Goal: Task Accomplishment & Management: Manage account settings

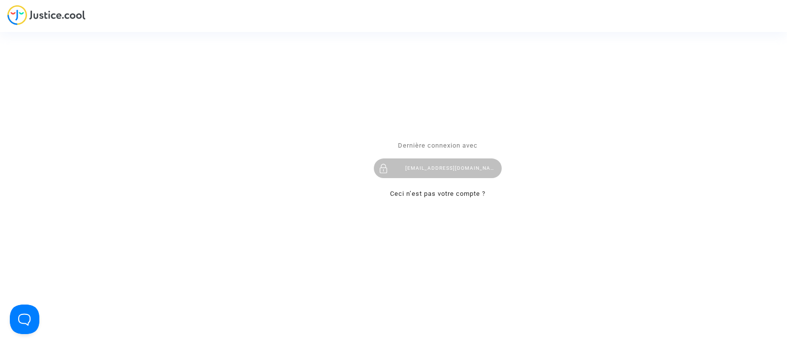
click at [137, 6] on div "Se connecter Dernière connexion avec laurenenal.pitcher@gmail.com Ceci n’est pa…" at bounding box center [393, 169] width 787 height 339
click at [410, 161] on div "laurenenal.pitcher@gmail.com" at bounding box center [438, 168] width 128 height 20
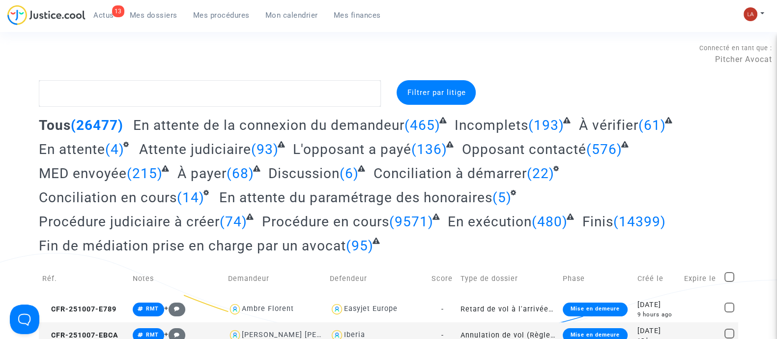
click at [101, 15] on span "Actus" at bounding box center [103, 15] width 21 height 9
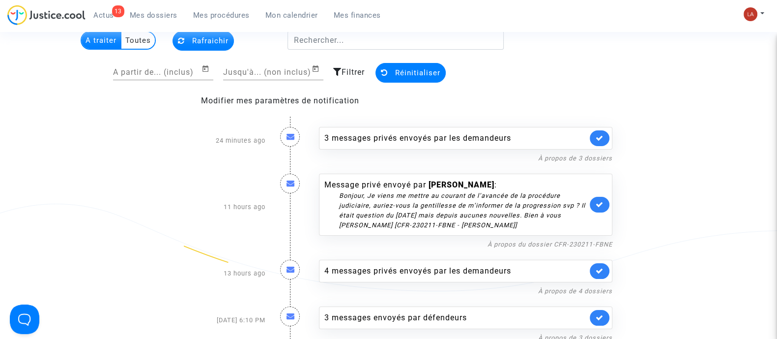
scroll to position [122, 0]
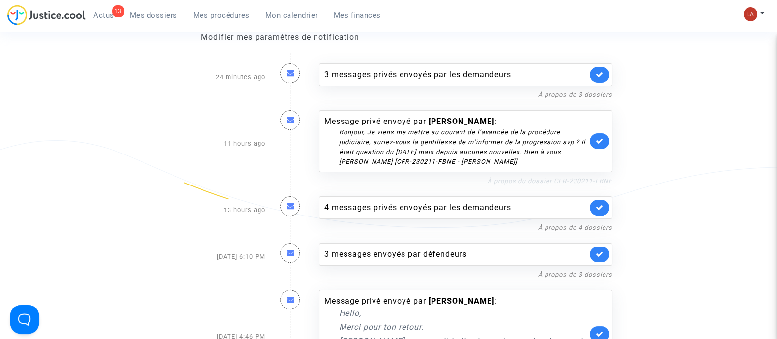
click at [541, 177] on link "À propos du dossier CFR-230211-FBNE" at bounding box center [550, 180] width 125 height 7
click at [606, 142] on link at bounding box center [600, 141] width 20 height 16
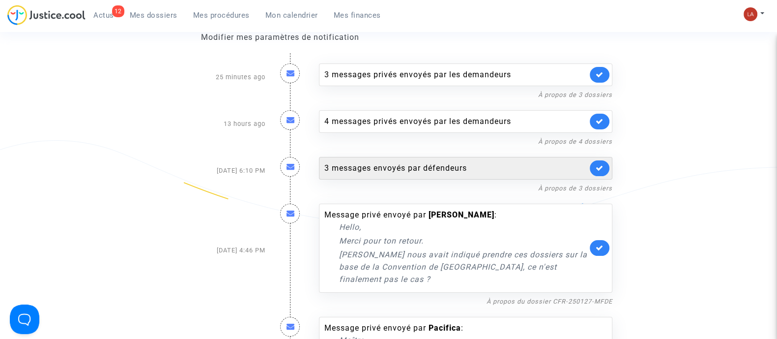
click at [545, 169] on div "3 messages envoyés par défendeurs" at bounding box center [455, 168] width 263 height 12
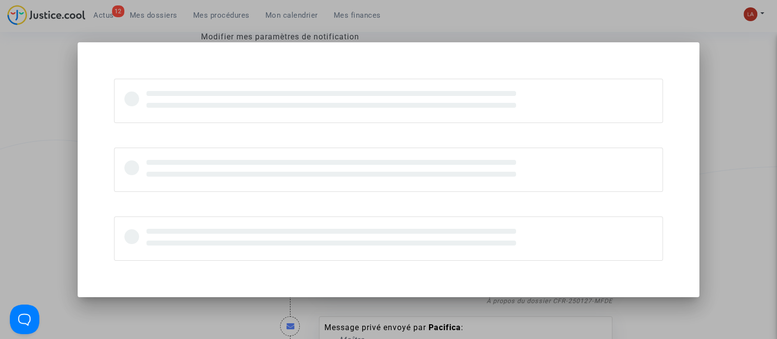
scroll to position [0, 0]
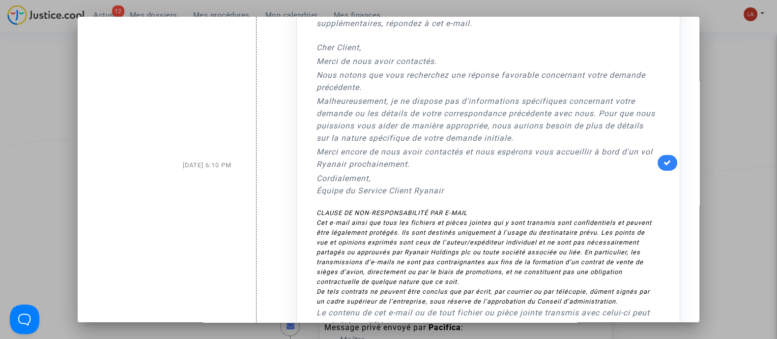
click at [658, 158] on link at bounding box center [668, 163] width 20 height 16
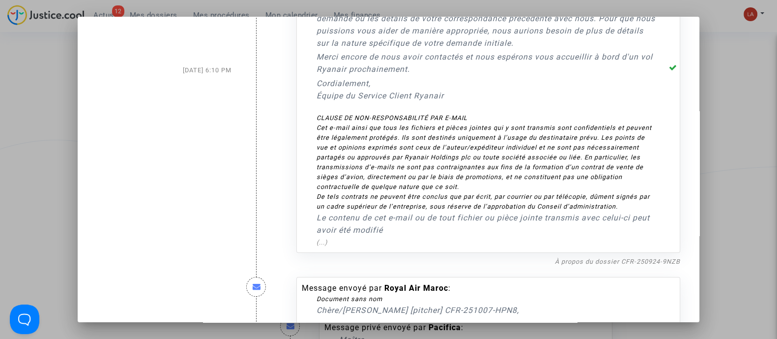
scroll to position [369, 0]
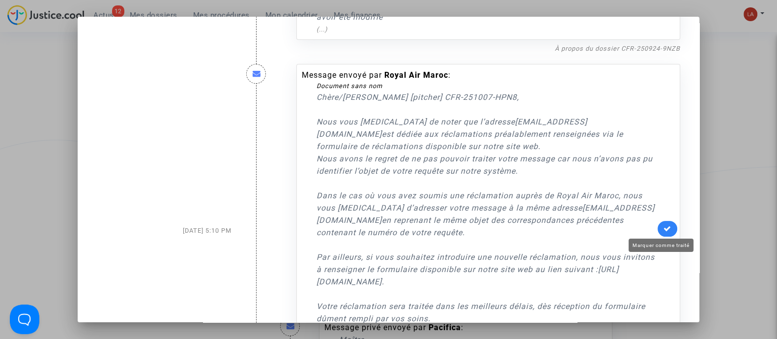
click at [661, 232] on link at bounding box center [668, 229] width 20 height 16
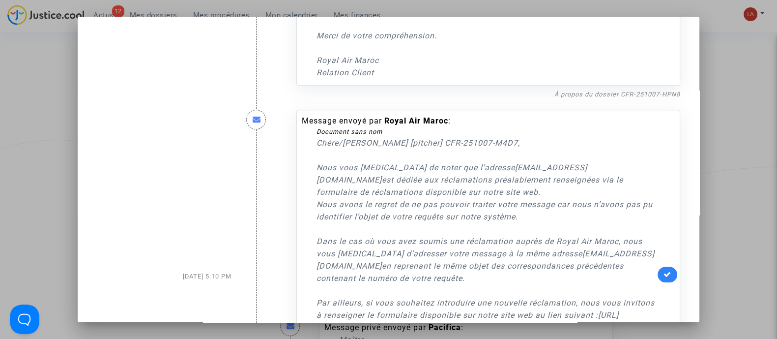
scroll to position [798, 0]
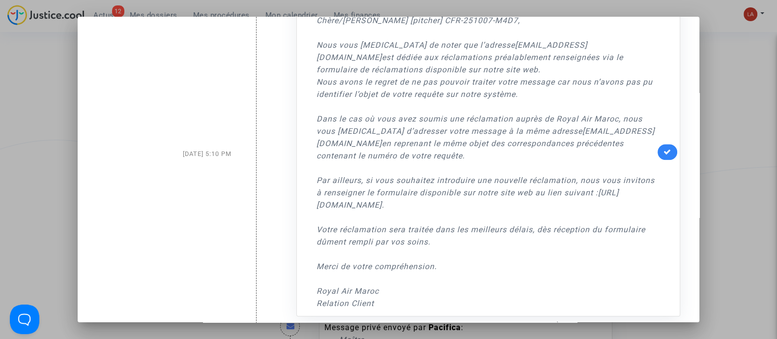
click at [657, 158] on div "Message envoyé par Royal Air Maroc : Document sans nom Chère/Cher [pitcher] CFR…" at bounding box center [488, 151] width 384 height 329
click at [664, 150] on icon at bounding box center [668, 151] width 8 height 7
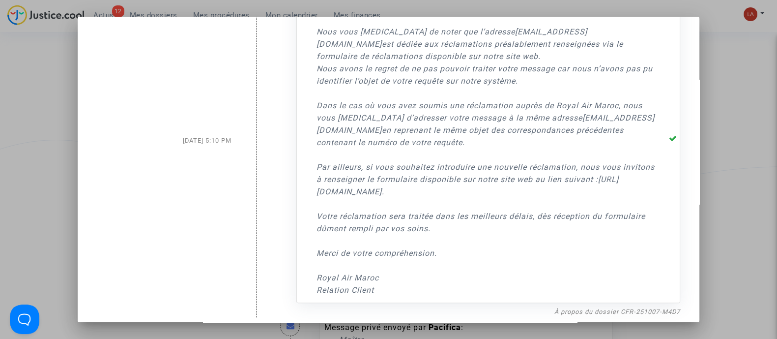
scroll to position [818, 0]
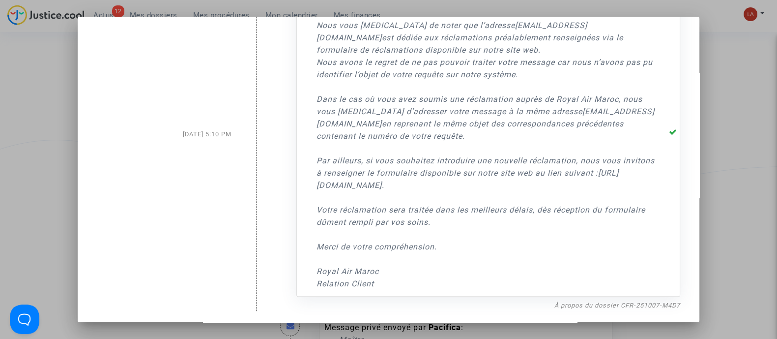
click at [758, 121] on div at bounding box center [388, 169] width 777 height 339
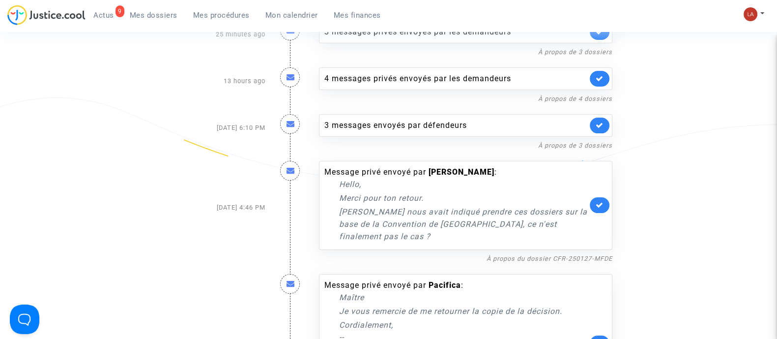
scroll to position [184, 0]
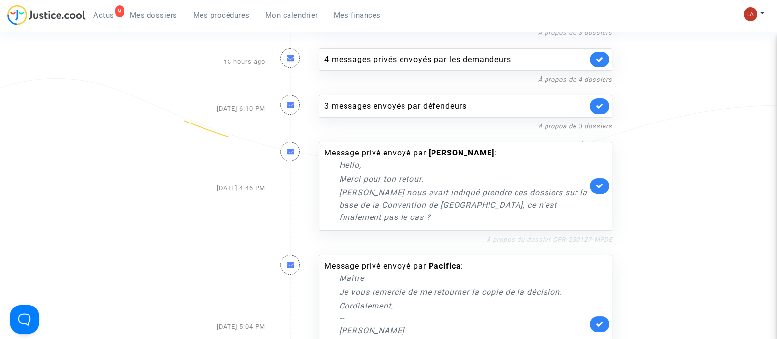
click at [537, 235] on link "À propos du dossier CFR-250127-MFDE" at bounding box center [550, 238] width 126 height 7
click at [544, 235] on link "À propos du dossier CFR-250127-MFDE" at bounding box center [550, 238] width 126 height 7
click at [600, 183] on link at bounding box center [600, 186] width 20 height 16
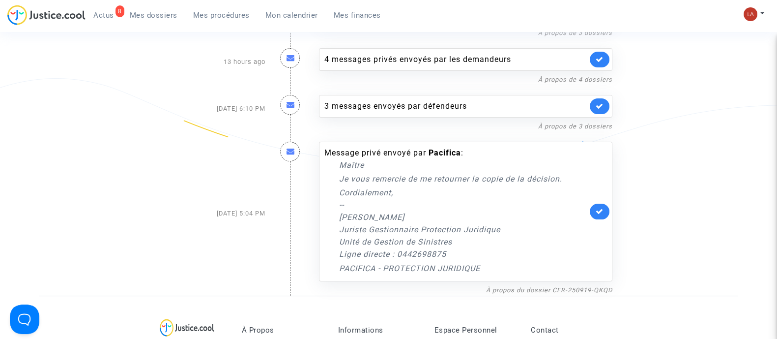
scroll to position [0, 0]
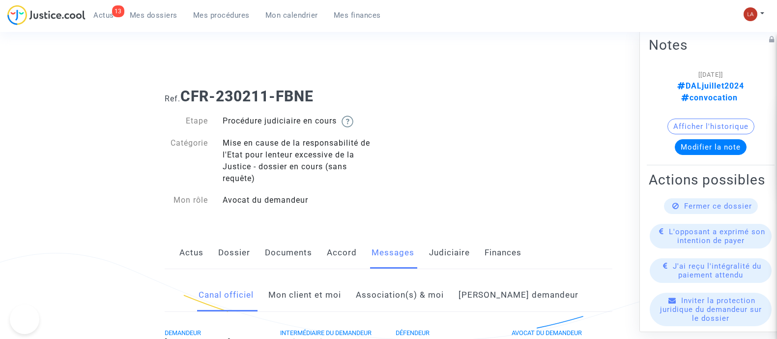
click at [447, 262] on link "Judiciaire" at bounding box center [449, 252] width 41 height 32
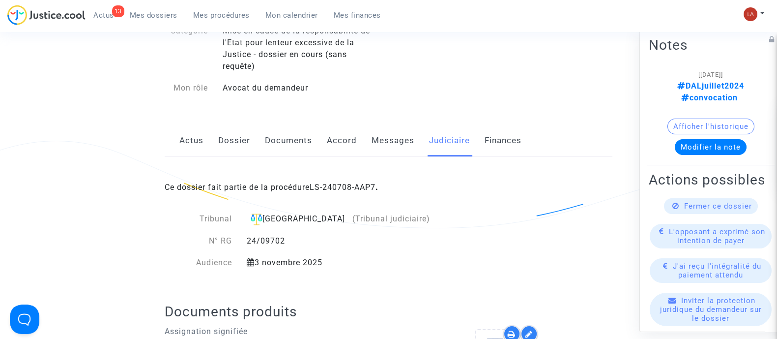
scroll to position [184, 0]
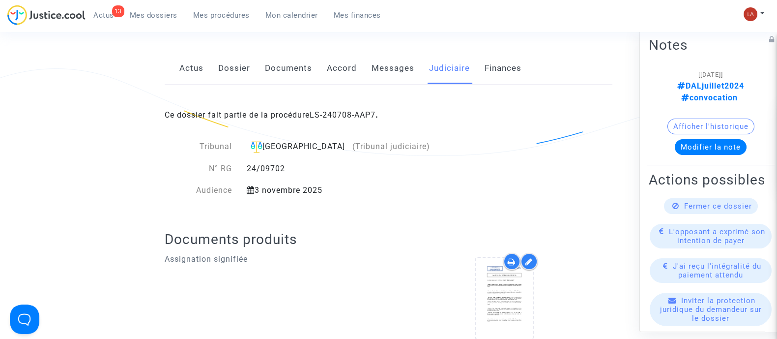
drag, startPoint x: 332, startPoint y: 189, endPoint x: 258, endPoint y: 187, distance: 74.3
click at [258, 187] on div "3 novembre 2025" at bounding box center [338, 190] width 199 height 12
copy div "3 novembre 2025"
click at [392, 67] on link "Messages" at bounding box center [393, 68] width 43 height 32
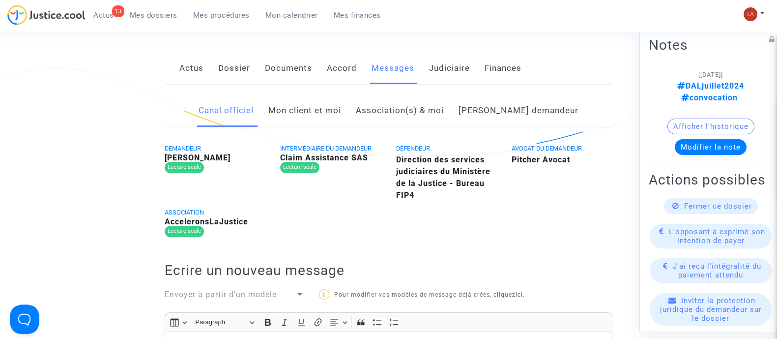
click at [341, 117] on link "Mon client et moi" at bounding box center [304, 110] width 73 height 32
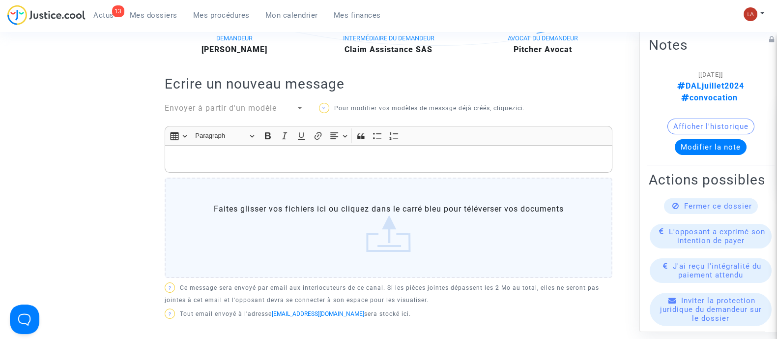
scroll to position [369, 0]
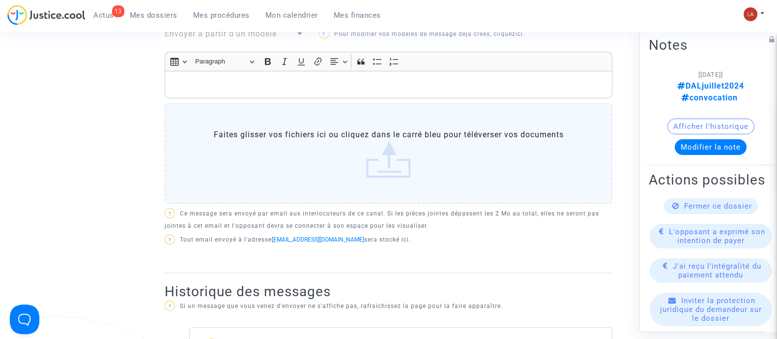
click at [348, 76] on div "Rich Text Editor, main" at bounding box center [389, 85] width 448 height 28
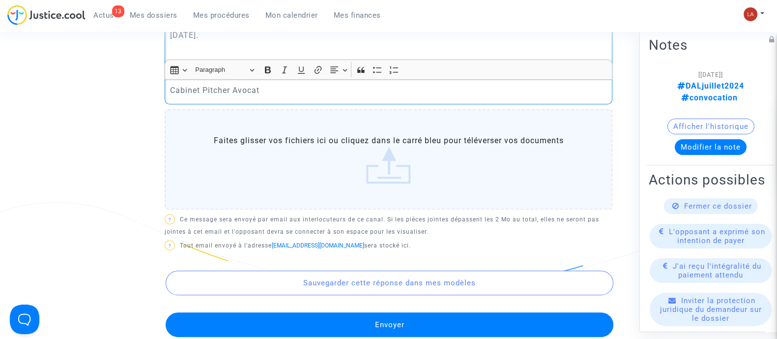
scroll to position [553, 0]
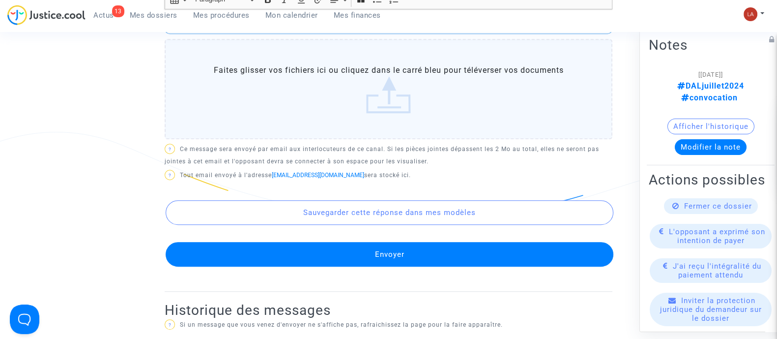
click at [344, 244] on button "Envoyer" at bounding box center [390, 254] width 448 height 25
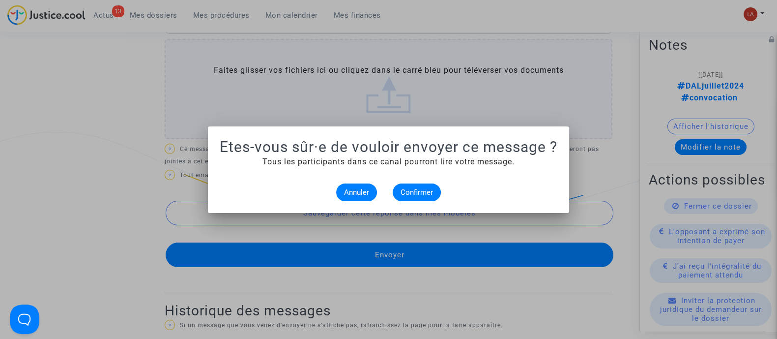
scroll to position [0, 0]
click at [396, 188] on button "Confirmer" at bounding box center [417, 192] width 48 height 18
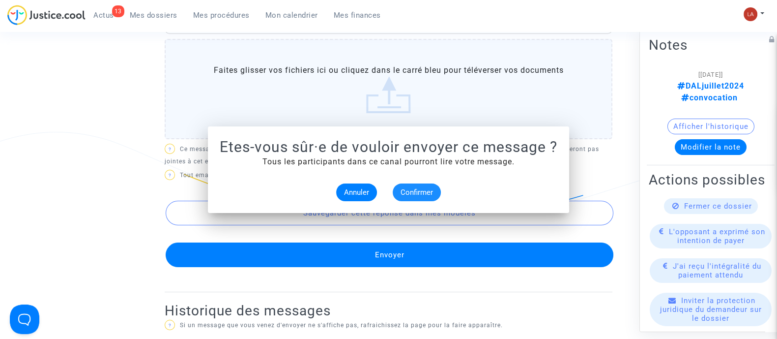
scroll to position [553, 0]
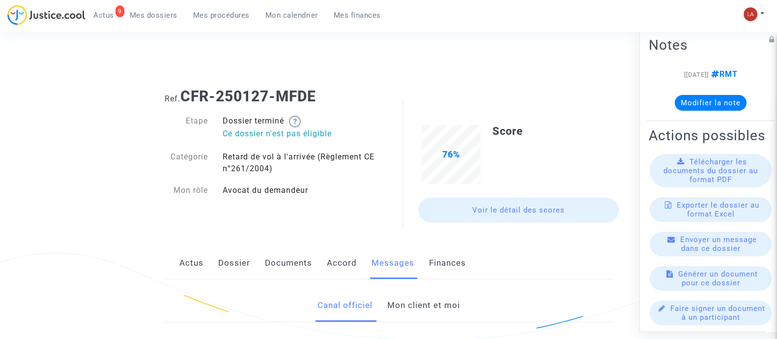
click at [235, 265] on link "Dossier" at bounding box center [234, 263] width 32 height 32
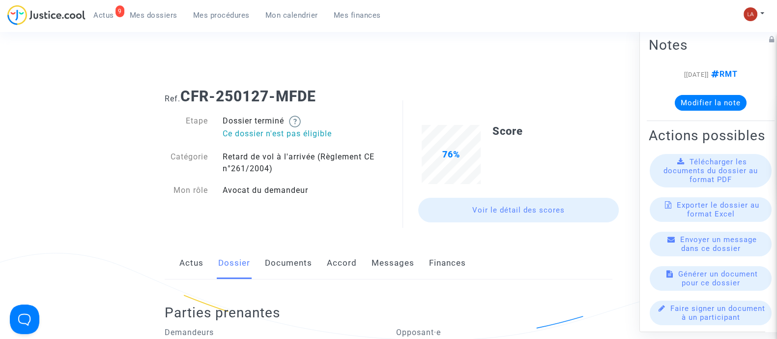
click at [404, 270] on link "Messages" at bounding box center [393, 263] width 43 height 32
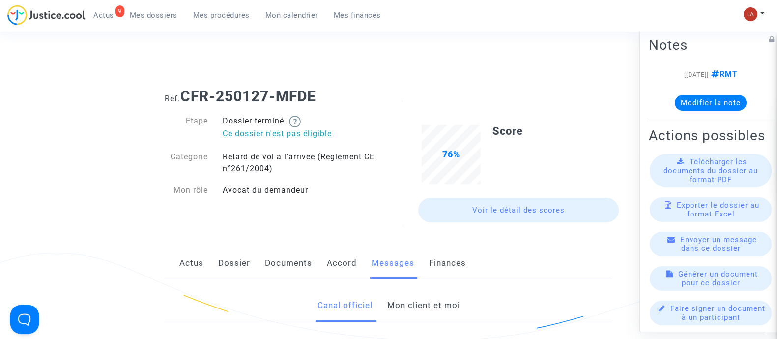
click at [411, 301] on link "Mon client et moi" at bounding box center [423, 305] width 73 height 32
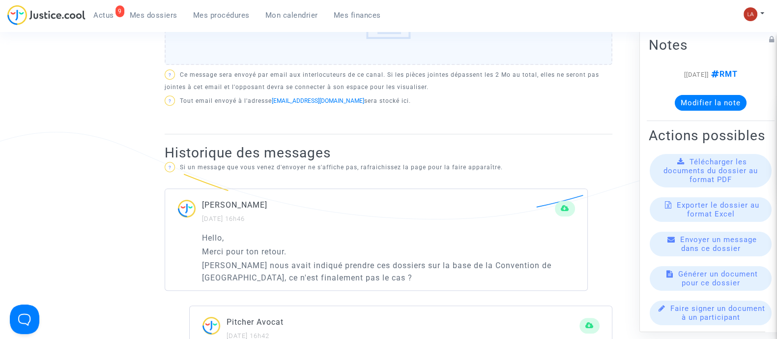
scroll to position [307, 0]
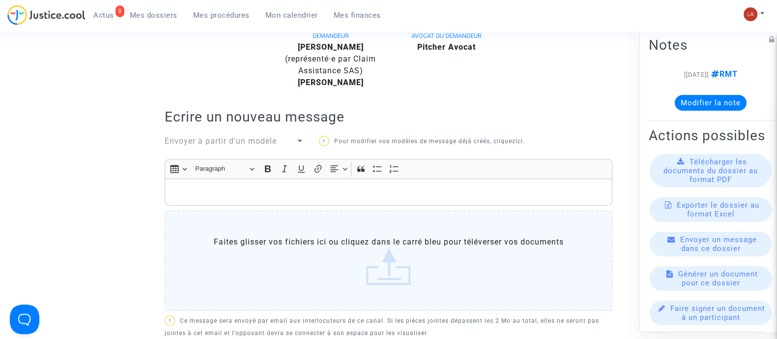
click at [370, 192] on p "Rich Text Editor, main" at bounding box center [389, 192] width 438 height 12
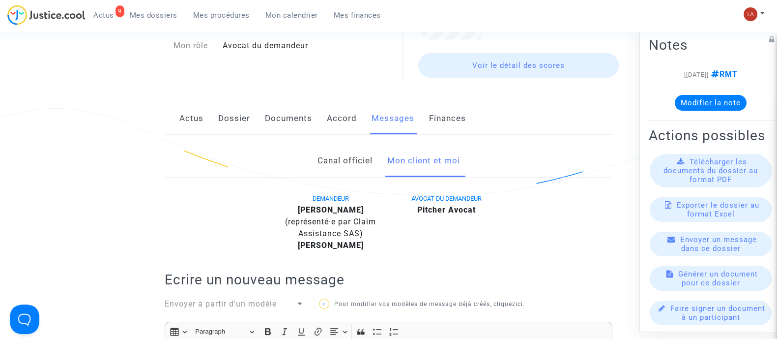
scroll to position [28, 0]
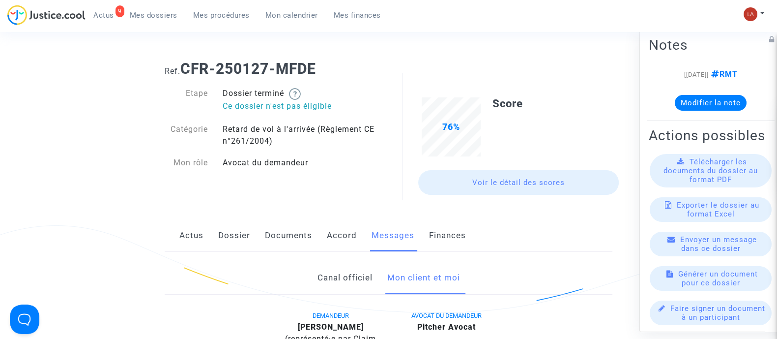
click at [231, 225] on link "Dossier" at bounding box center [234, 235] width 32 height 32
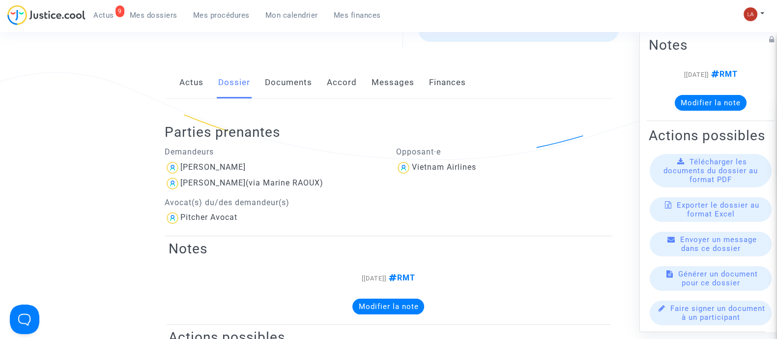
scroll to position [175, 0]
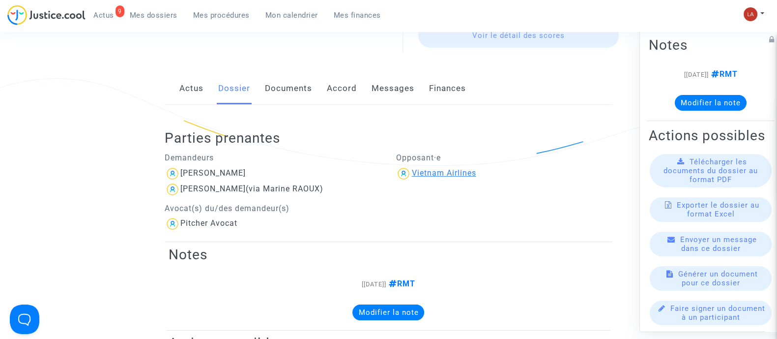
click at [416, 175] on div "Vietnam Airlines" at bounding box center [443, 172] width 64 height 9
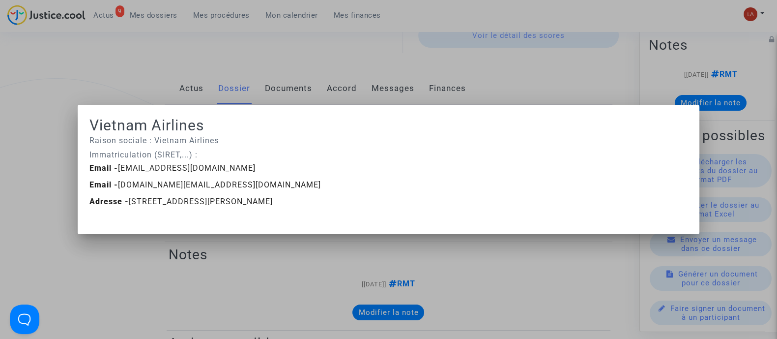
scroll to position [0, 0]
click at [352, 46] on div at bounding box center [388, 169] width 777 height 339
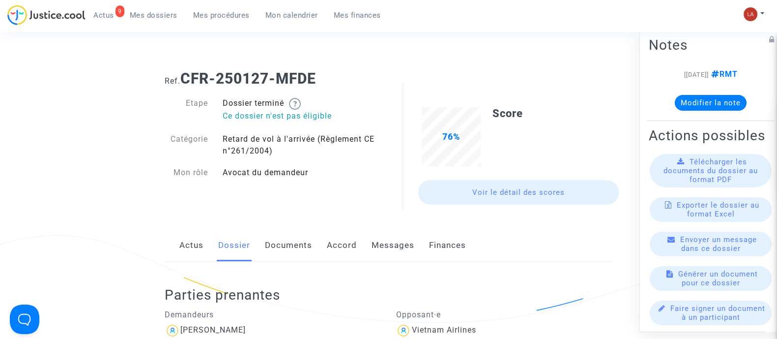
scroll to position [17, 0]
click at [383, 245] on link "Messages" at bounding box center [393, 246] width 43 height 32
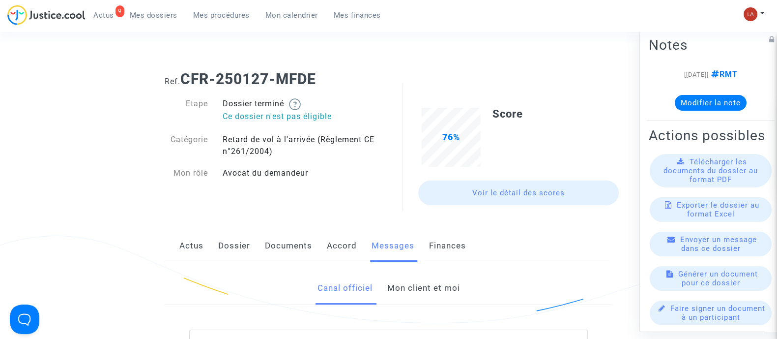
click at [403, 294] on link "Mon client et moi" at bounding box center [423, 288] width 73 height 32
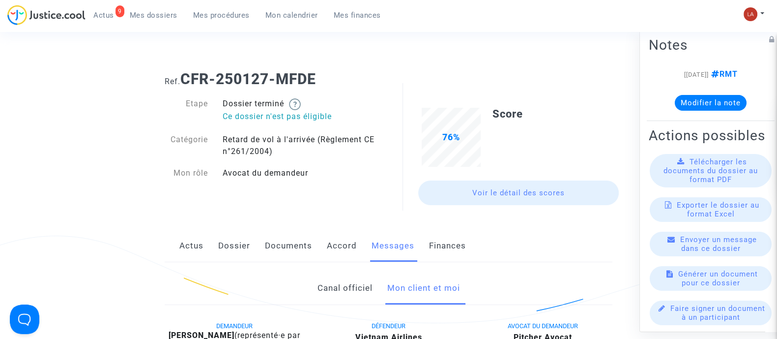
scroll to position [281, 0]
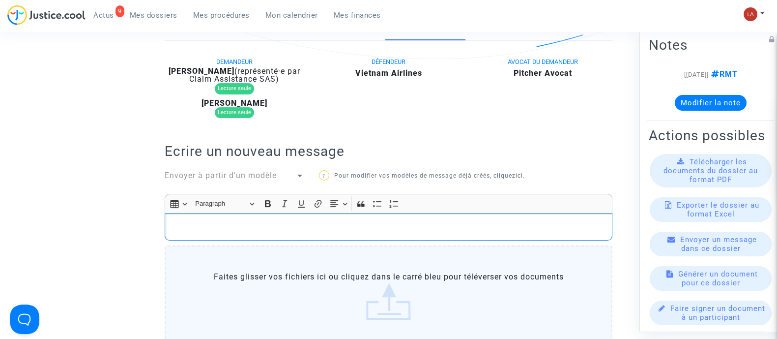
click at [369, 238] on div "Rich Text Editor, main" at bounding box center [389, 227] width 448 height 28
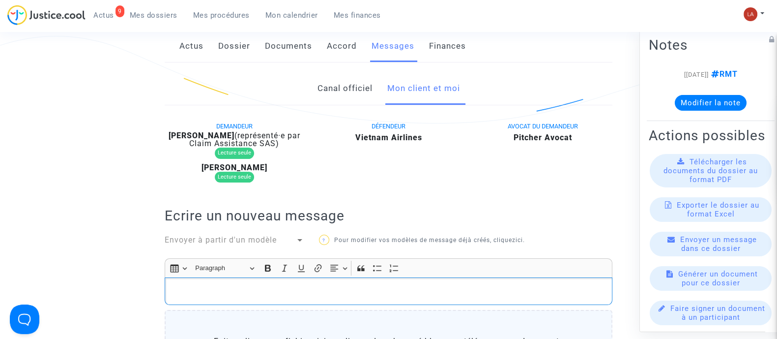
scroll to position [216, 0]
click at [320, 81] on link "Canal officiel" at bounding box center [344, 89] width 55 height 32
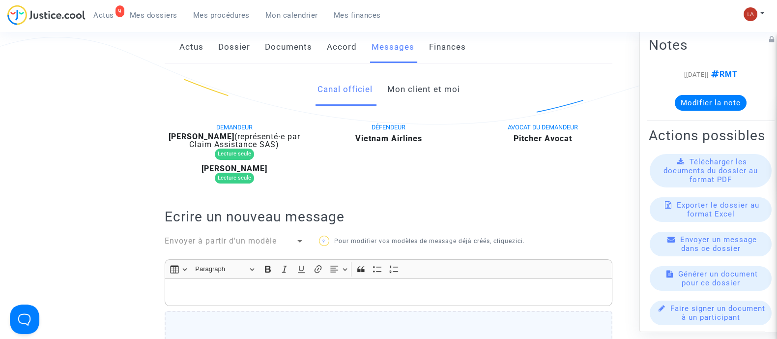
click at [401, 91] on link "Mon client et moi" at bounding box center [423, 89] width 73 height 32
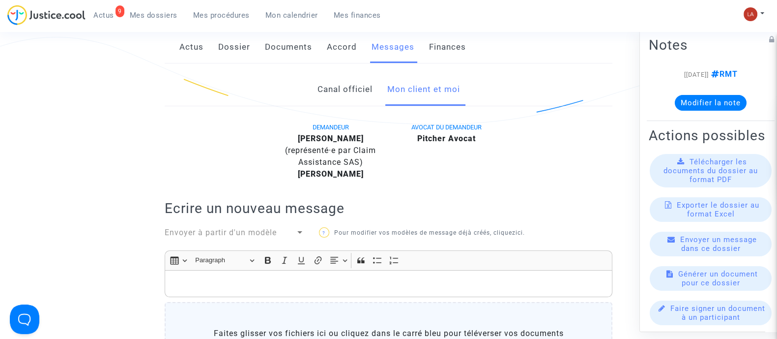
scroll to position [403, 0]
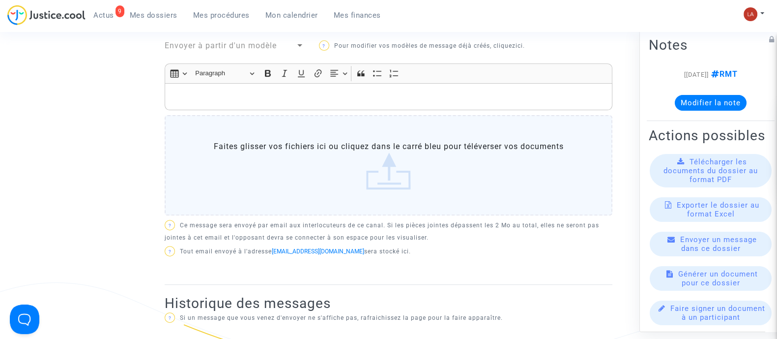
click at [376, 93] on p "Rich Text Editor, main" at bounding box center [389, 96] width 438 height 12
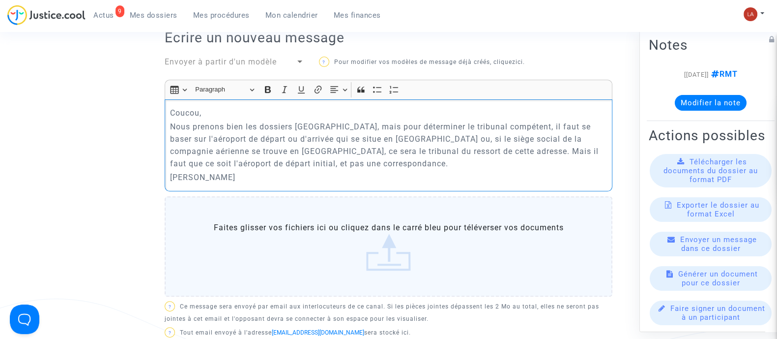
scroll to position [387, 0]
click at [389, 158] on p "Nous prenons bien les dossiers Montréal, mais pour déterminer le tribunal compé…" at bounding box center [389, 144] width 438 height 49
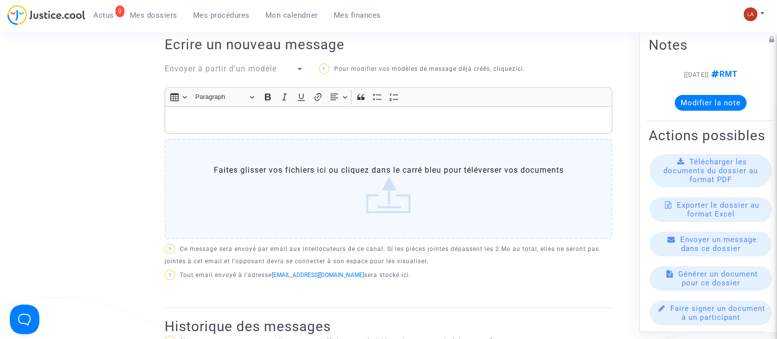
scroll to position [387, 0]
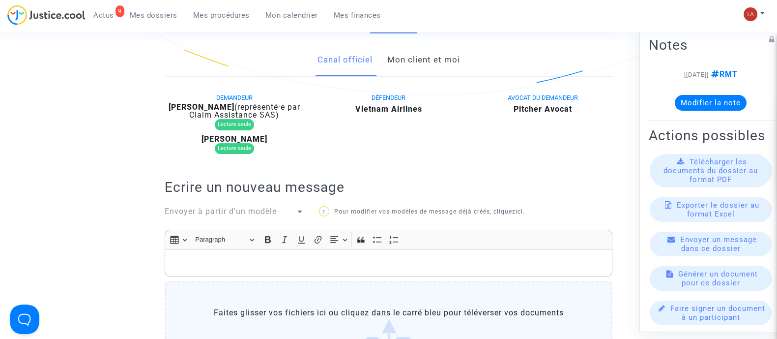
click at [428, 73] on link "Mon client et moi" at bounding box center [423, 60] width 73 height 32
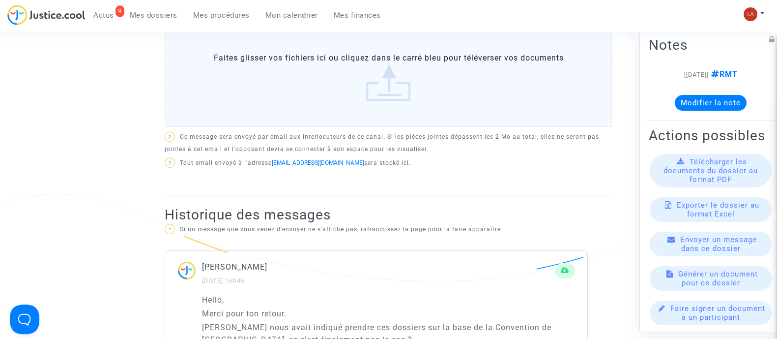
scroll to position [430, 0]
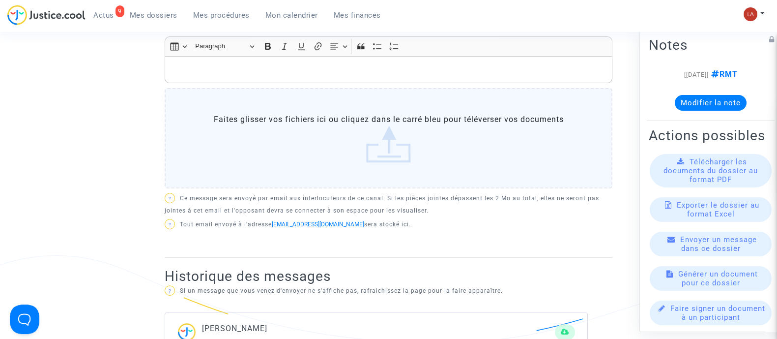
click at [433, 66] on p "Rich Text Editor, main" at bounding box center [389, 69] width 438 height 12
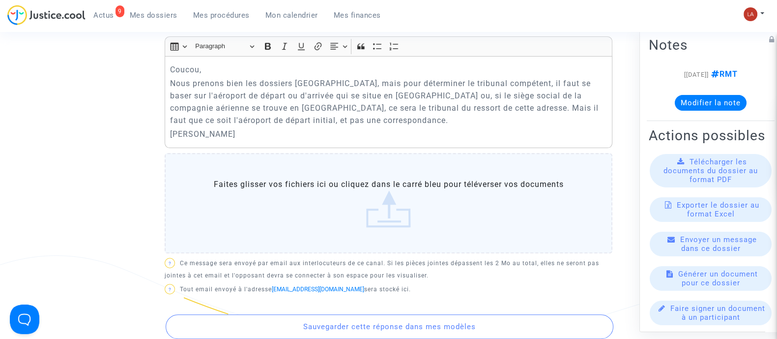
click at [313, 123] on p "Nous prenons bien les dossiers [GEOGRAPHIC_DATA], mais pour déterminer le tribu…" at bounding box center [389, 101] width 438 height 49
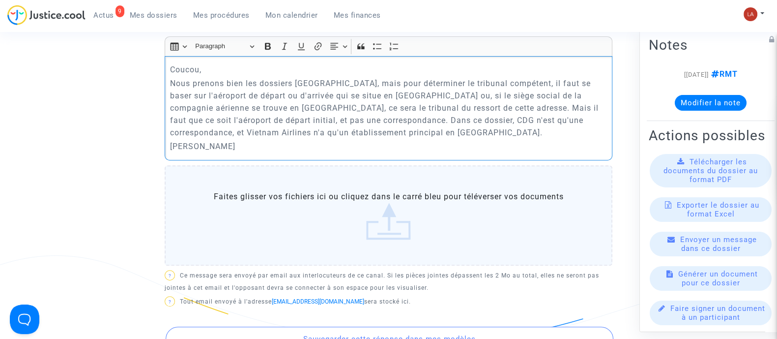
click at [392, 139] on div "Coucou, Nous prenons bien les dossiers Montréal, mais pour déterminer le tribun…" at bounding box center [389, 108] width 448 height 104
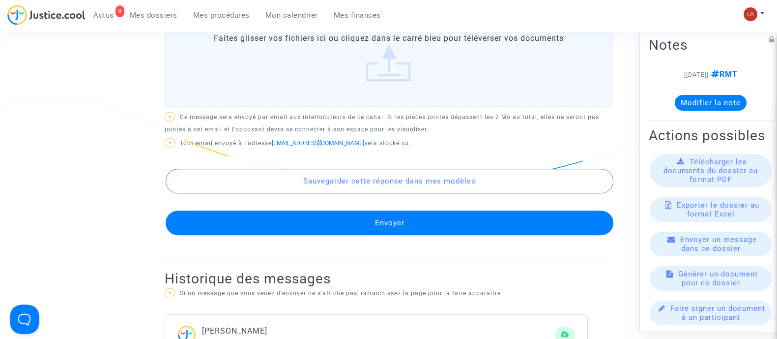
scroll to position [590, 0]
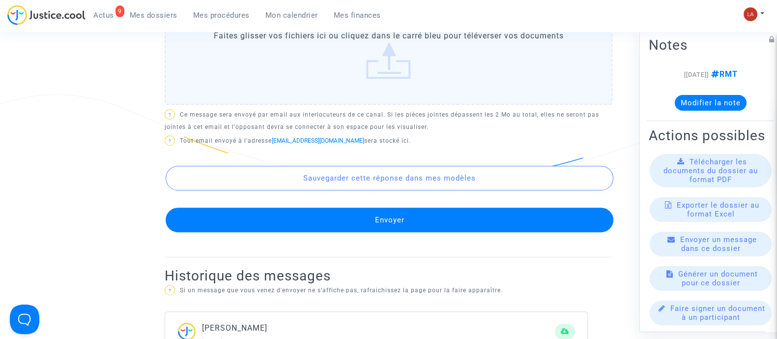
click at [378, 225] on button "Envoyer" at bounding box center [390, 219] width 448 height 25
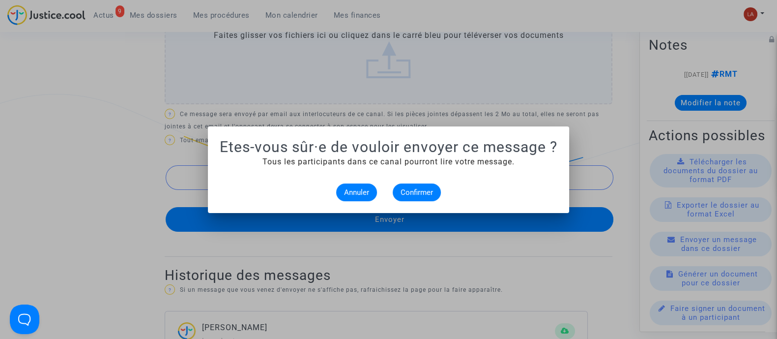
scroll to position [0, 0]
click at [424, 186] on button "Confirmer" at bounding box center [417, 192] width 48 height 18
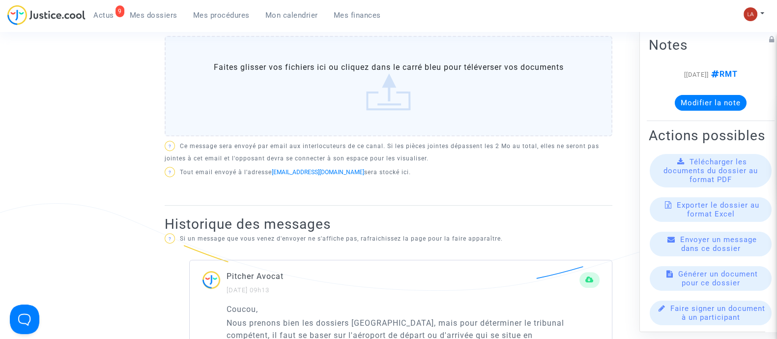
scroll to position [481, 0]
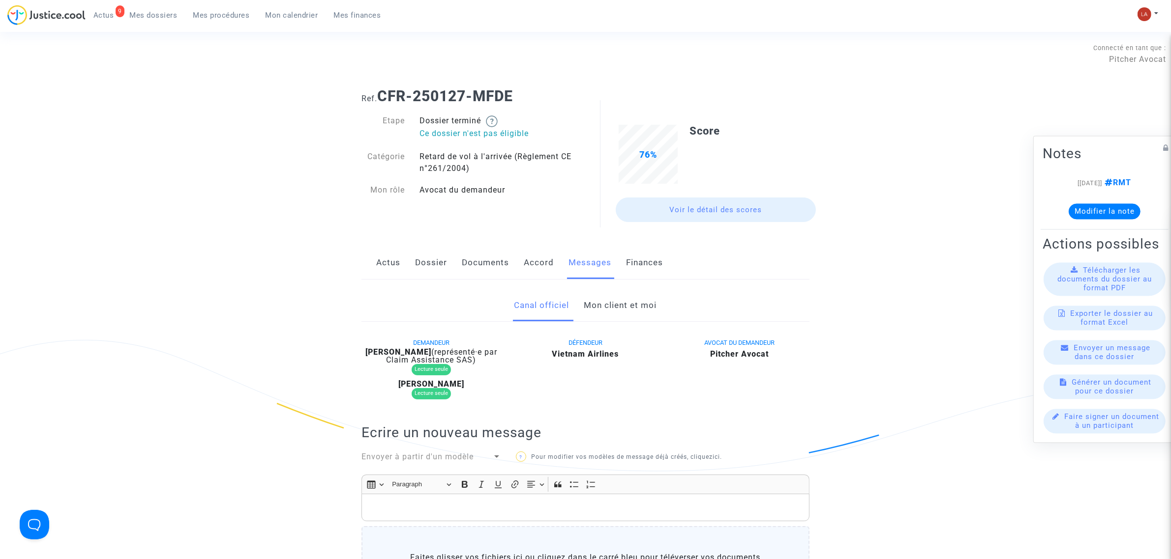
click at [440, 272] on link "Dossier" at bounding box center [431, 263] width 32 height 32
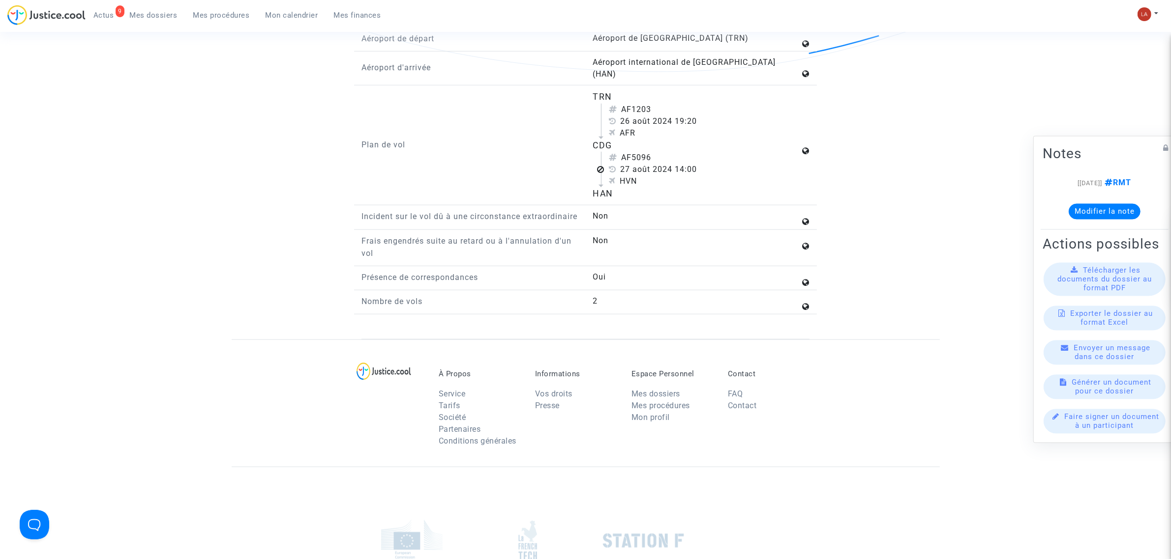
scroll to position [922, 0]
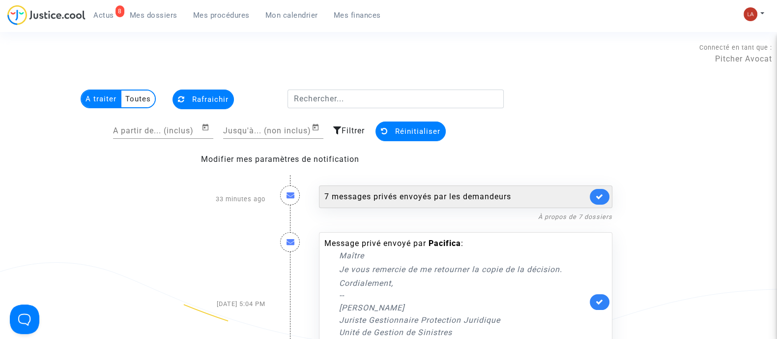
click at [438, 205] on div "7 messages privés envoyés par les demandeurs" at bounding box center [466, 196] width 294 height 23
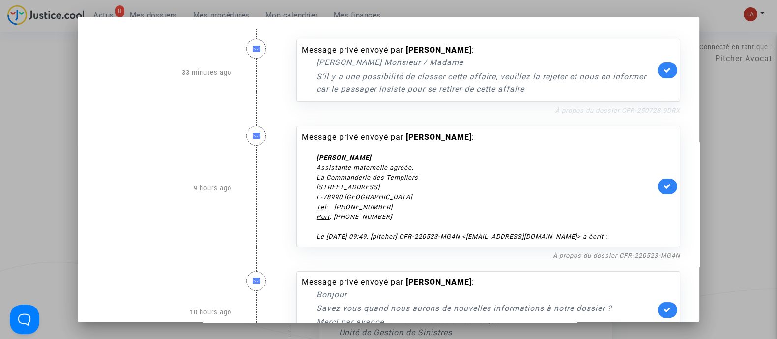
click at [575, 108] on link "À propos du dossier CFR-250728-9DRX" at bounding box center [618, 110] width 125 height 7
click at [658, 74] on link at bounding box center [668, 70] width 20 height 16
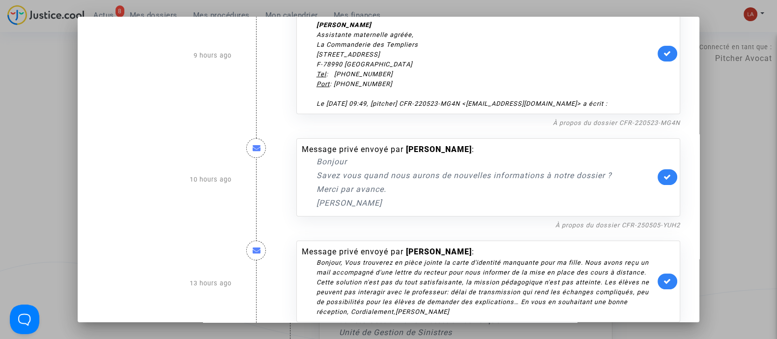
scroll to position [133, 0]
click at [565, 228] on link "À propos du dossier CFR-250505-YUH2" at bounding box center [618, 224] width 125 height 7
click at [658, 182] on link at bounding box center [668, 177] width 20 height 16
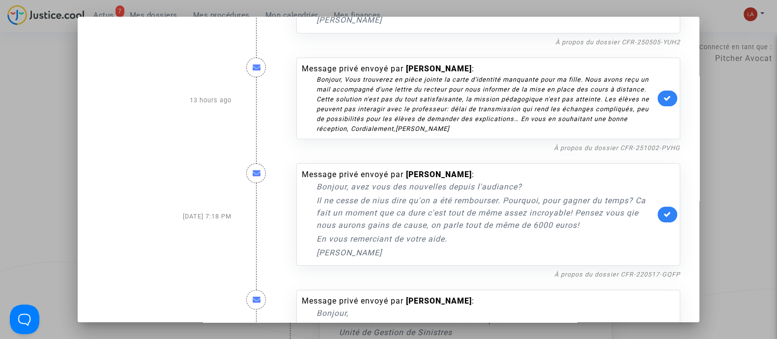
scroll to position [317, 0]
click at [572, 150] on link "À propos du dossier CFR-251002-PVHG" at bounding box center [617, 146] width 126 height 7
click at [664, 101] on icon at bounding box center [668, 96] width 8 height 7
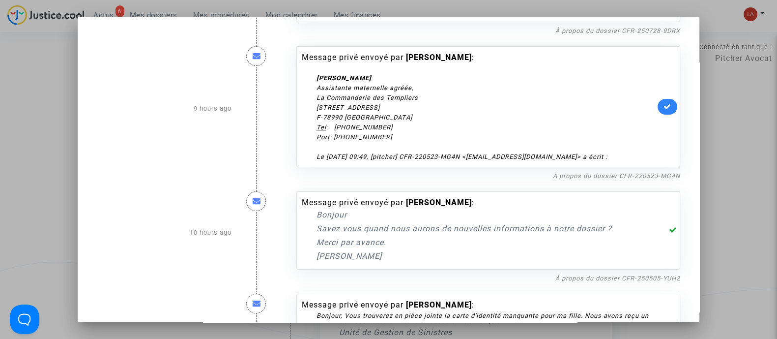
scroll to position [81, 0]
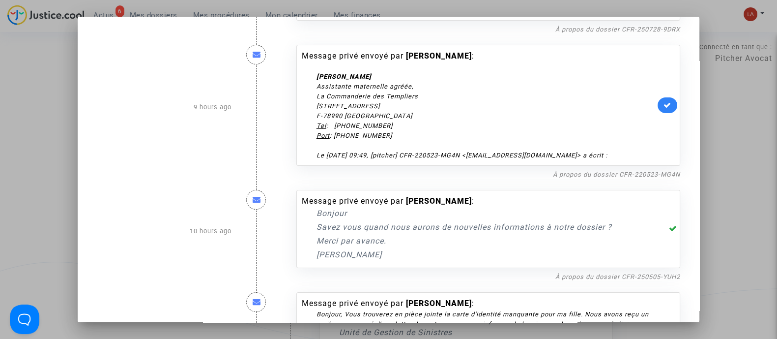
click at [587, 178] on nf-filterlink "À propos du dossier CFR-220523-MG4N" at bounding box center [616, 173] width 127 height 9
click at [587, 178] on link "À propos du dossier CFR-220523-MG4N" at bounding box center [616, 174] width 127 height 7
drag, startPoint x: 651, startPoint y: 109, endPoint x: 663, endPoint y: 110, distance: 11.8
click at [664, 109] on icon at bounding box center [668, 104] width 8 height 7
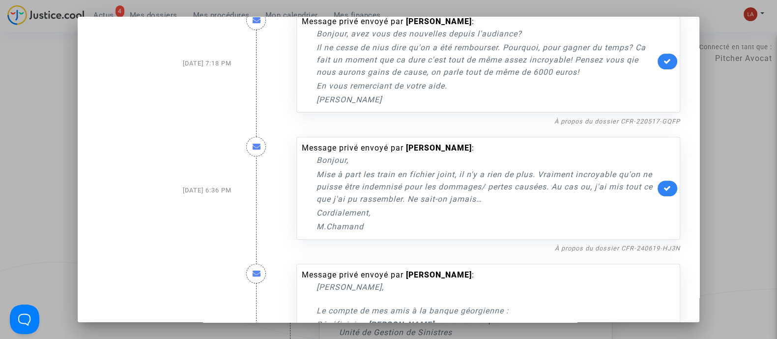
scroll to position [449, 0]
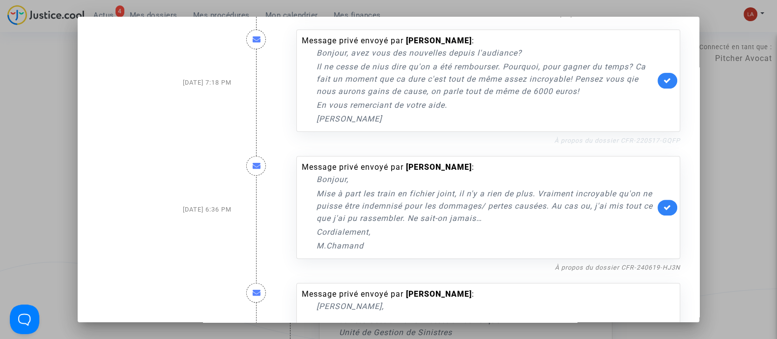
click at [629, 144] on link "À propos du dossier CFR-220517-GQFP" at bounding box center [618, 140] width 126 height 7
click at [658, 88] on link at bounding box center [668, 81] width 20 height 16
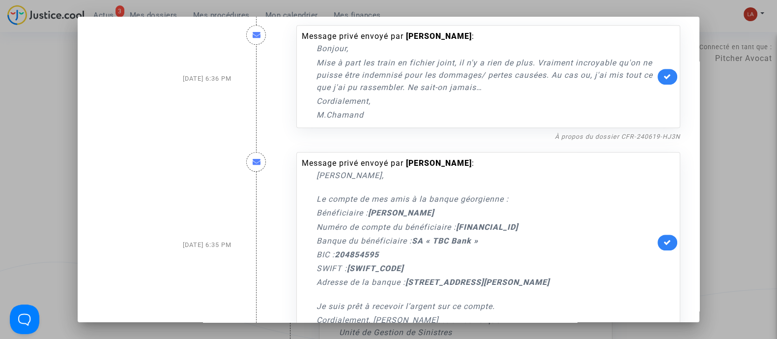
scroll to position [625, 0]
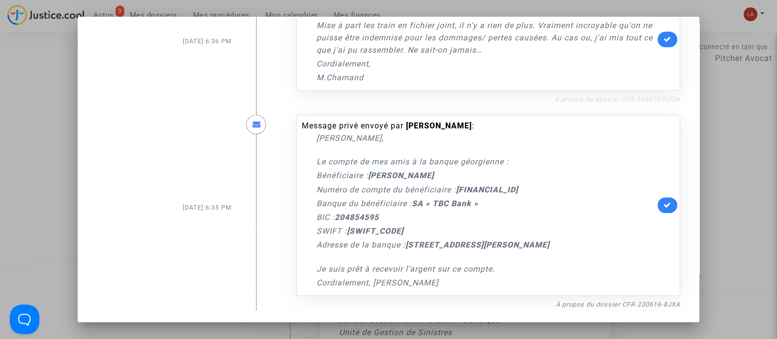
click at [637, 98] on link "À propos du dossier CFR-240619-HJ3N" at bounding box center [617, 98] width 125 height 7
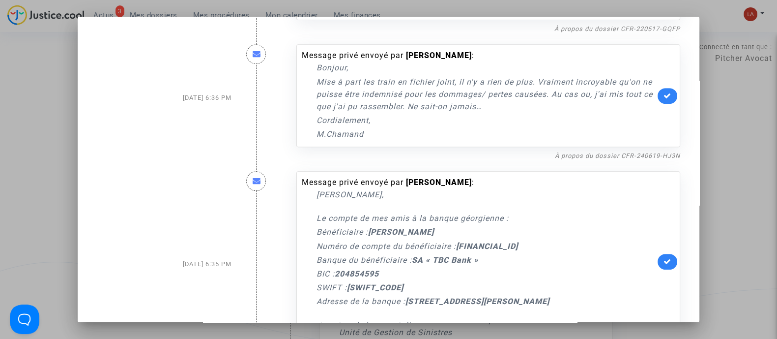
scroll to position [502, 0]
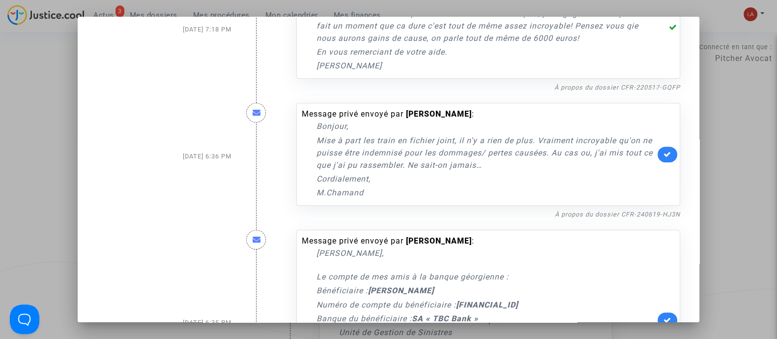
click at [668, 162] on link at bounding box center [668, 155] width 20 height 16
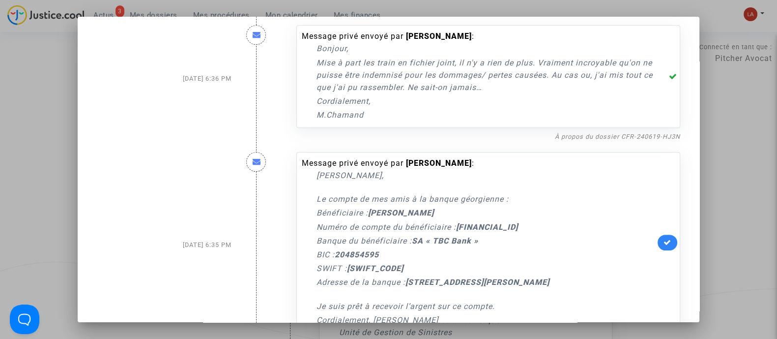
scroll to position [625, 0]
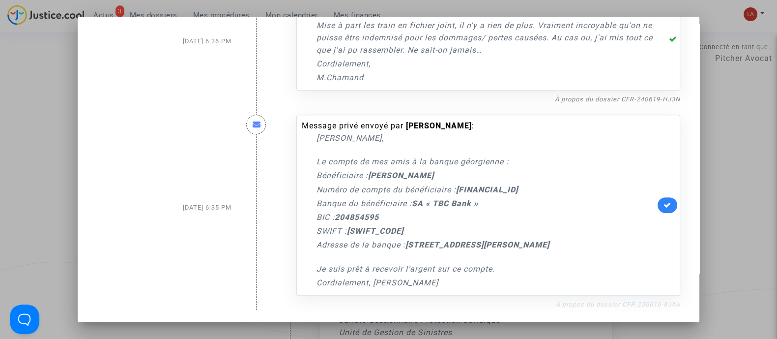
click at [623, 308] on link "À propos du dossier CFR-230616-8JXA" at bounding box center [618, 303] width 124 height 7
click at [38, 146] on div at bounding box center [388, 169] width 777 height 339
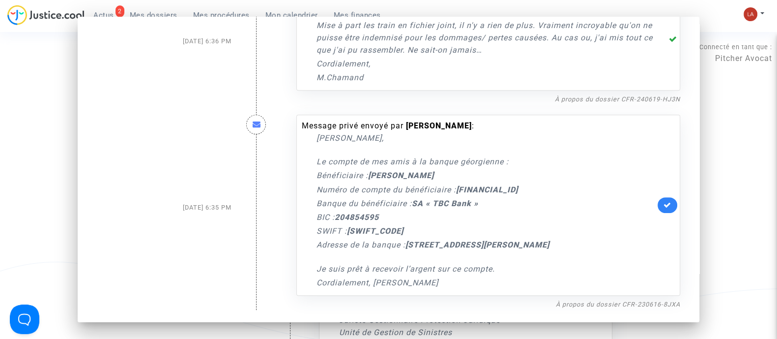
scroll to position [0, 0]
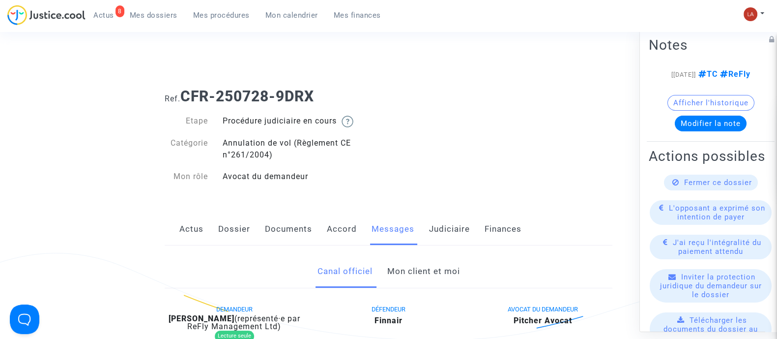
click at [445, 263] on link "Mon client et moi" at bounding box center [423, 271] width 73 height 32
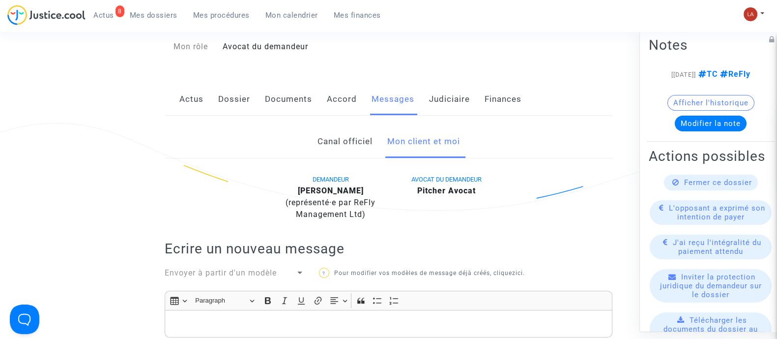
scroll to position [97, 0]
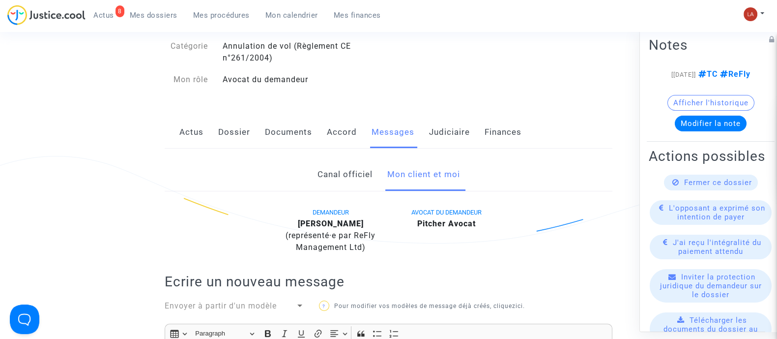
click at [457, 136] on link "Judiciaire" at bounding box center [449, 132] width 41 height 32
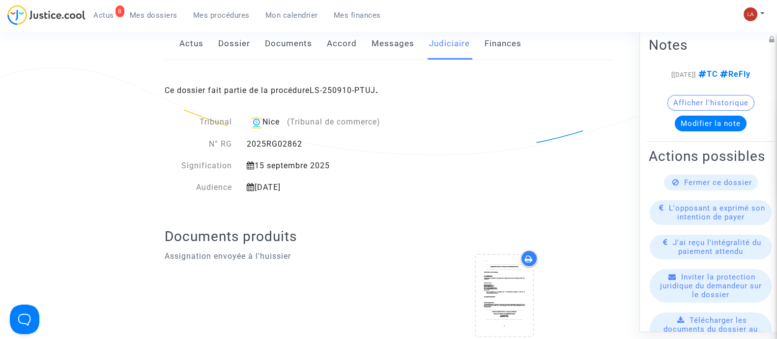
scroll to position [186, 0]
click at [382, 43] on link "Messages" at bounding box center [393, 43] width 43 height 32
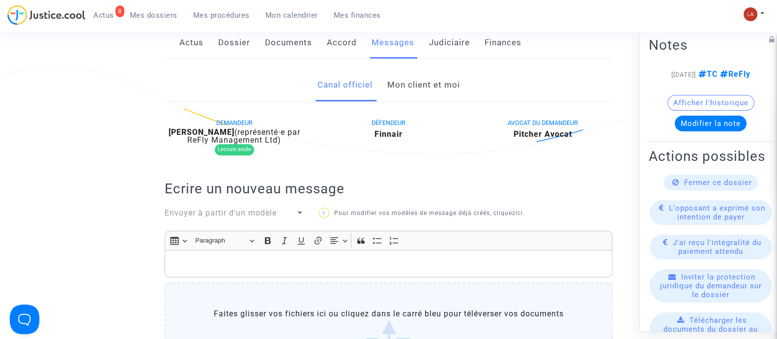
drag, startPoint x: 401, startPoint y: 85, endPoint x: 365, endPoint y: 92, distance: 36.7
click at [401, 85] on link "Mon client et moi" at bounding box center [423, 85] width 73 height 32
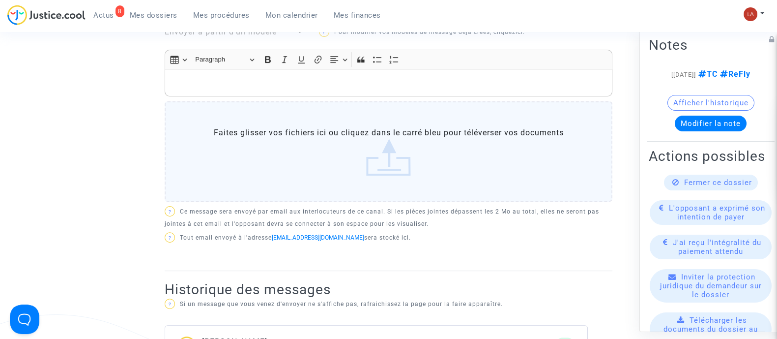
click at [402, 85] on p "Rich Text Editor, main" at bounding box center [389, 83] width 438 height 12
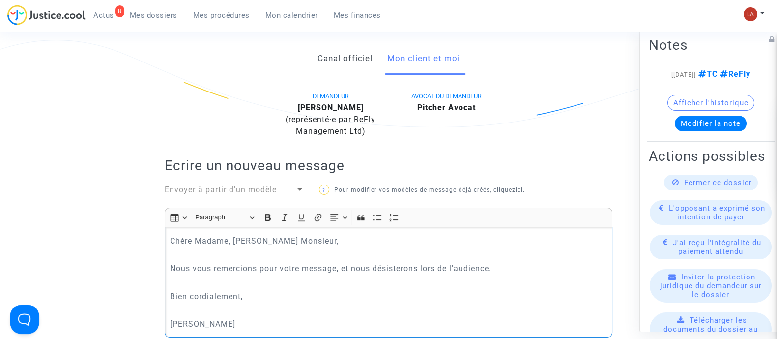
scroll to position [227, 0]
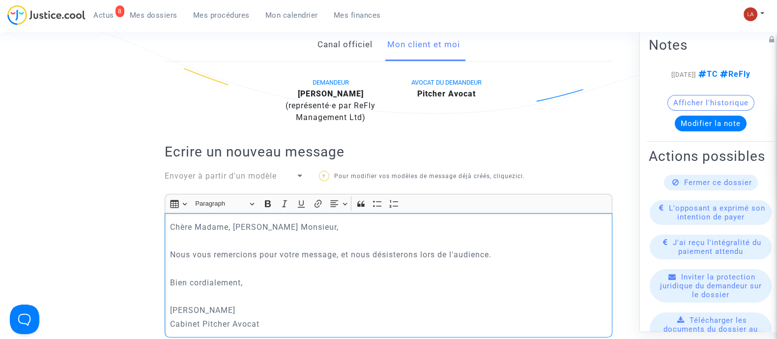
click at [502, 249] on p "Nous vous remercions pour votre message, et nous désisterons lors de l'audience." at bounding box center [389, 254] width 438 height 12
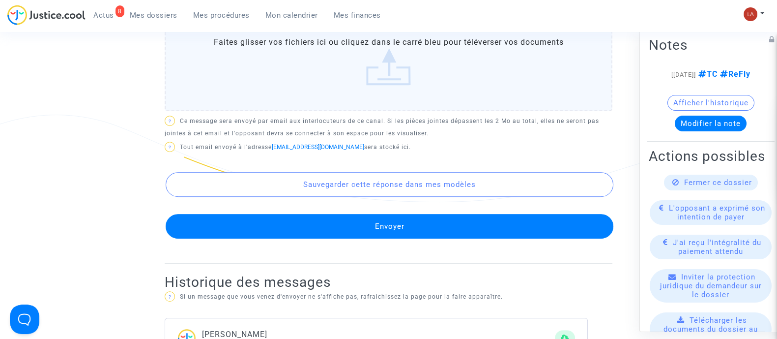
scroll to position [577, 0]
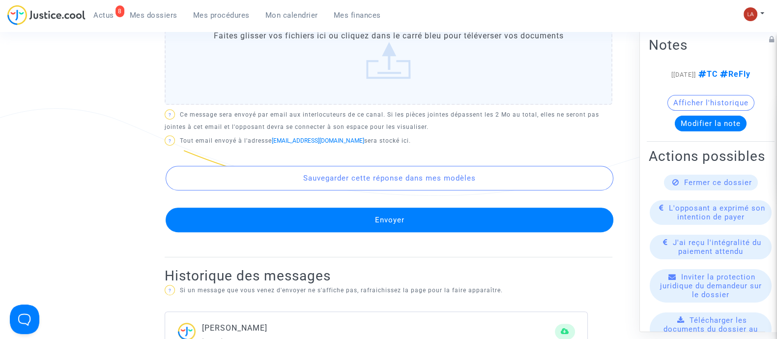
click at [416, 230] on button "Envoyer" at bounding box center [390, 219] width 448 height 25
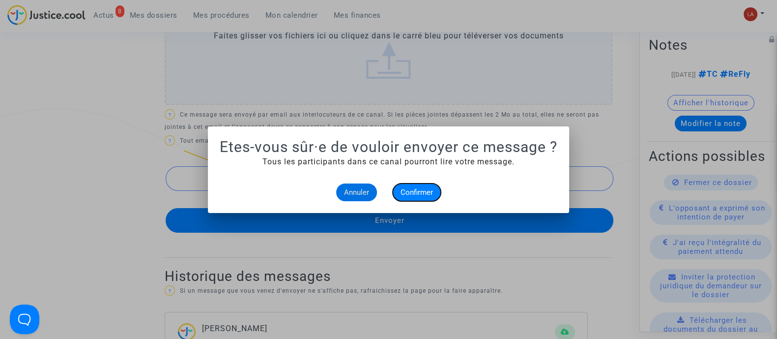
click at [424, 191] on span "Confirmer" at bounding box center [417, 192] width 32 height 9
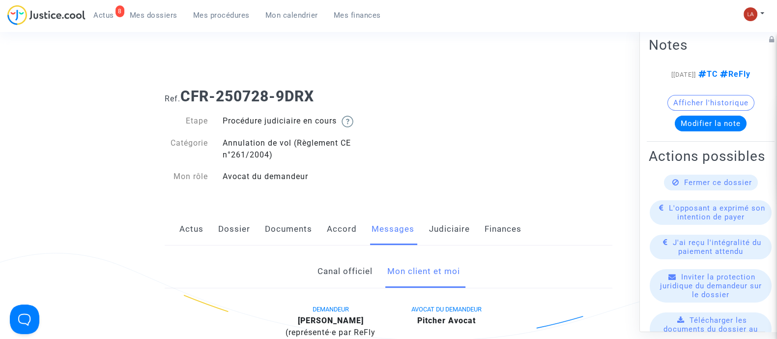
scroll to position [577, 0]
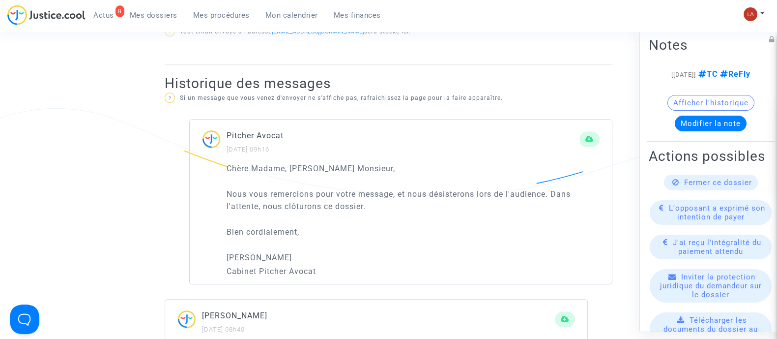
click at [696, 186] on span "Fermer ce dossier" at bounding box center [718, 181] width 68 height 9
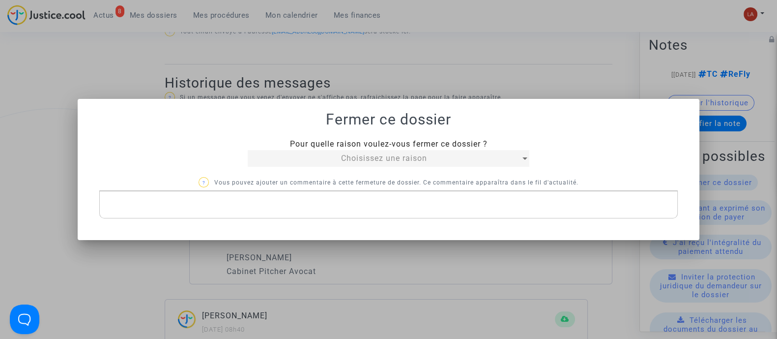
scroll to position [0, 0]
click at [400, 157] on span "Choisissez une raison" at bounding box center [384, 157] width 86 height 9
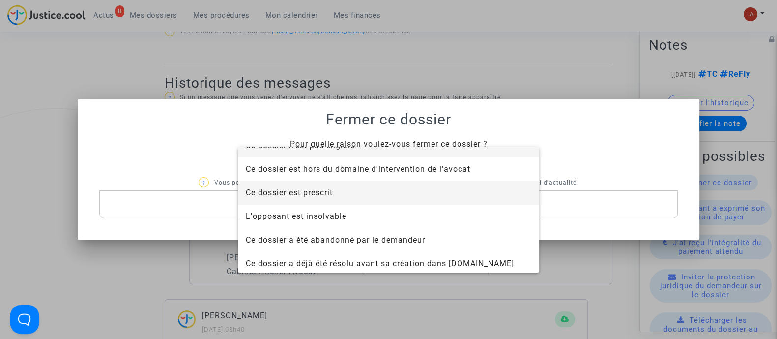
scroll to position [13, 0]
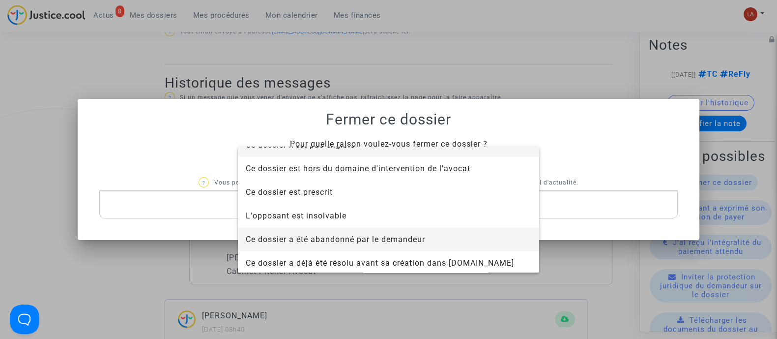
click at [300, 243] on span "Ce dossier a été abandonné par le demandeur" at bounding box center [335, 239] width 179 height 9
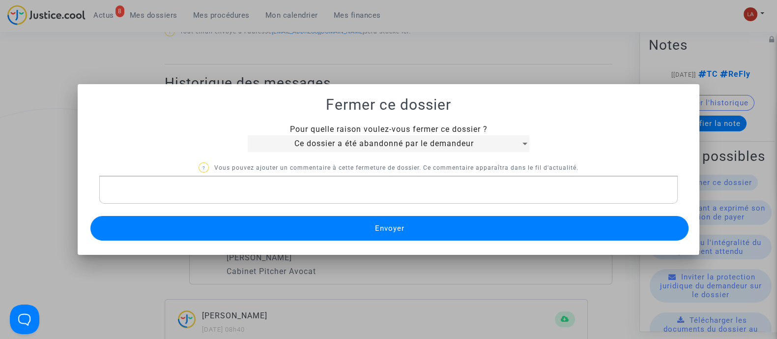
click at [268, 227] on button "Envoyer" at bounding box center [389, 228] width 598 height 25
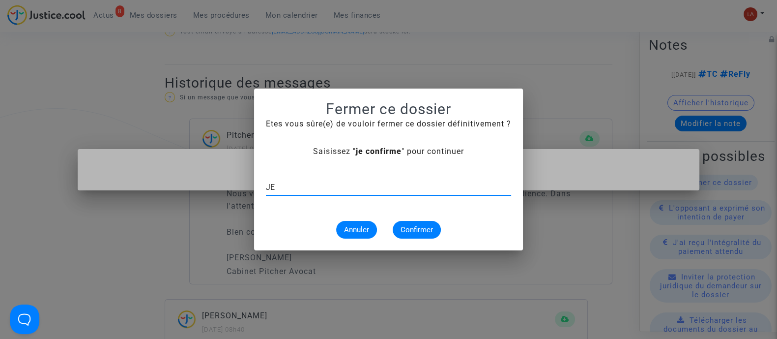
type input "J"
type input "je confirme"
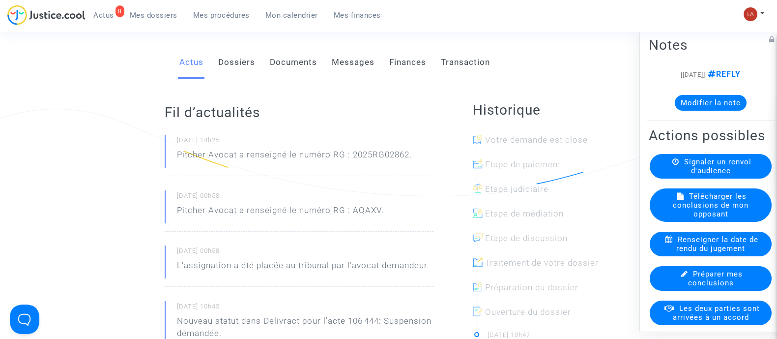
scroll to position [61, 0]
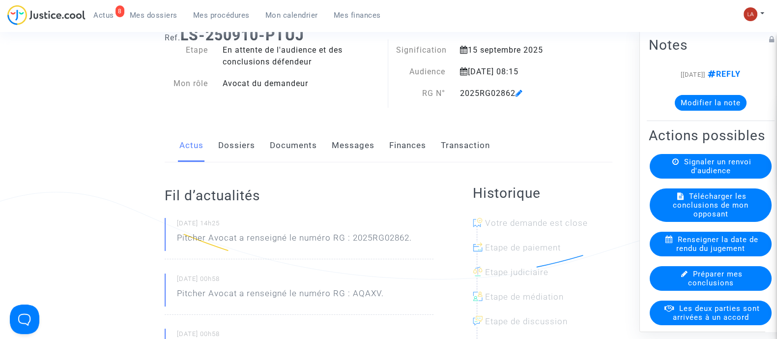
click at [676, 108] on button "Modifier la note" at bounding box center [711, 102] width 72 height 16
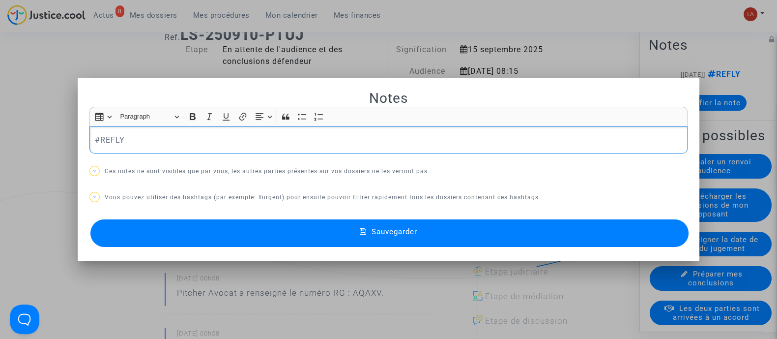
scroll to position [0, 0]
click at [393, 133] on div "#REFLY" at bounding box center [388, 140] width 598 height 28
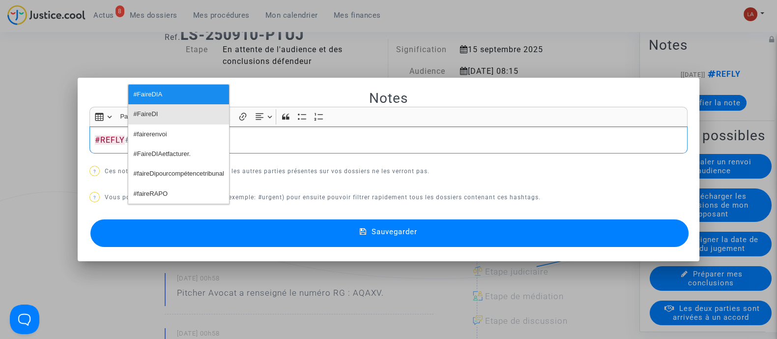
click at [161, 107] on button "#FaireDI" at bounding box center [178, 114] width 101 height 20
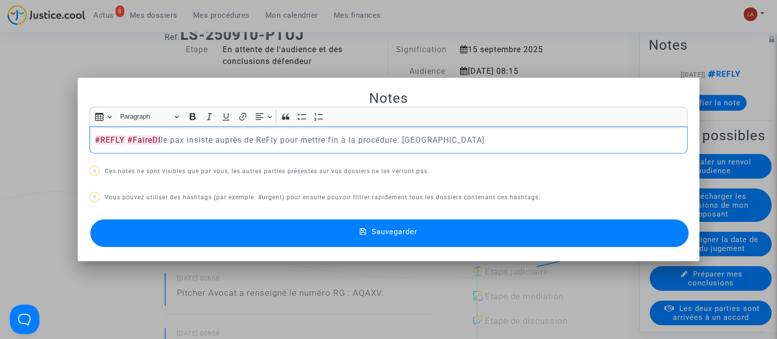
click at [145, 227] on button "Sauvegarder" at bounding box center [389, 233] width 598 height 28
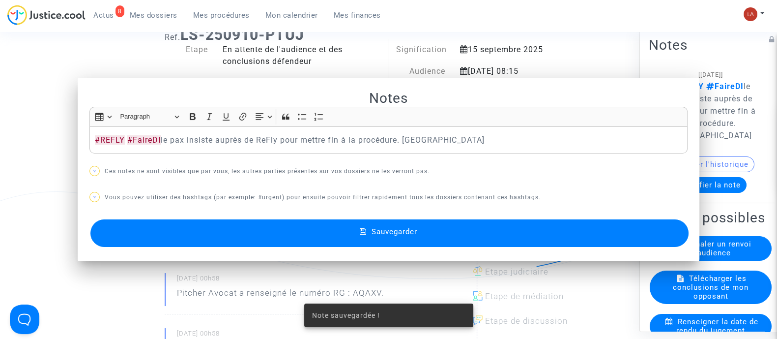
scroll to position [61, 0]
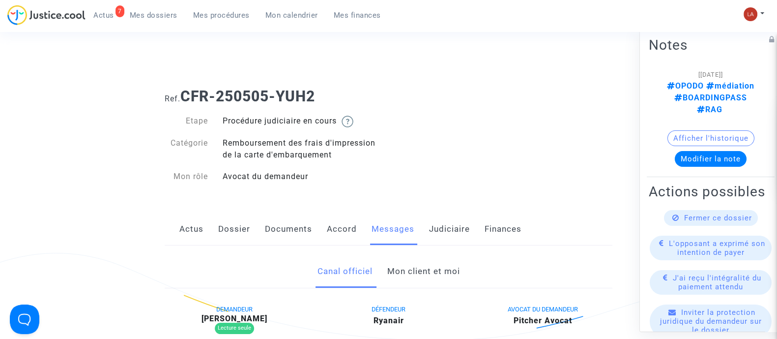
click at [452, 239] on link "Judiciaire" at bounding box center [449, 229] width 41 height 32
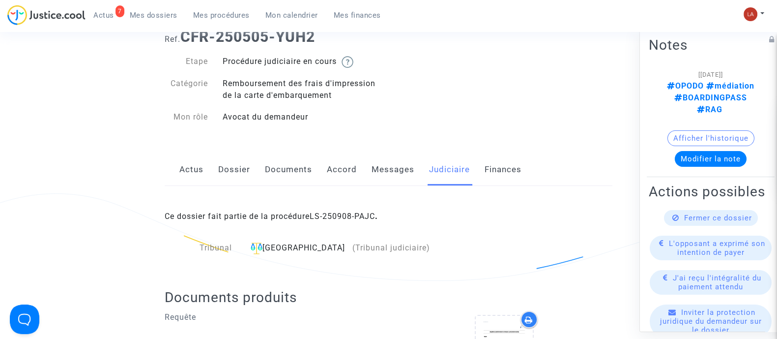
scroll to position [60, 0]
click at [391, 178] on link "Messages" at bounding box center [393, 169] width 43 height 32
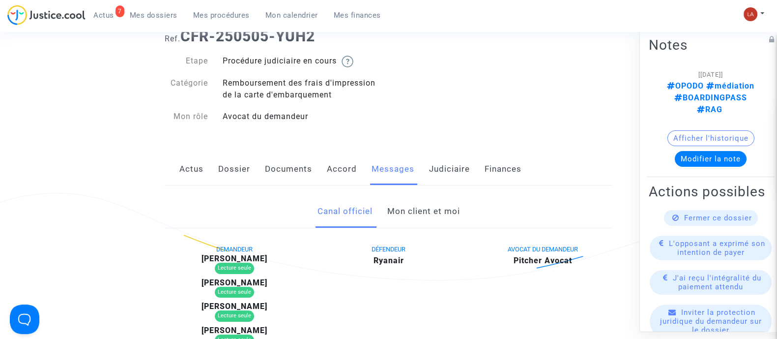
click at [410, 219] on link "Mon client et moi" at bounding box center [423, 211] width 73 height 32
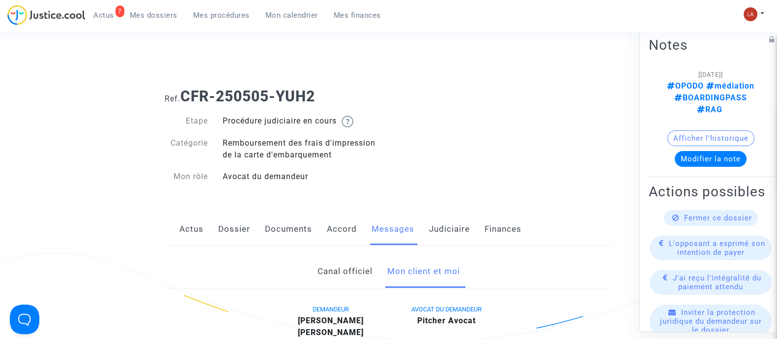
click at [170, 231] on div "Actus Dossier Documents Accord Messages Judiciaire Finances" at bounding box center [389, 229] width 448 height 33
click at [188, 234] on link "Actus" at bounding box center [191, 229] width 24 height 32
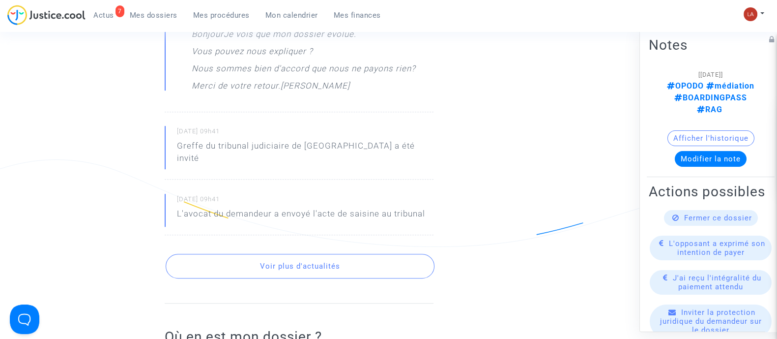
scroll to position [526, 0]
click at [179, 131] on small "[DATE] 09h41" at bounding box center [305, 132] width 257 height 13
drag, startPoint x: 178, startPoint y: 129, endPoint x: 213, endPoint y: 133, distance: 35.2
click at [213, 133] on small "[DATE] 09h41" at bounding box center [305, 132] width 257 height 13
copy small "[DATE]"
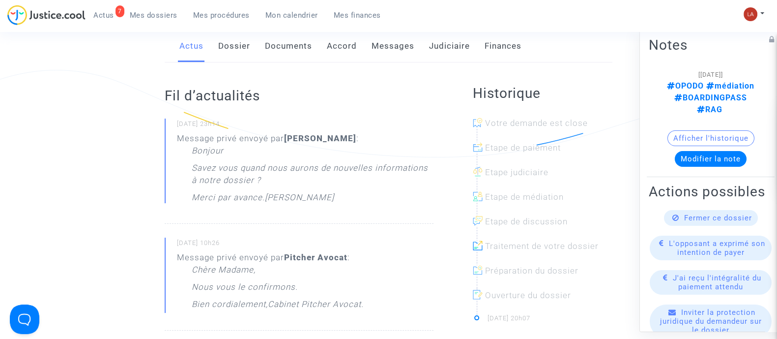
scroll to position [0, 0]
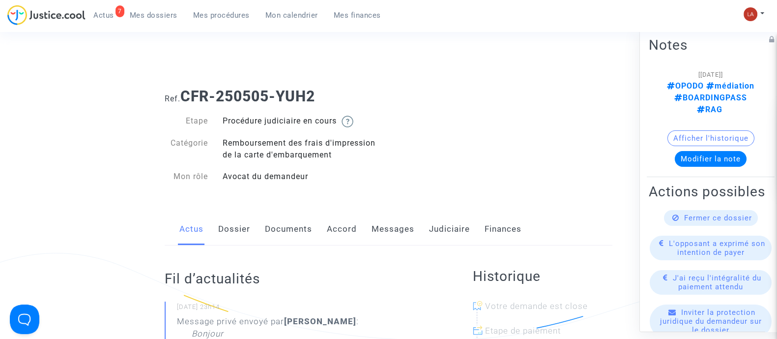
click at [395, 232] on link "Messages" at bounding box center [393, 229] width 43 height 32
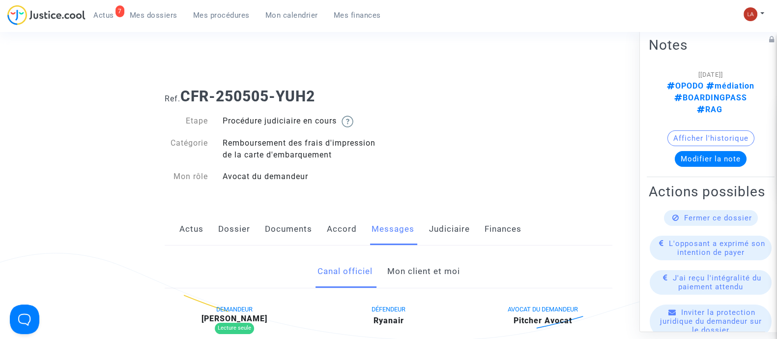
click at [398, 276] on link "Mon client et moi" at bounding box center [423, 271] width 73 height 32
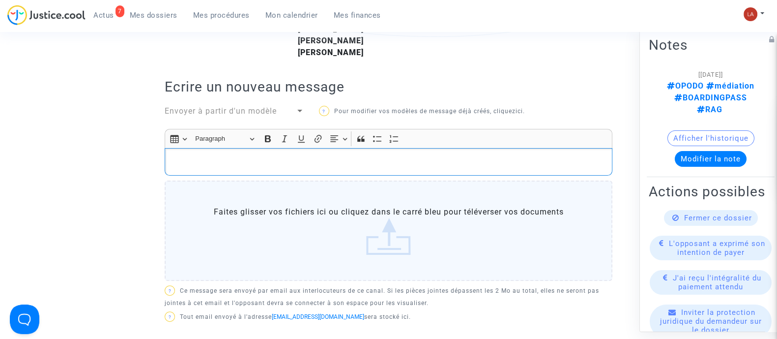
click at [292, 156] on p "Rich Text Editor, main" at bounding box center [389, 162] width 438 height 12
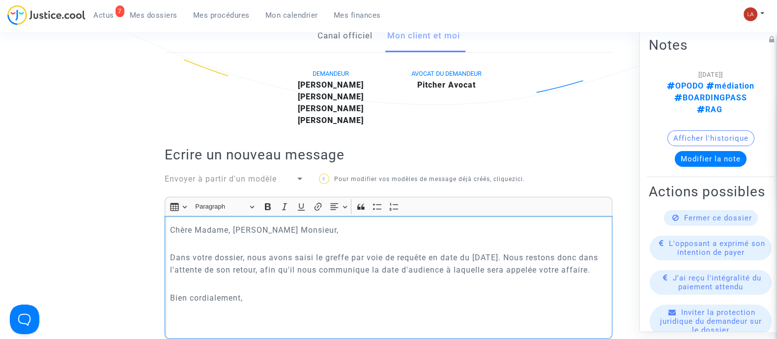
scroll to position [249, 0]
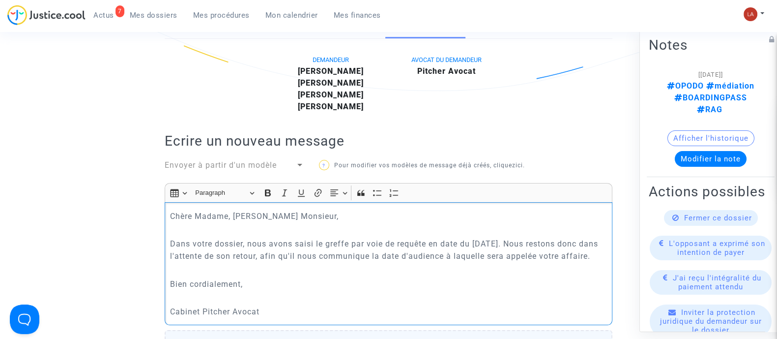
click at [205, 262] on p "Dans votre dossier, nous avons saisi le greffe par voie de requête en date du 3…" at bounding box center [389, 249] width 438 height 25
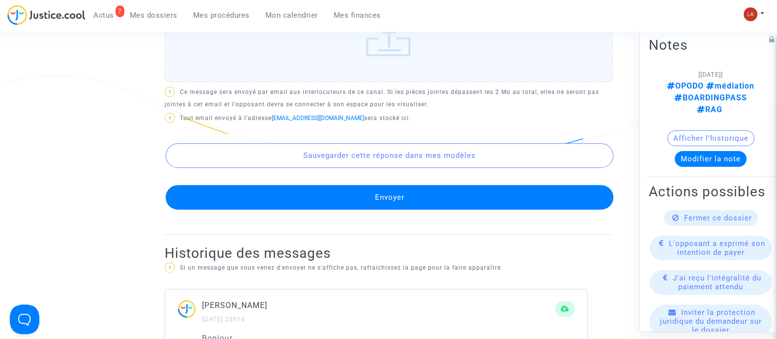
scroll to position [610, 0]
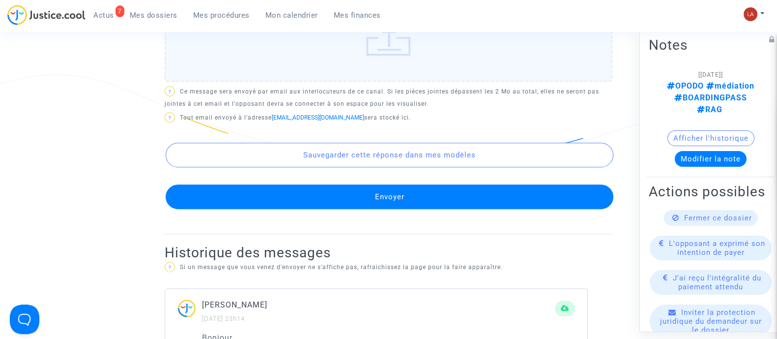
click at [409, 203] on button "Envoyer" at bounding box center [390, 196] width 448 height 25
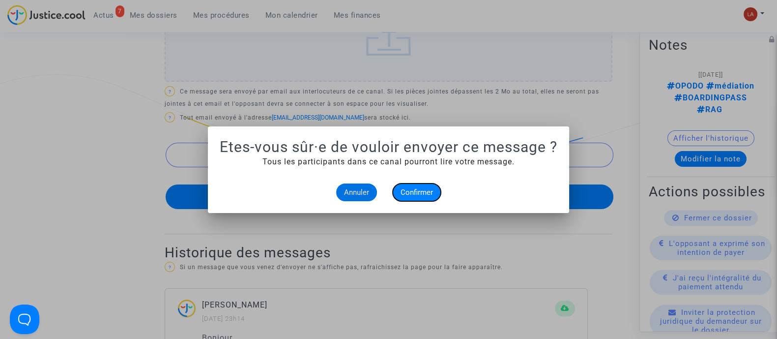
click at [411, 196] on button "Confirmer" at bounding box center [417, 192] width 48 height 18
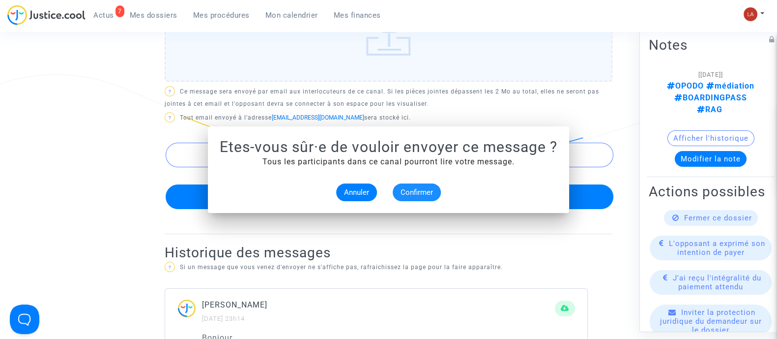
scroll to position [610, 0]
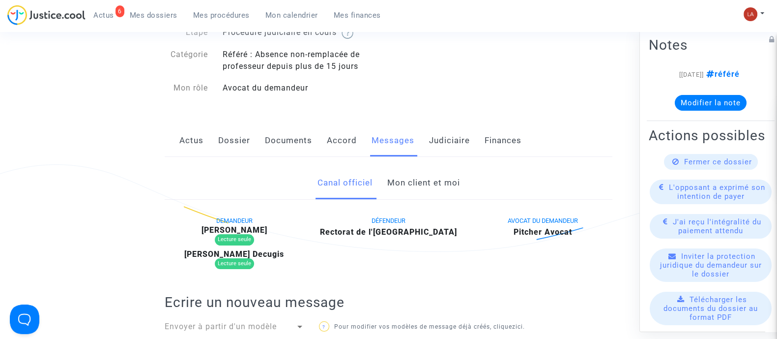
scroll to position [91, 0]
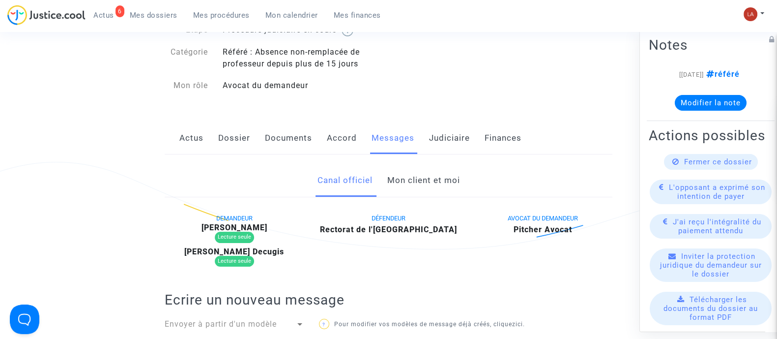
click at [434, 176] on link "Mon client et moi" at bounding box center [423, 180] width 73 height 32
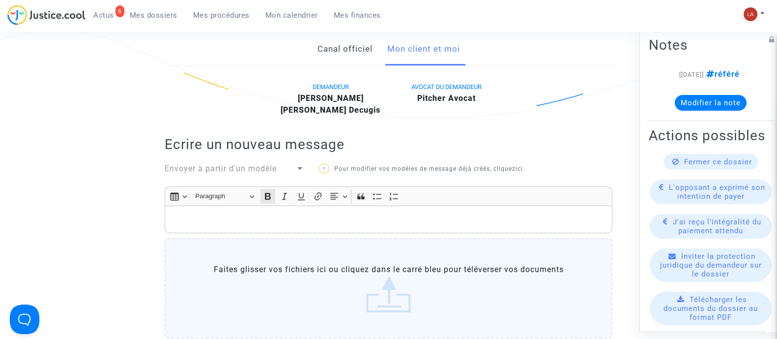
scroll to position [221, 0]
click at [243, 247] on div "Rich Text Editor Insert table Insert table Heading Paragraph Paragraph Heading …" at bounding box center [389, 266] width 448 height 156
click at [229, 227] on p "Rich Text Editor, main" at bounding box center [389, 221] width 438 height 12
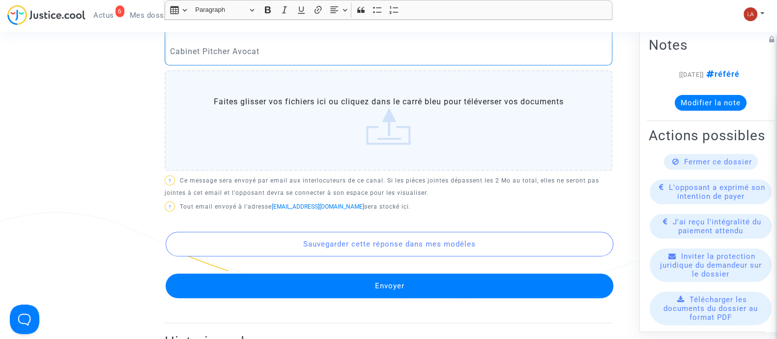
scroll to position [474, 0]
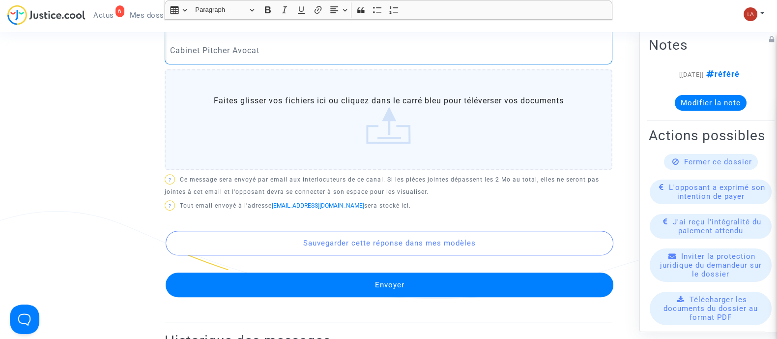
click at [222, 297] on button "Envoyer" at bounding box center [390, 284] width 448 height 25
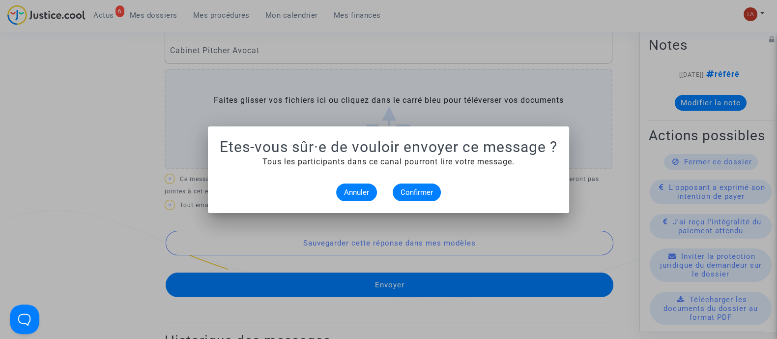
scroll to position [0, 0]
click at [422, 189] on span "Confirmer" at bounding box center [417, 192] width 32 height 9
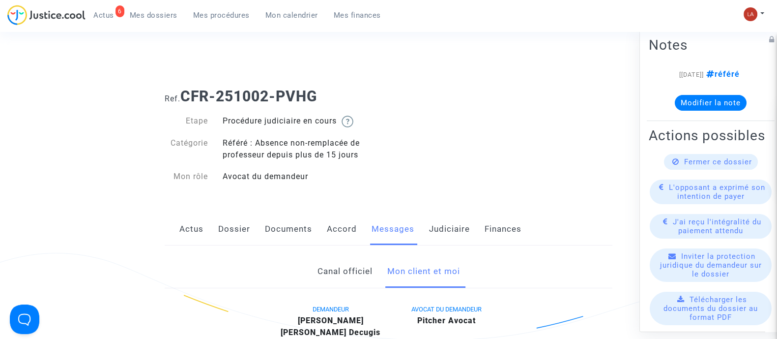
scroll to position [474, 0]
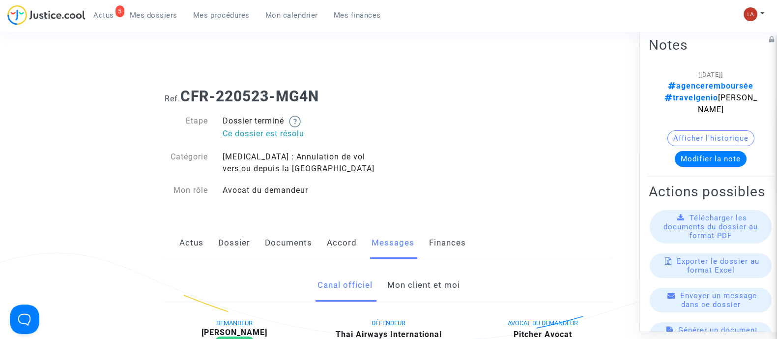
click at [412, 287] on link "Mon client et moi" at bounding box center [423, 285] width 73 height 32
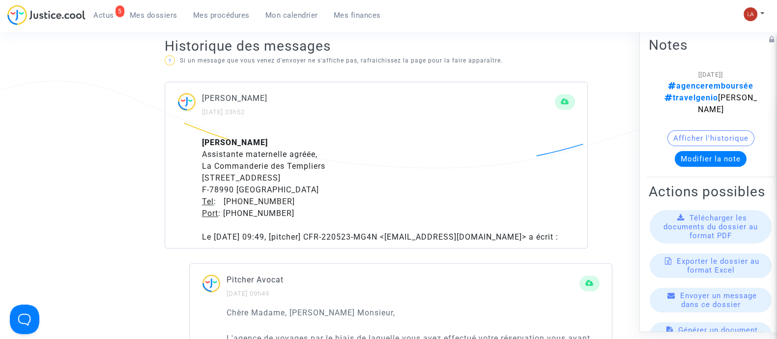
scroll to position [605, 0]
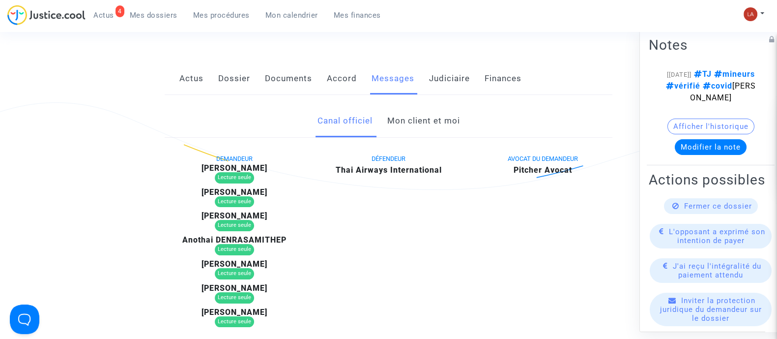
scroll to position [122, 0]
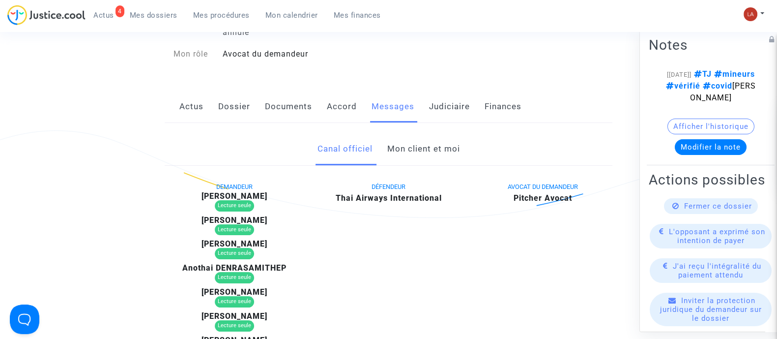
click at [461, 91] on link "Judiciaire" at bounding box center [449, 106] width 41 height 32
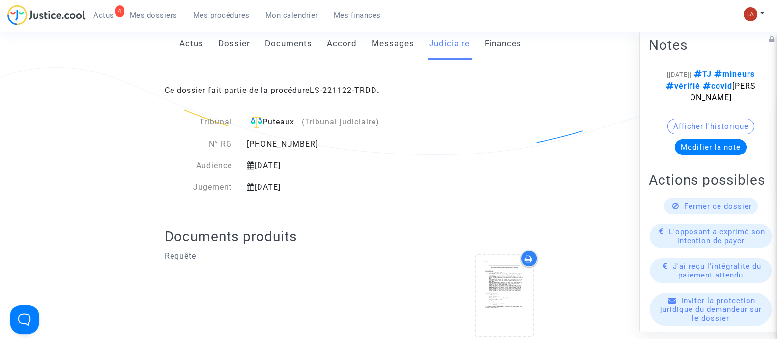
scroll to position [184, 0]
drag, startPoint x: 259, startPoint y: 174, endPoint x: 329, endPoint y: 172, distance: 70.8
click at [329, 182] on div "6 novembre 2025" at bounding box center [338, 188] width 199 height 12
copy div "6 novembre 2025"
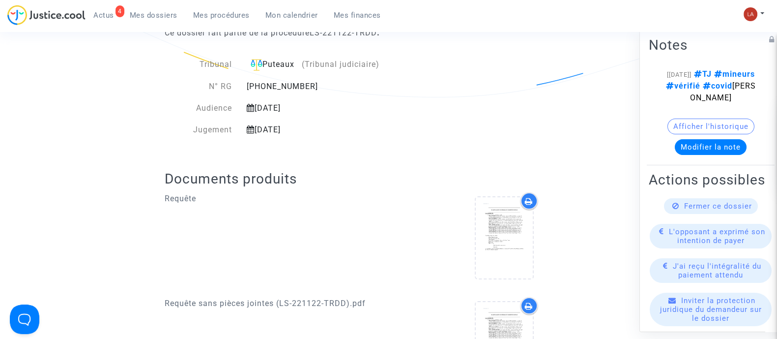
scroll to position [61, 0]
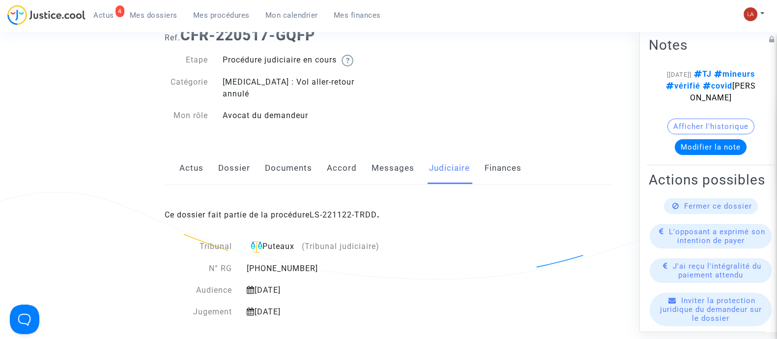
drag, startPoint x: 349, startPoint y: 146, endPoint x: 359, endPoint y: 151, distance: 11.7
click at [349, 152] on link "Accord" at bounding box center [342, 168] width 30 height 32
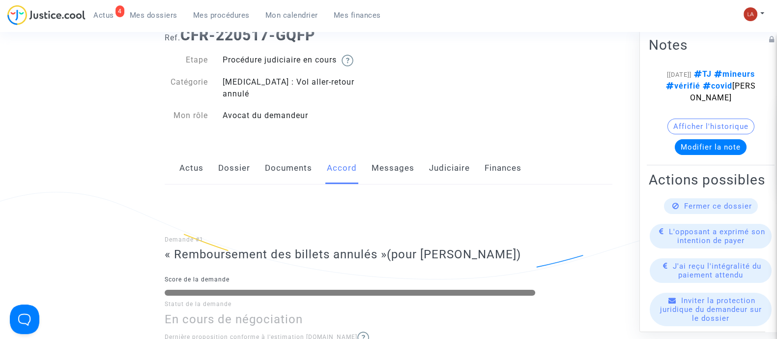
click at [375, 152] on link "Messages" at bounding box center [393, 168] width 43 height 32
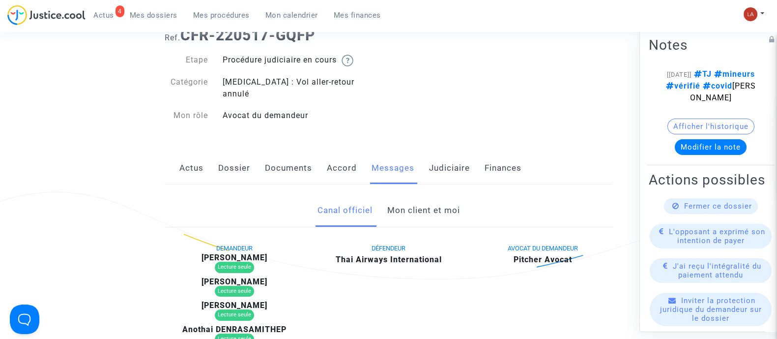
click at [408, 203] on link "Mon client et moi" at bounding box center [423, 210] width 73 height 32
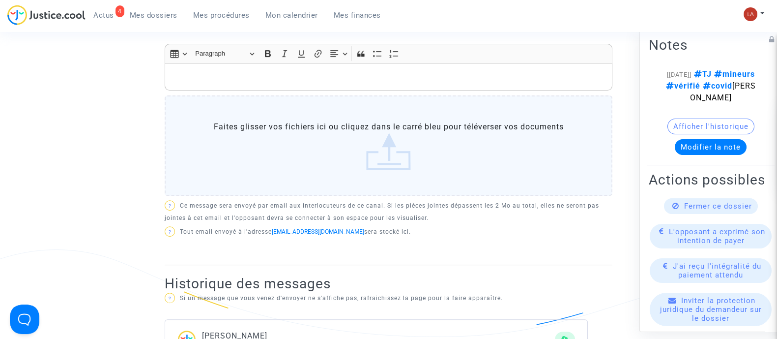
scroll to position [369, 0]
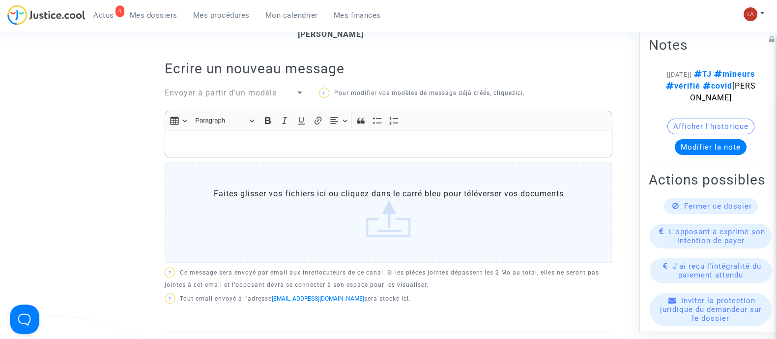
click at [335, 138] on p "Rich Text Editor, main" at bounding box center [389, 144] width 438 height 12
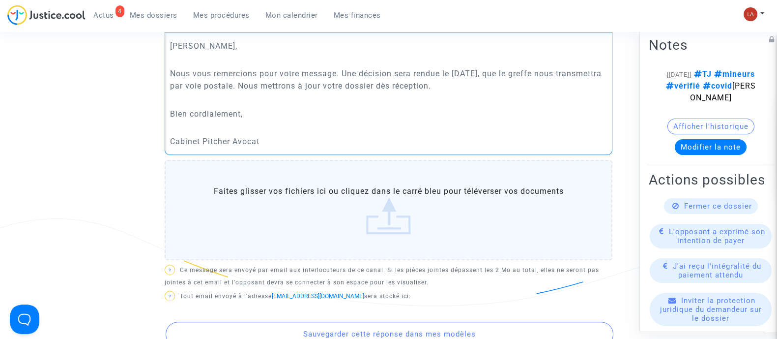
scroll to position [676, 0]
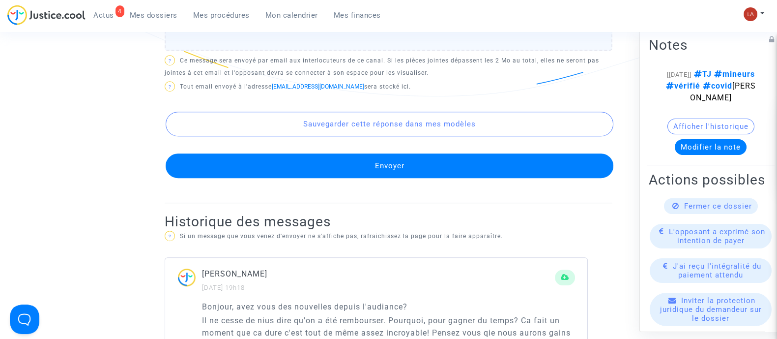
click at [398, 153] on button "Envoyer" at bounding box center [390, 165] width 448 height 25
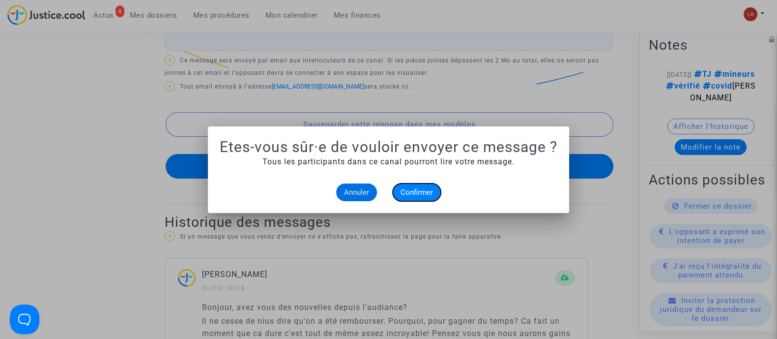
click at [408, 189] on span "Confirmer" at bounding box center [417, 192] width 32 height 9
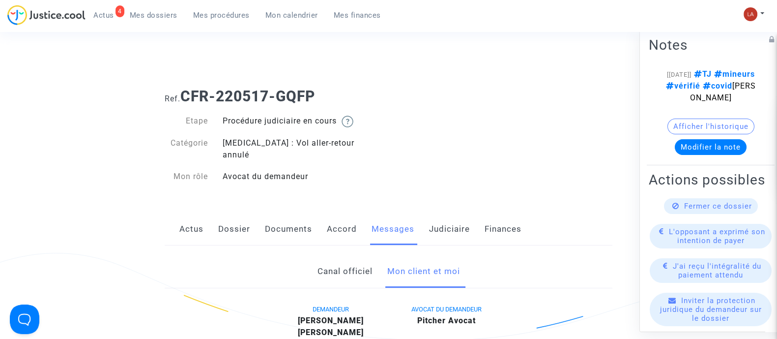
scroll to position [676, 0]
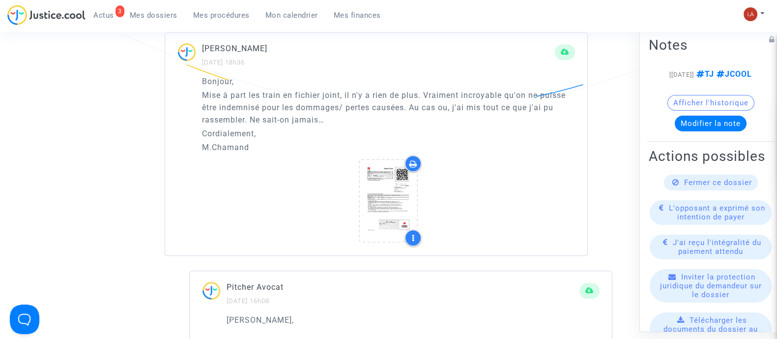
scroll to position [615, 0]
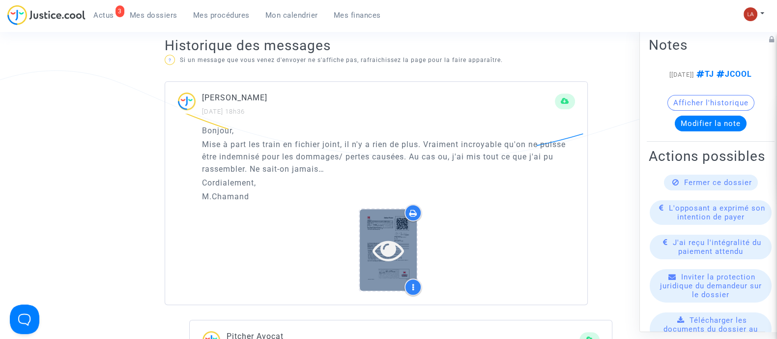
click at [386, 248] on icon at bounding box center [389, 249] width 32 height 31
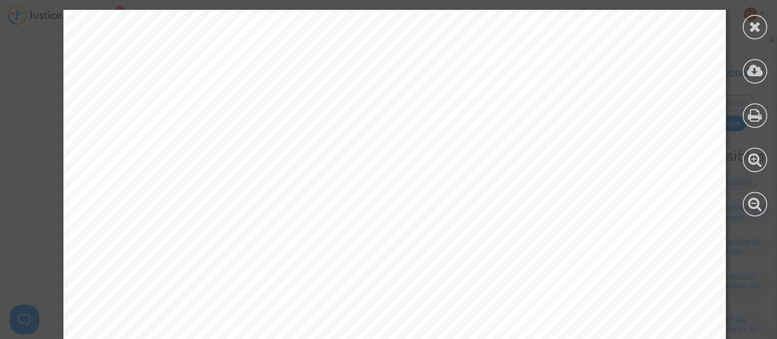
scroll to position [921, 0]
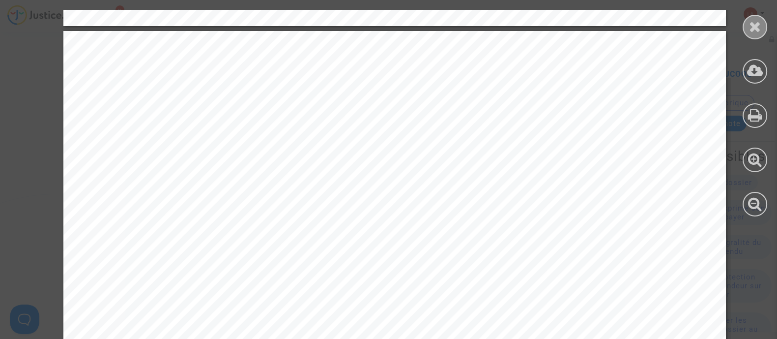
click at [746, 25] on div at bounding box center [755, 27] width 25 height 25
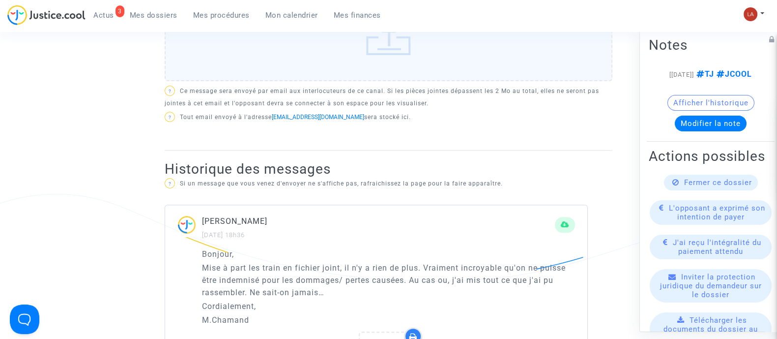
scroll to position [307, 0]
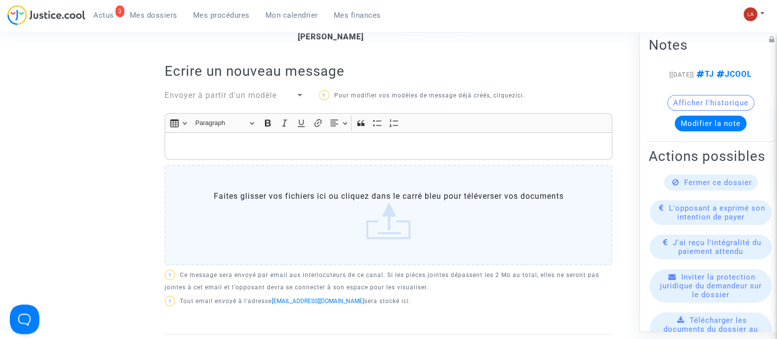
click at [311, 144] on p "Rich Text Editor, main" at bounding box center [389, 146] width 438 height 12
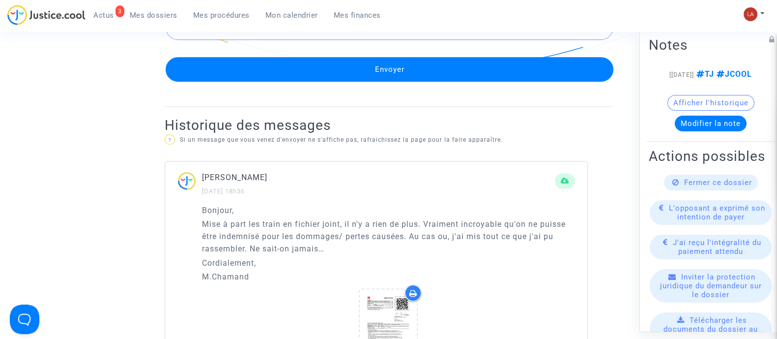
scroll to position [676, 0]
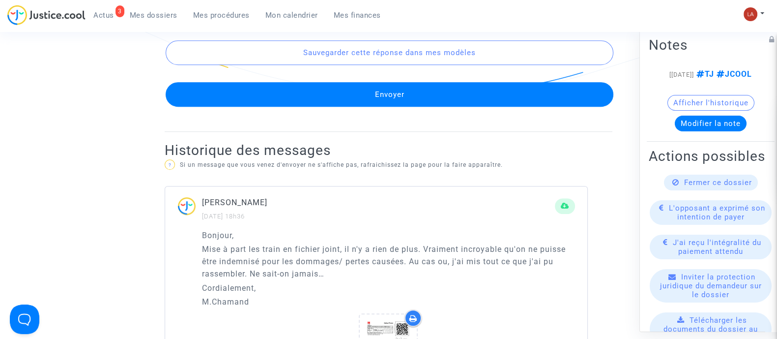
click at [395, 93] on button "Envoyer" at bounding box center [390, 94] width 448 height 25
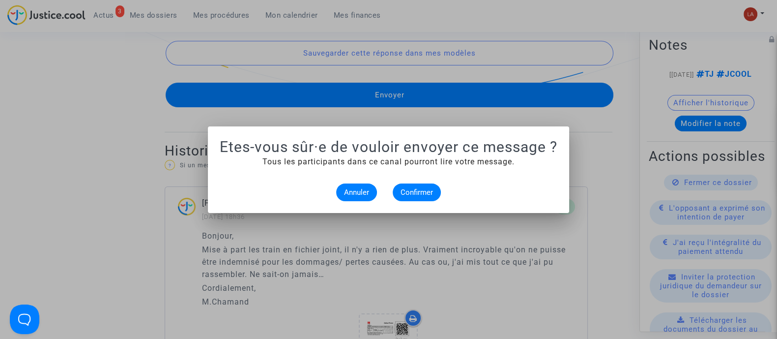
scroll to position [0, 0]
click at [435, 193] on button "Confirmer" at bounding box center [417, 192] width 48 height 18
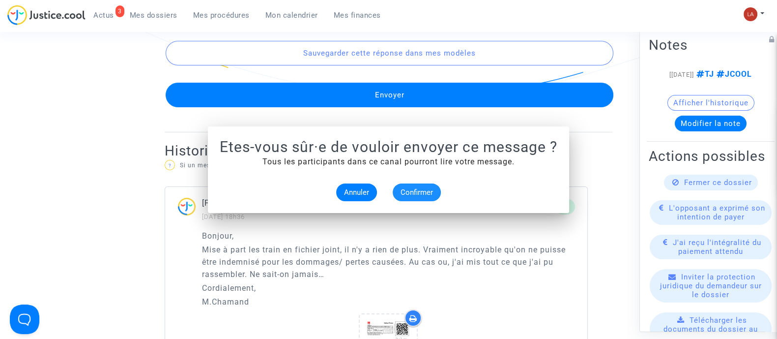
scroll to position [676, 0]
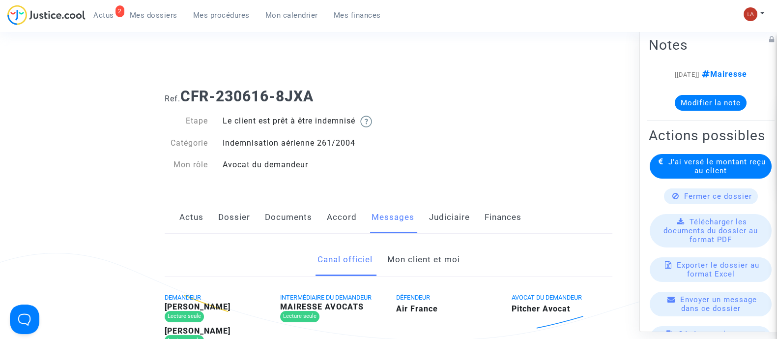
click at [437, 268] on link "Mon client et moi" at bounding box center [423, 259] width 73 height 32
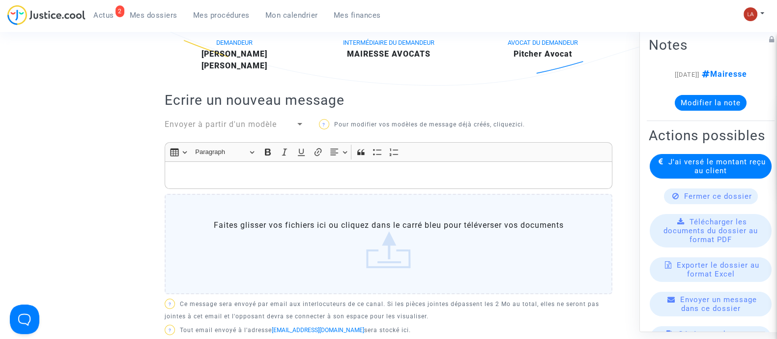
scroll to position [307, 0]
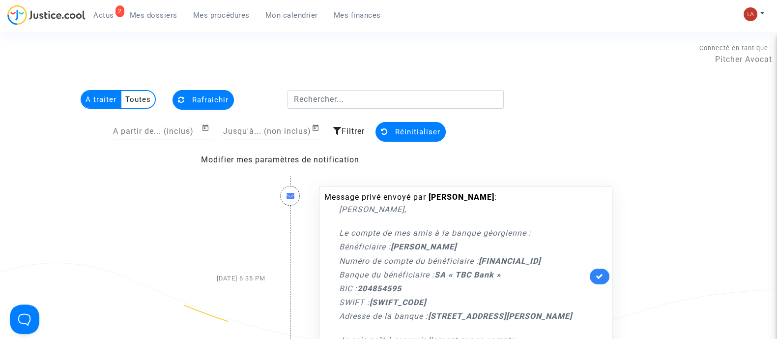
click at [159, 20] on link "Mes dossiers" at bounding box center [153, 15] width 63 height 15
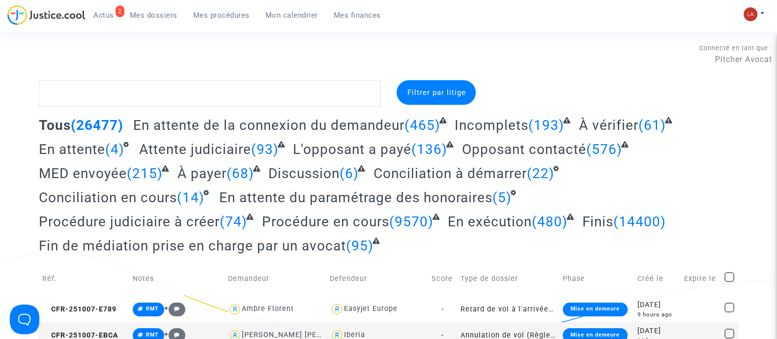
click at [421, 189] on span "En attente du paramétrage des honoraires" at bounding box center [355, 197] width 273 height 16
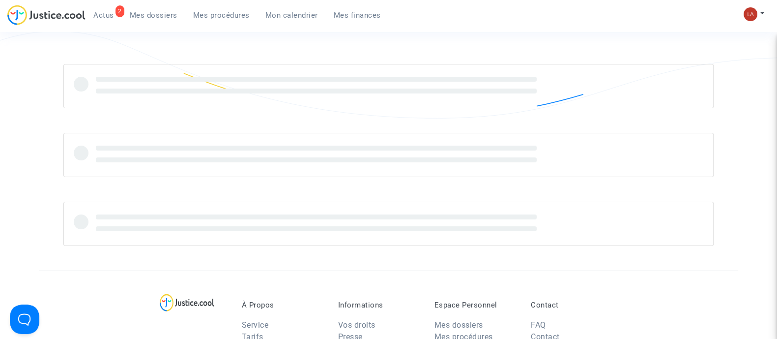
scroll to position [245, 0]
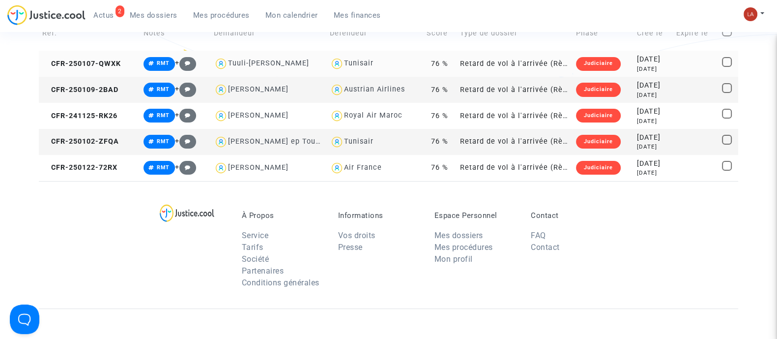
click at [113, 57] on td "CFR-250107-QWXK" at bounding box center [89, 64] width 101 height 26
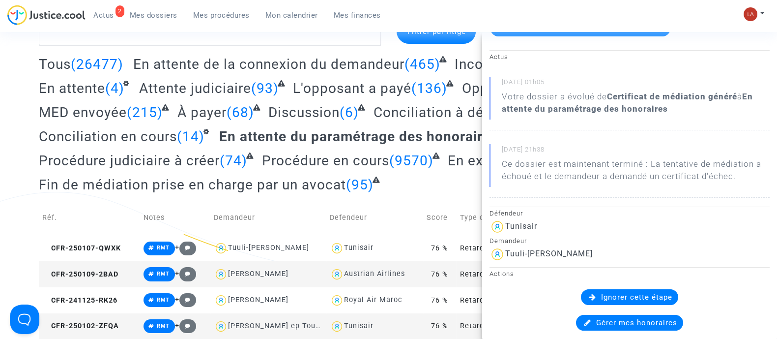
scroll to position [0, 0]
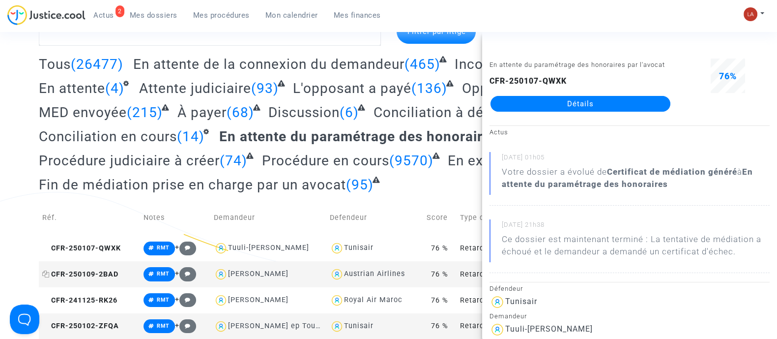
click at [117, 270] on span "CFR-250109-2BAD" at bounding box center [80, 274] width 76 height 8
click at [103, 298] on span "CFR-241125-RK26" at bounding box center [79, 300] width 75 height 8
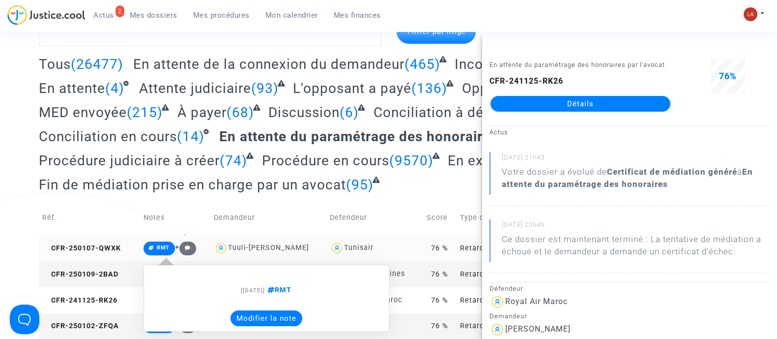
scroll to position [122, 0]
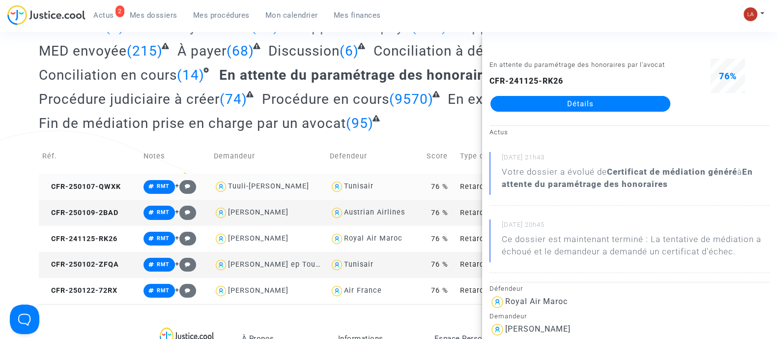
click at [65, 268] on td "CFR-250102-ZFQA" at bounding box center [89, 265] width 101 height 26
click at [82, 293] on span "CFR-250122-72RX" at bounding box center [79, 290] width 75 height 8
drag, startPoint x: 566, startPoint y: 123, endPoint x: 580, endPoint y: 118, distance: 14.3
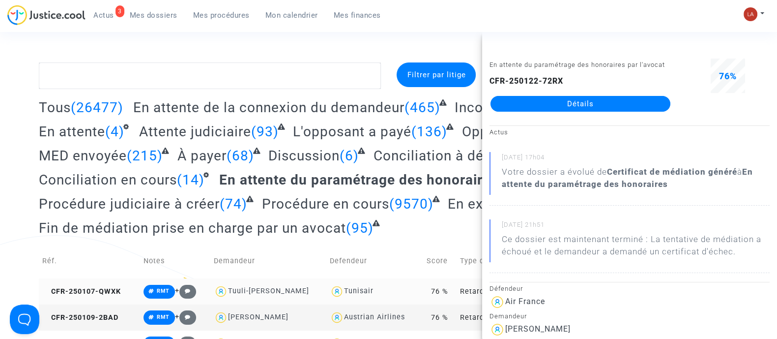
scroll to position [0, 0]
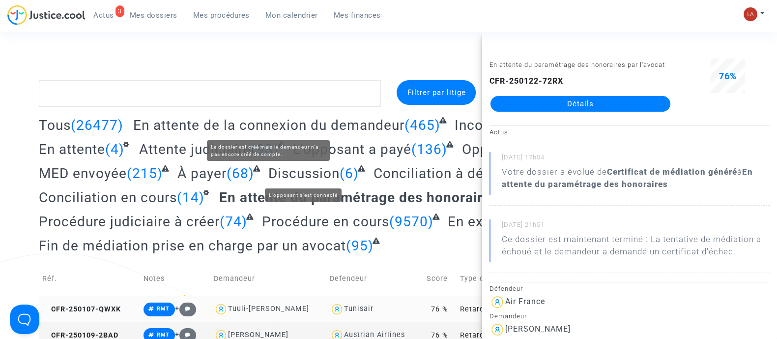
click at [297, 109] on complex-dispute-list "Filtrer par litige Tous (26477) En attente de la connexion du demandeur (465) I…" at bounding box center [389, 253] width 700 height 346
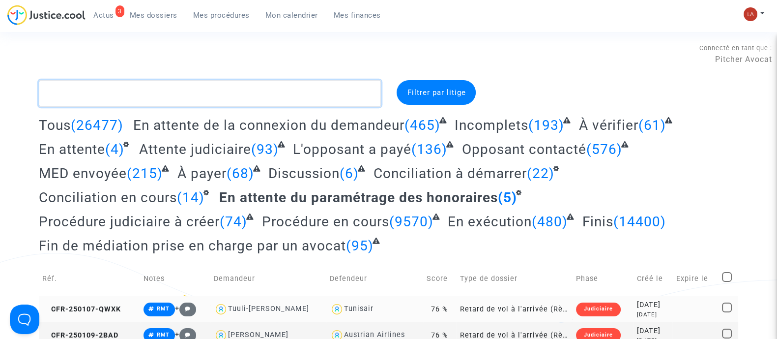
click at [297, 100] on textarea at bounding box center [210, 93] width 342 height 27
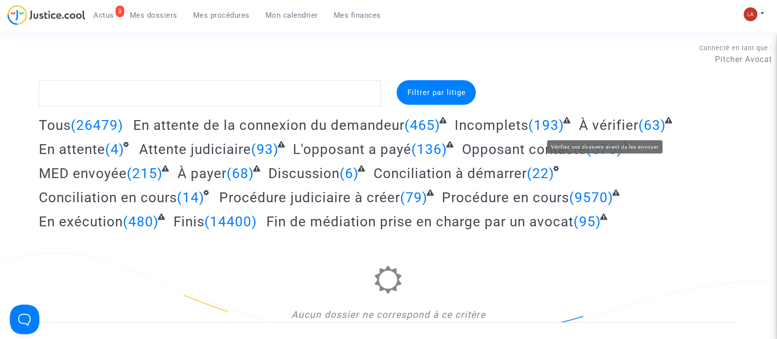
click at [625, 110] on complex-dispute-list "Filtrer par litige Tous (26479) En attente de la connexion du demandeur (465) I…" at bounding box center [389, 201] width 700 height 242
click at [607, 129] on span "À vérifier" at bounding box center [608, 125] width 59 height 16
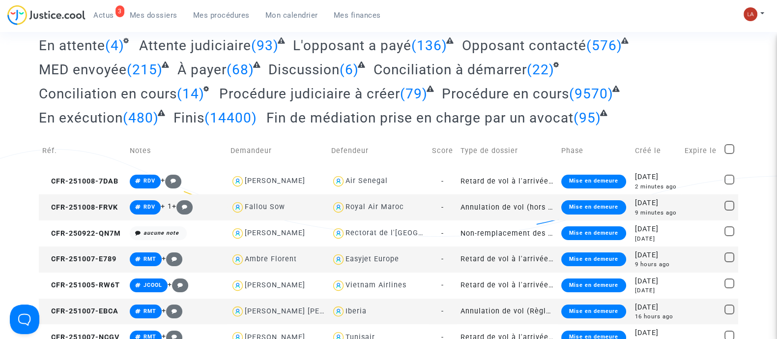
scroll to position [122, 0]
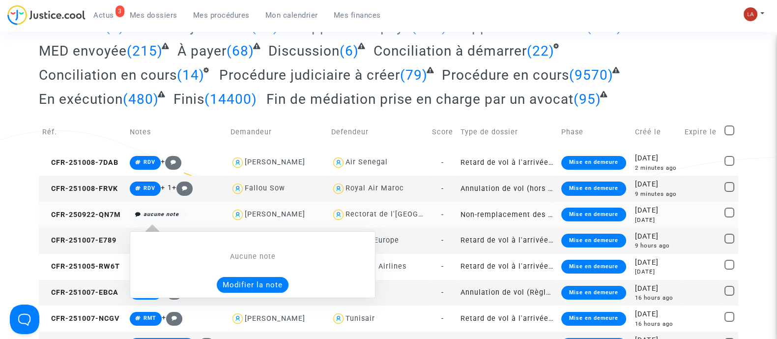
click at [234, 268] on div "Aucune note Modifier la note" at bounding box center [252, 271] width 235 height 41
click at [236, 278] on button "Modifier la note" at bounding box center [253, 285] width 72 height 16
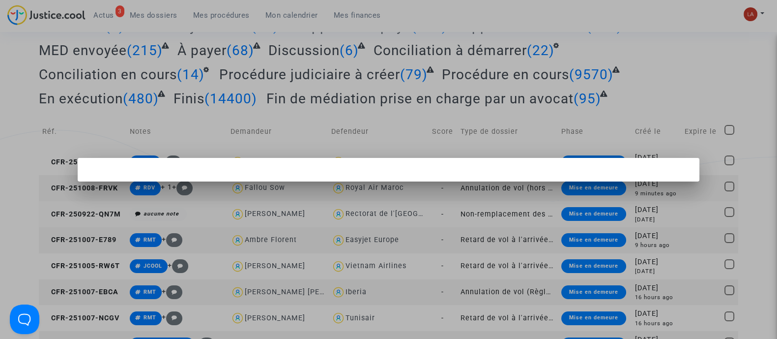
scroll to position [0, 0]
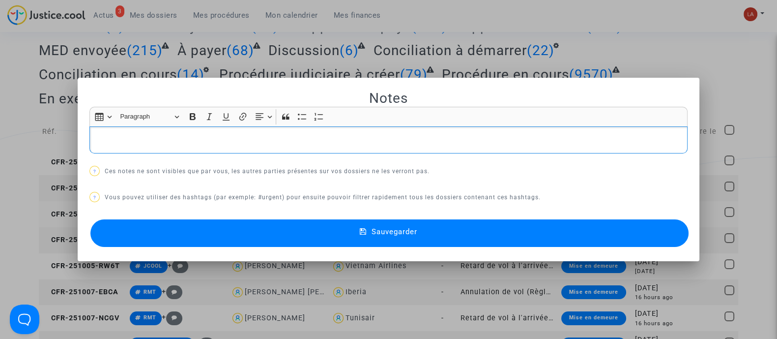
click at [195, 156] on div "Notes Rich Text Editor Insert table Insert table Heading Paragraph Paragraph He…" at bounding box center [388, 169] width 598 height 160
click at [186, 146] on div "Rich Text Editor, main" at bounding box center [388, 140] width 598 height 28
click at [458, 220] on button "Sauvegarder" at bounding box center [389, 233] width 598 height 28
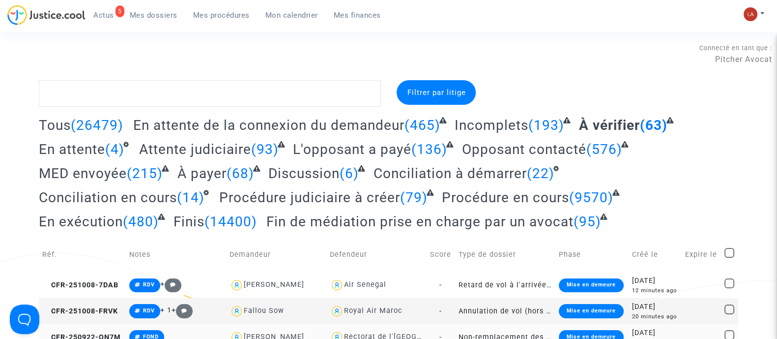
click at [568, 52] on div "Connecté en tant que : Pitcher Avocat" at bounding box center [386, 54] width 772 height 24
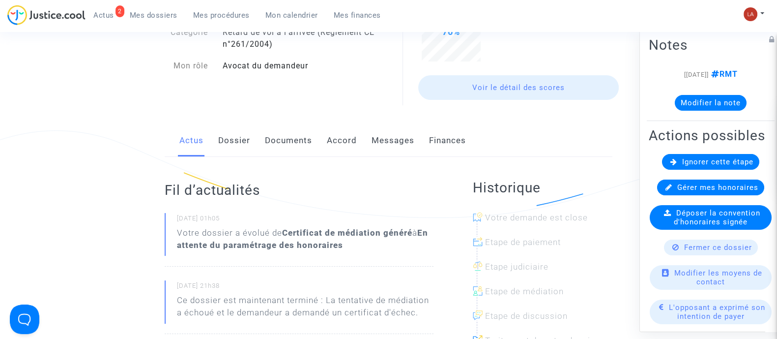
click at [241, 146] on link "Dossier" at bounding box center [234, 140] width 32 height 32
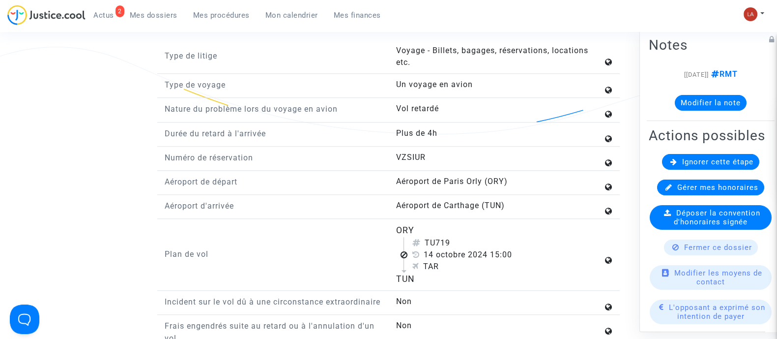
scroll to position [1106, 0]
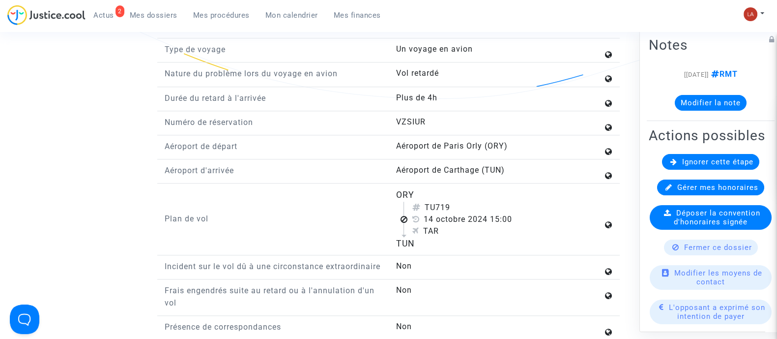
drag, startPoint x: 439, startPoint y: 205, endPoint x: 454, endPoint y: 201, distance: 16.3
click at [454, 202] on div "TU719" at bounding box center [507, 208] width 191 height 12
copy div "719"
click at [709, 169] on div "Ignorer cette étape" at bounding box center [710, 161] width 97 height 16
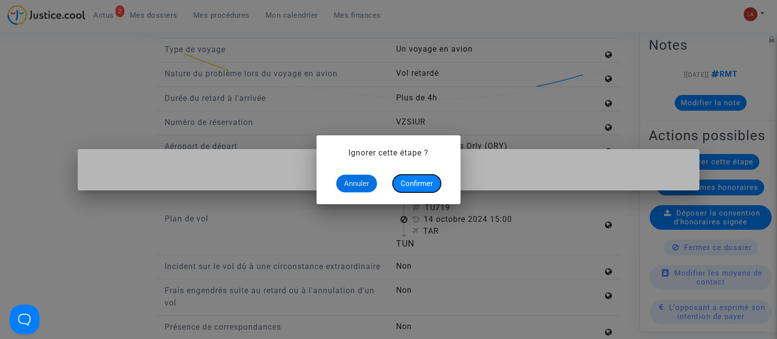
click at [401, 183] on span "Confirmer" at bounding box center [417, 183] width 32 height 9
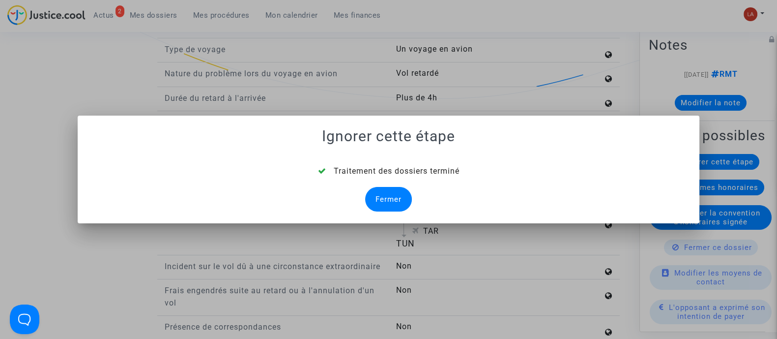
click at [392, 198] on div "Fermer" at bounding box center [388, 199] width 47 height 25
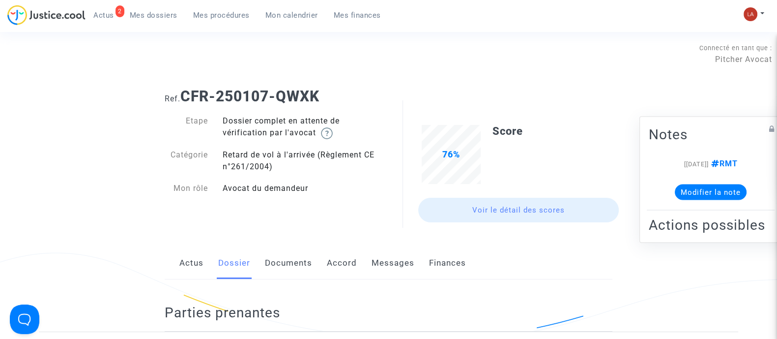
scroll to position [1106, 0]
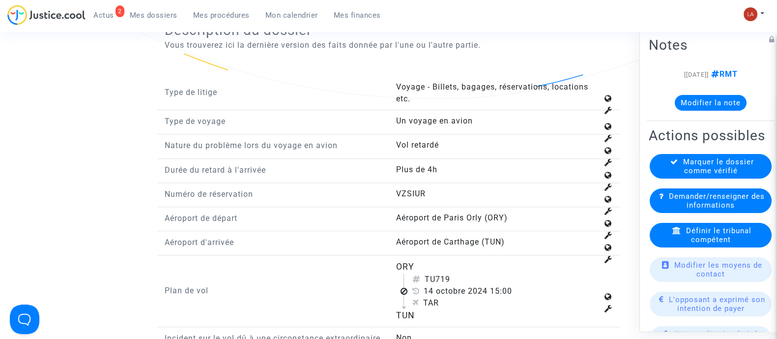
click at [701, 243] on span "Définir le tribunal compétent" at bounding box center [718, 235] width 65 height 18
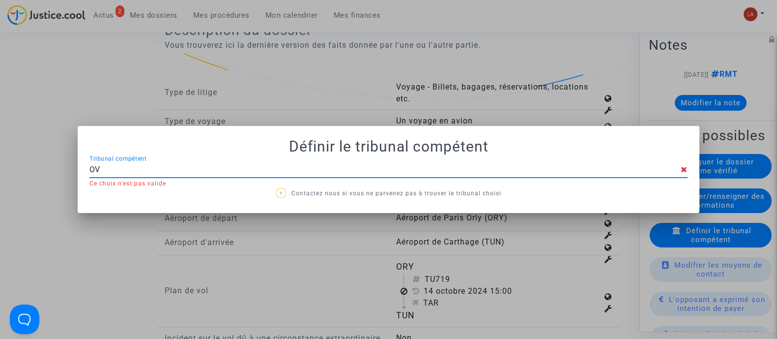
type input "O"
type input "IVRY"
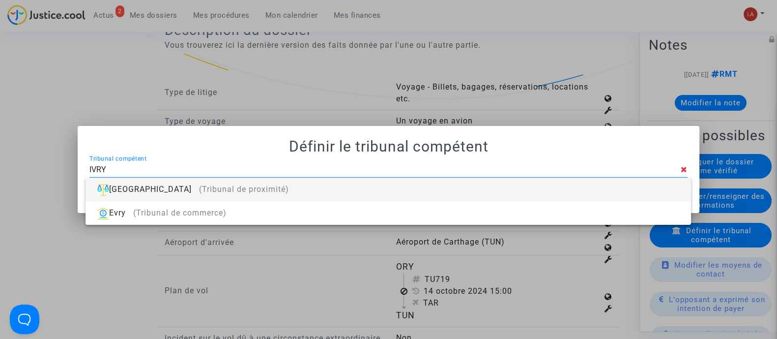
click at [611, 181] on div "[GEOGRAPHIC_DATA] (Tribunal de proximité)" at bounding box center [388, 189] width 590 height 24
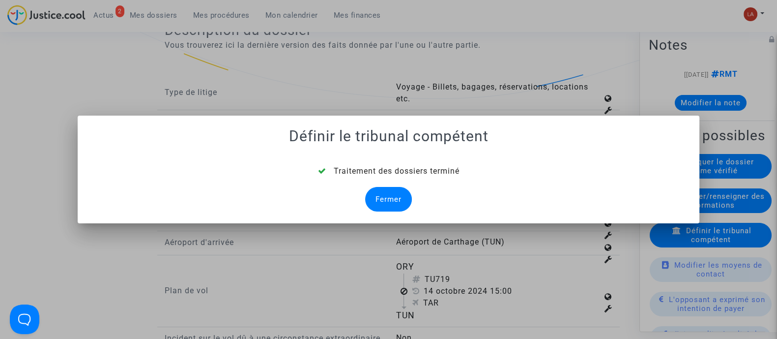
click at [382, 193] on div "Fermer" at bounding box center [388, 199] width 47 height 25
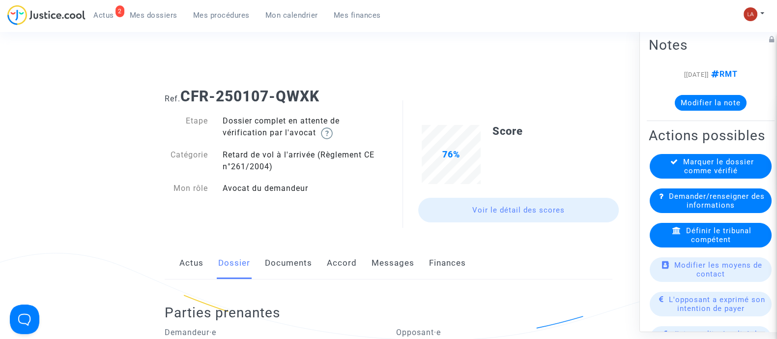
drag, startPoint x: 325, startPoint y: 259, endPoint x: 314, endPoint y: 261, distance: 11.4
click at [322, 261] on div "Actus Dossier Documents Accord Messages Finances" at bounding box center [389, 263] width 448 height 33
click at [280, 269] on link "Documents" at bounding box center [288, 263] width 47 height 32
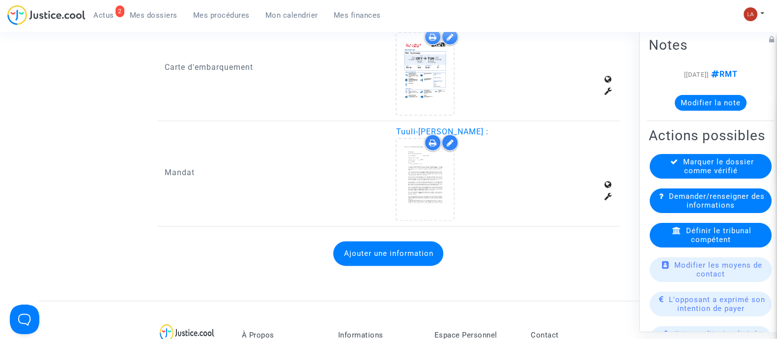
scroll to position [1720, 0]
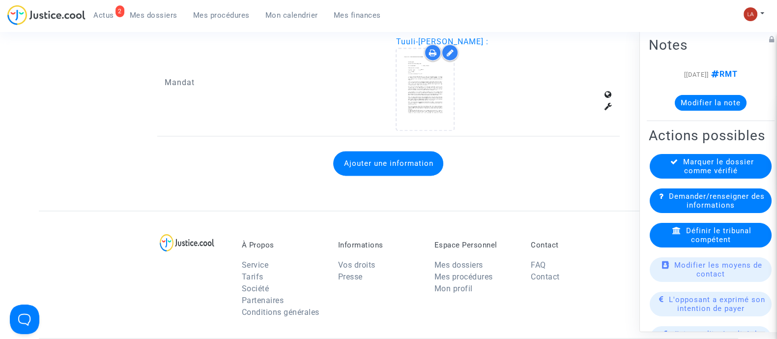
click at [401, 152] on button "Ajouter une information" at bounding box center [388, 163] width 110 height 25
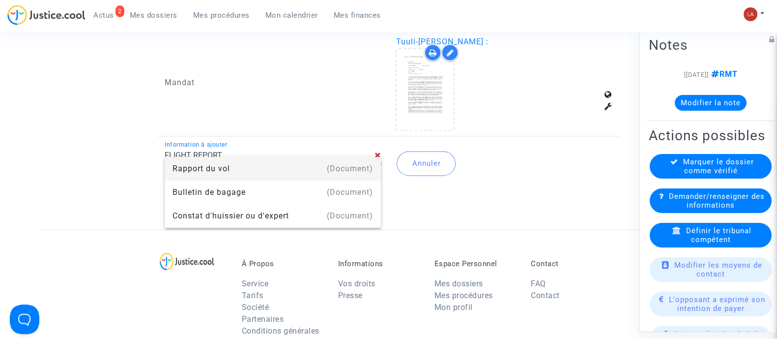
click at [350, 166] on div "(Document)" at bounding box center [350, 169] width 46 height 24
type input "Rapport du vol"
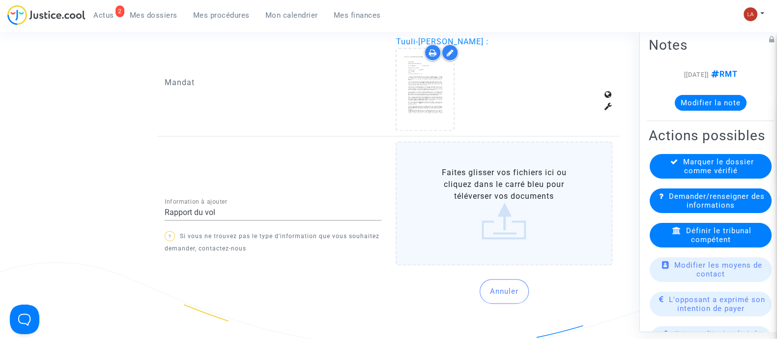
click at [533, 169] on label "Faites glisser vos fichiers ici ou cliquez dans le carré bleu pour téléverser v…" at bounding box center [504, 203] width 217 height 124
click at [517, 185] on label "Faites glisser vos fichiers ici ou cliquez dans le carré bleu pour téléverser v…" at bounding box center [504, 203] width 217 height 124
click at [0, 0] on input "Faites glisser vos fichiers ici ou cliquez dans le carré bleu pour téléverser v…" at bounding box center [0, 0] width 0 height 0
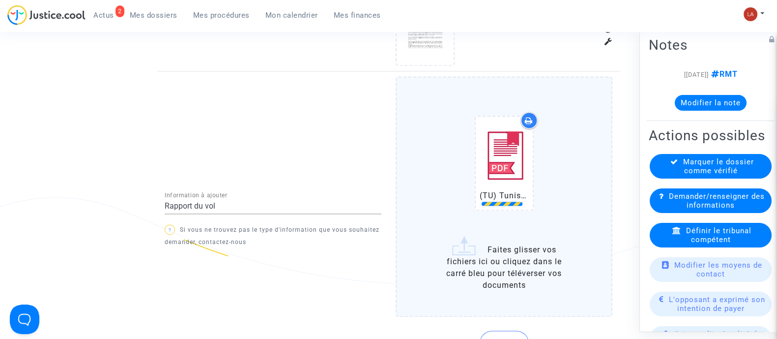
scroll to position [1843, 0]
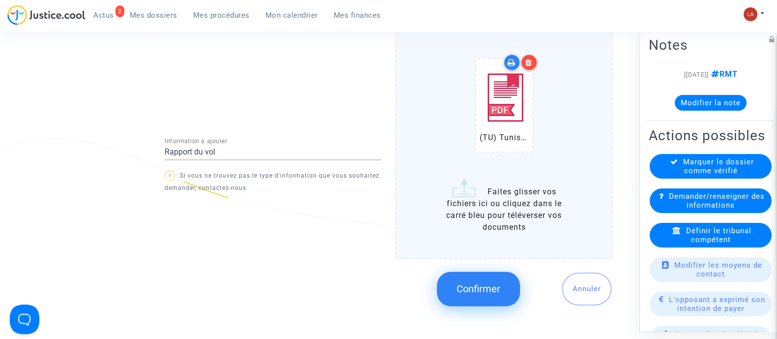
click at [461, 283] on span "Confirmer" at bounding box center [479, 289] width 44 height 12
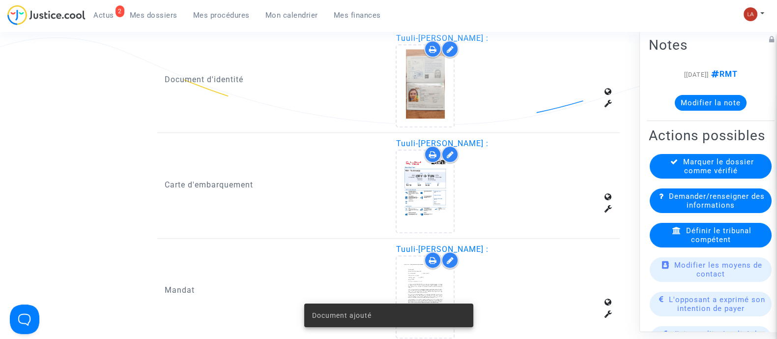
scroll to position [1536, 0]
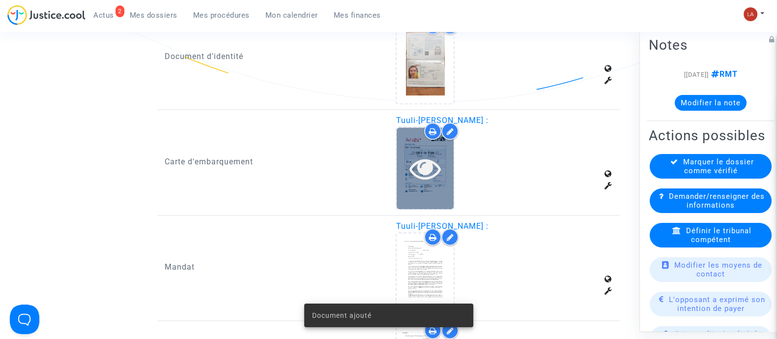
click at [411, 176] on icon at bounding box center [426, 167] width 32 height 31
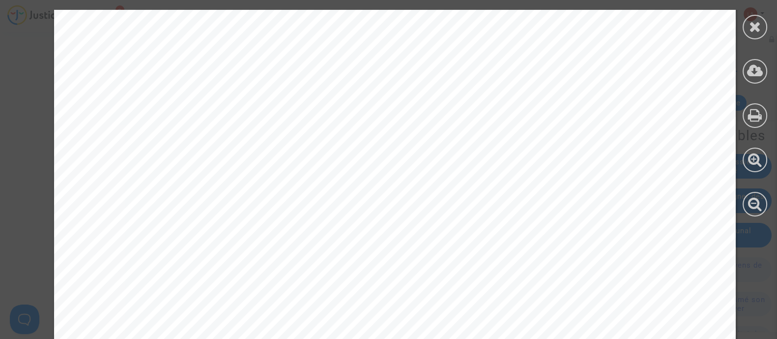
scroll to position [61, 0]
click at [749, 27] on icon at bounding box center [755, 26] width 12 height 15
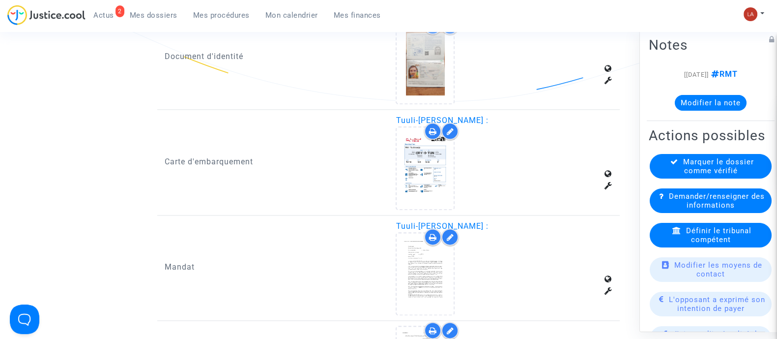
click at [711, 96] on button "Modifier la note" at bounding box center [711, 102] width 72 height 16
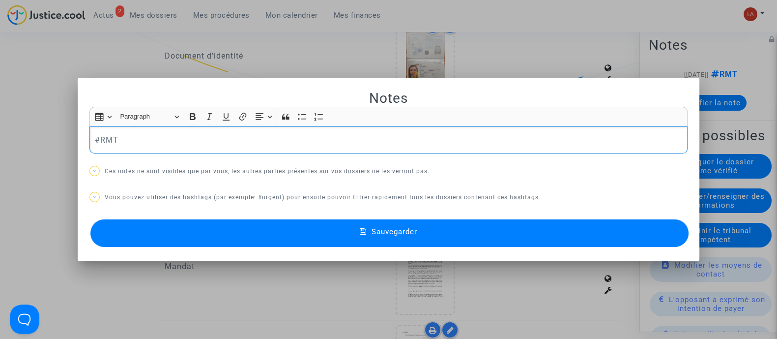
scroll to position [0, 0]
click at [598, 226] on button "Sauvegarder" at bounding box center [389, 233] width 598 height 28
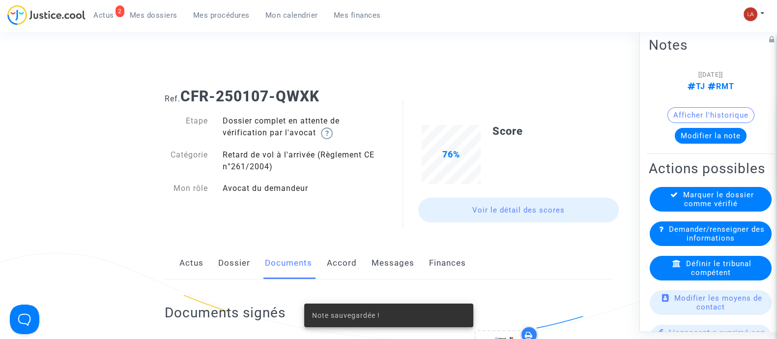
scroll to position [1536, 0]
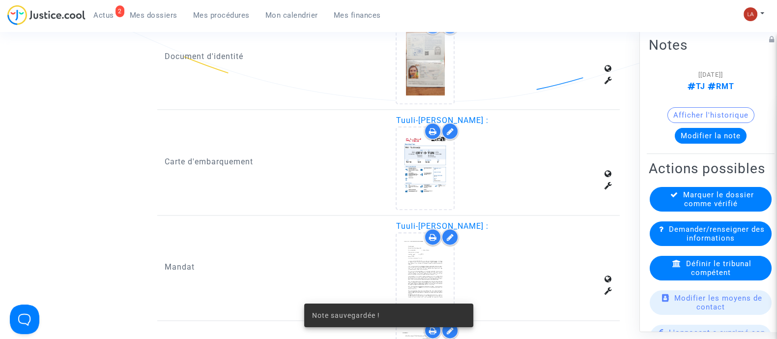
click at [693, 207] on span "Marquer le dossier comme vérifié" at bounding box center [718, 199] width 71 height 18
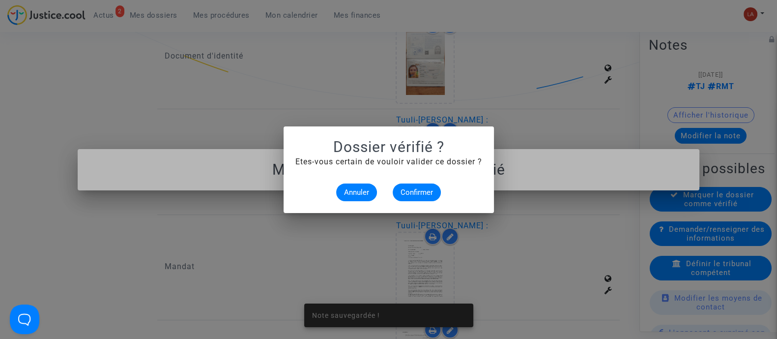
scroll to position [0, 0]
click at [426, 197] on button "Confirmer" at bounding box center [417, 192] width 48 height 18
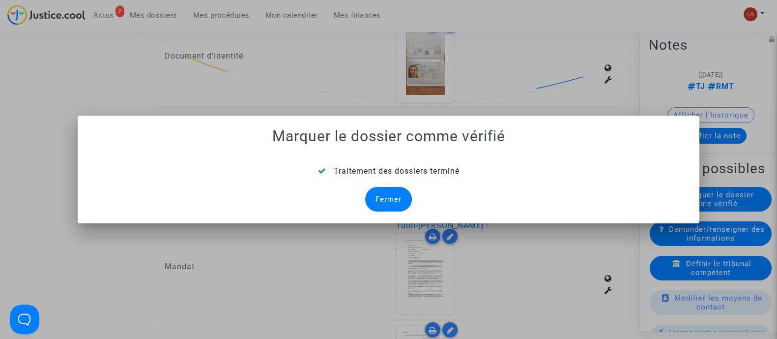
click at [388, 191] on div "Fermer" at bounding box center [388, 199] width 47 height 25
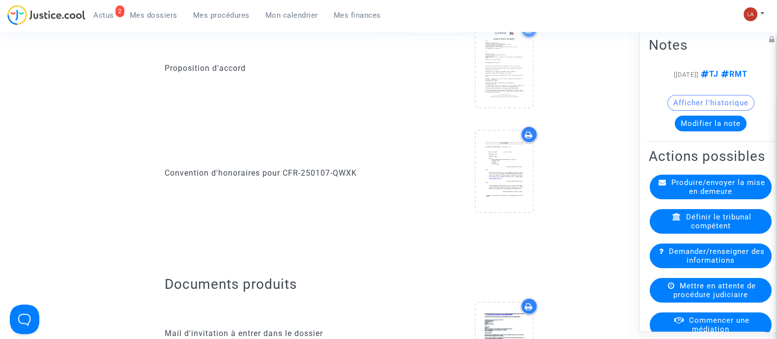
scroll to position [1536, 0]
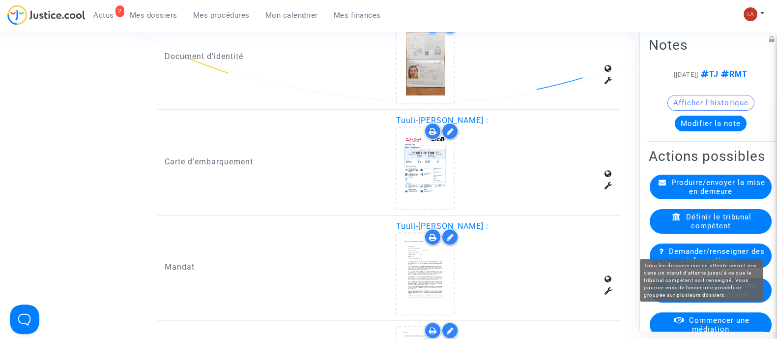
click at [709, 298] on span "Mettre en attente de procédure judiciaire" at bounding box center [715, 290] width 83 height 18
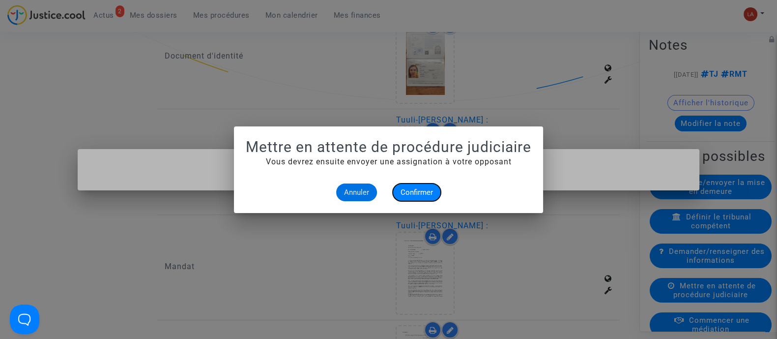
click at [425, 194] on span "Confirmer" at bounding box center [417, 192] width 32 height 9
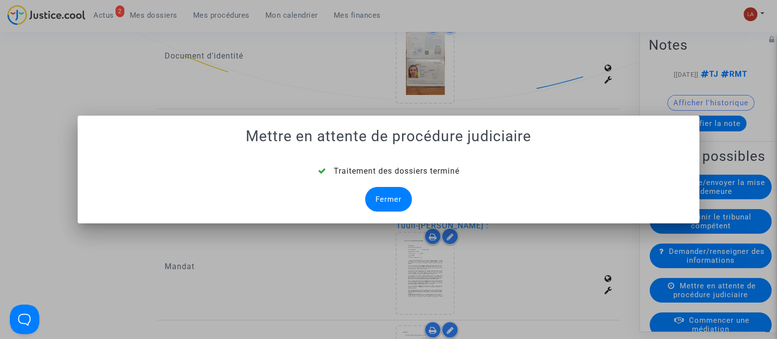
click at [398, 199] on div "Fermer" at bounding box center [388, 199] width 47 height 25
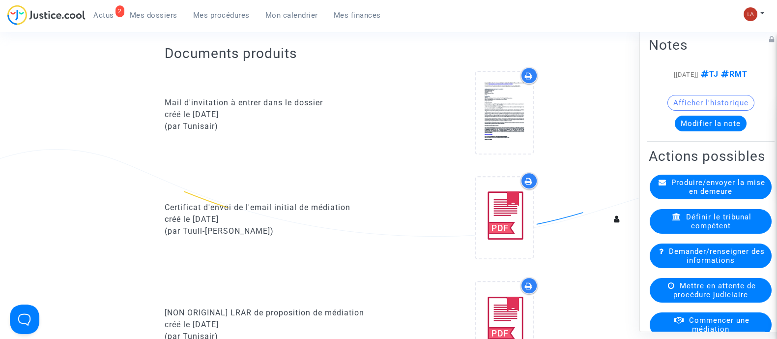
scroll to position [1536, 0]
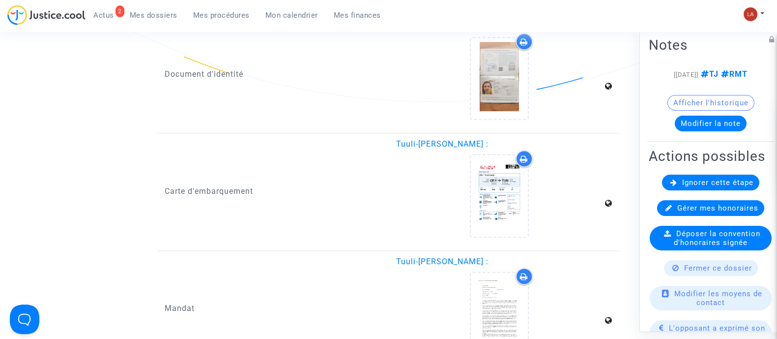
click at [682, 186] on span "Ignorer cette étape" at bounding box center [717, 181] width 71 height 9
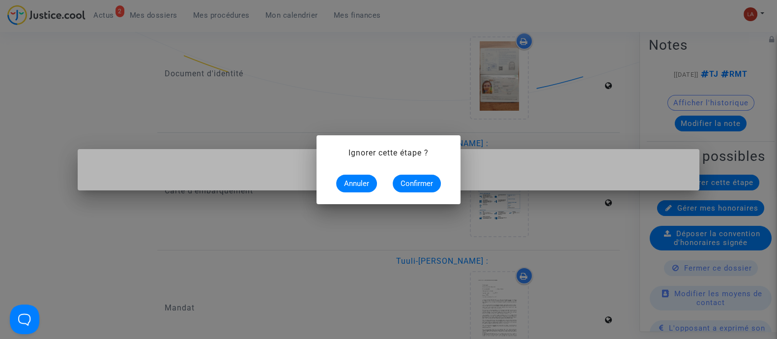
scroll to position [0, 0]
click at [420, 171] on alert-dialogs "Ignorer cette étape ? Annuler Confirmer" at bounding box center [388, 169] width 120 height 45
click at [411, 185] on span "Confirmer" at bounding box center [417, 183] width 32 height 9
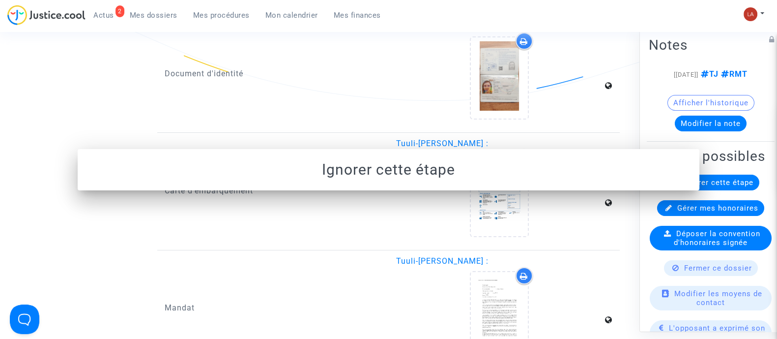
scroll to position [1536, 0]
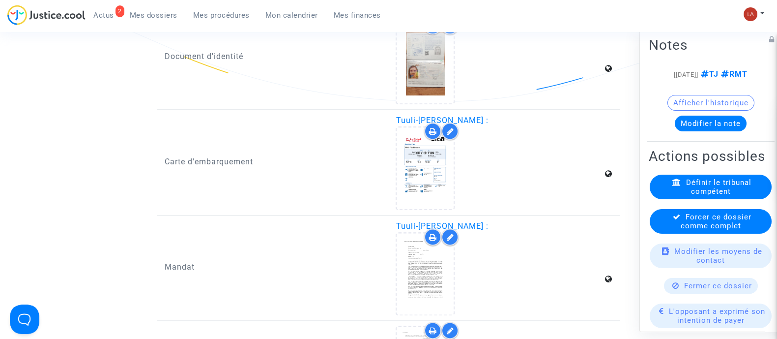
click at [675, 220] on icon at bounding box center [677, 215] width 8 height 7
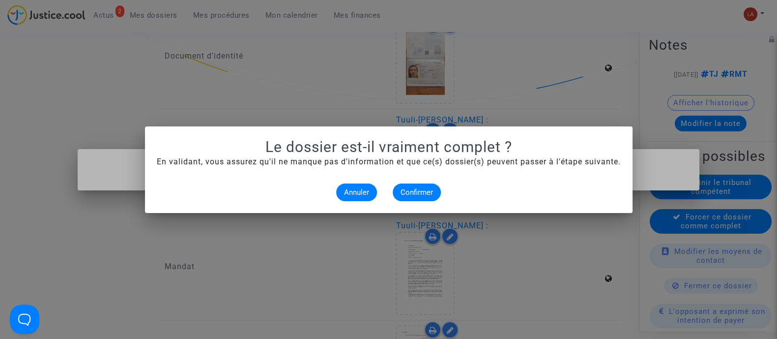
scroll to position [0, 0]
click at [401, 190] on span "Confirmer" at bounding box center [417, 192] width 32 height 9
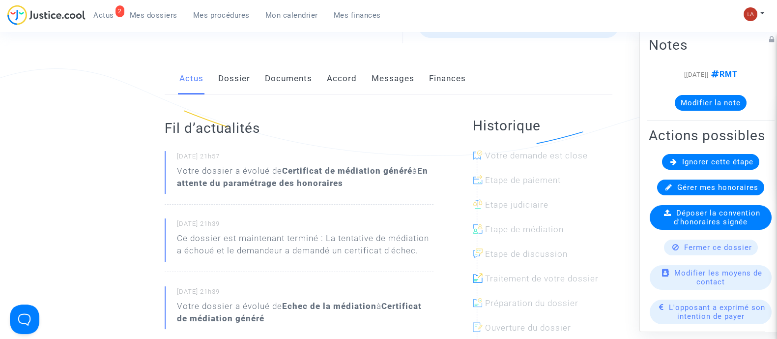
drag, startPoint x: 235, startPoint y: 87, endPoint x: 275, endPoint y: 89, distance: 39.9
click at [235, 87] on link "Dossier" at bounding box center [234, 78] width 32 height 32
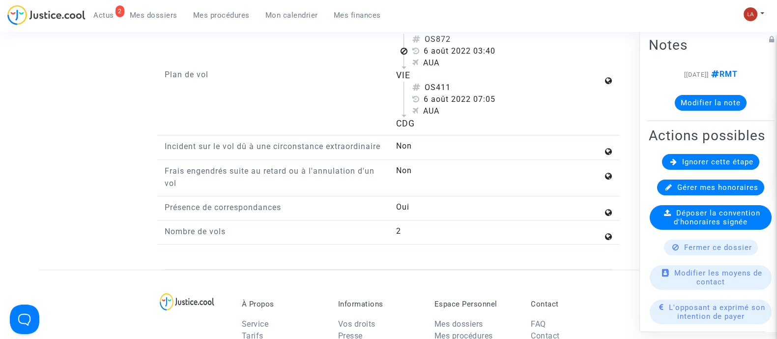
scroll to position [1168, 0]
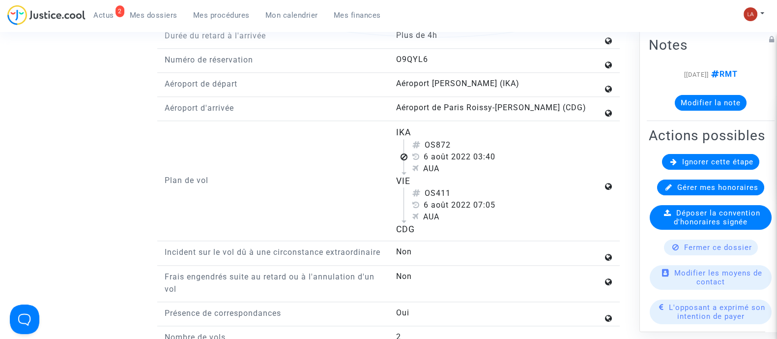
drag, startPoint x: 438, startPoint y: 139, endPoint x: 460, endPoint y: 137, distance: 22.7
click at [460, 139] on div "OS872" at bounding box center [507, 145] width 191 height 12
copy div "872"
click at [662, 169] on div "Ignorer cette étape" at bounding box center [710, 161] width 97 height 16
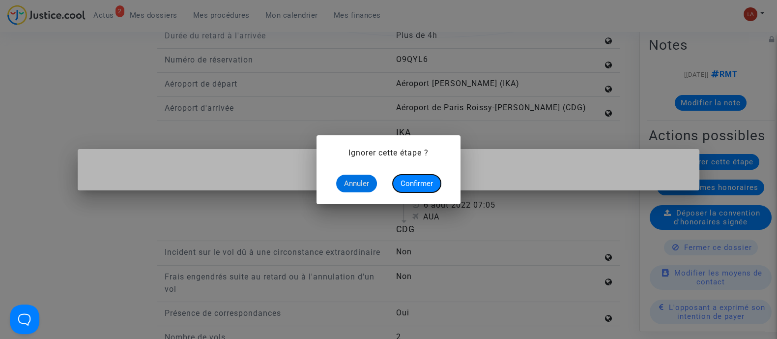
click at [405, 183] on span "Confirmer" at bounding box center [417, 183] width 32 height 9
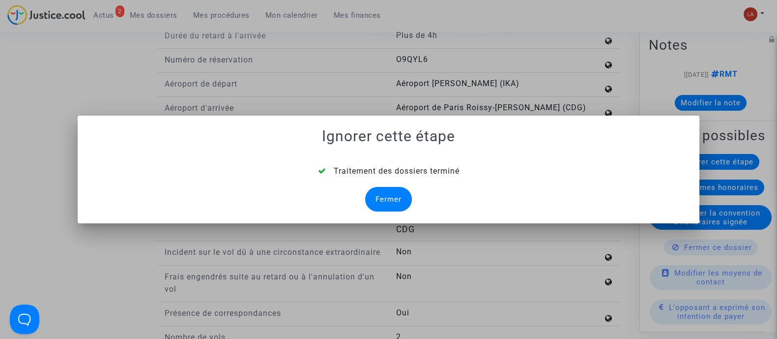
click at [392, 190] on div "Fermer" at bounding box center [388, 199] width 47 height 25
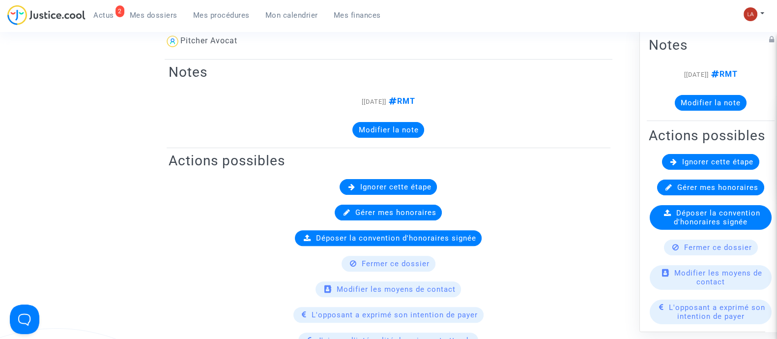
scroll to position [1168, 0]
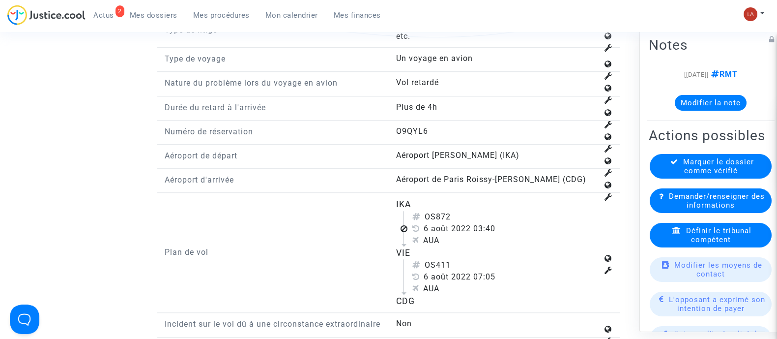
click at [687, 243] on span "Définir le tribunal compétent" at bounding box center [718, 235] width 65 height 18
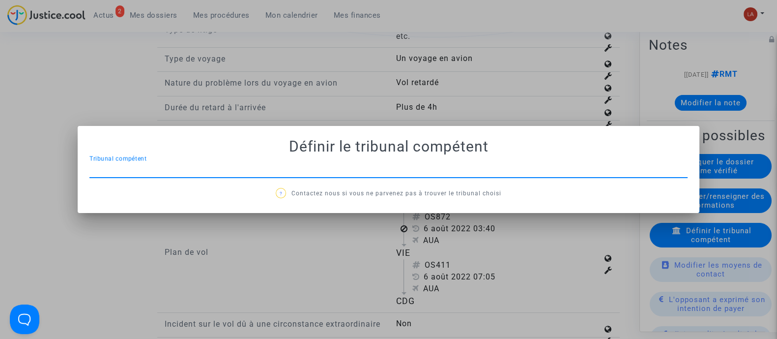
scroll to position [0, 0]
type input "AULNAY"
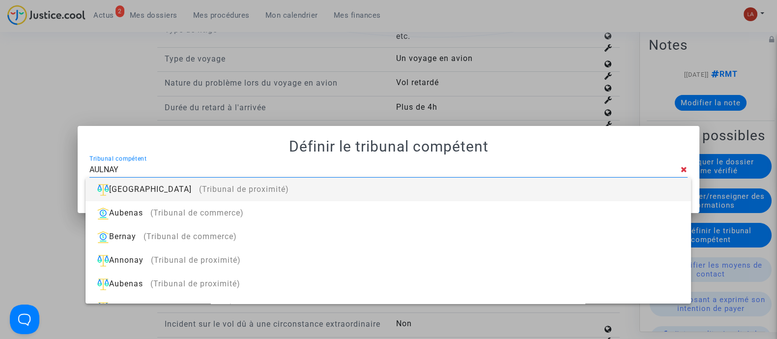
click at [584, 180] on div "[GEOGRAPHIC_DATA] (Tribunal de proximité)" at bounding box center [388, 189] width 590 height 24
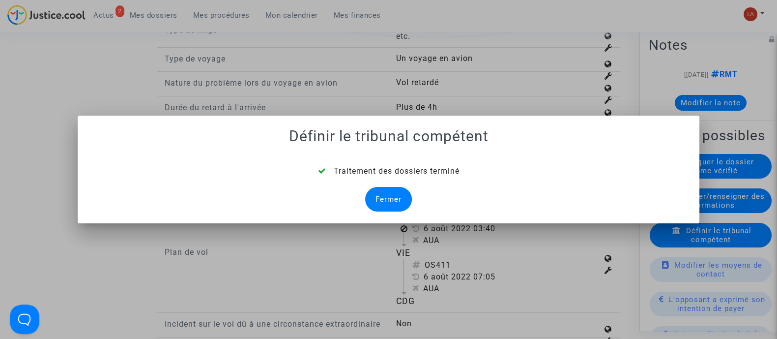
click at [398, 200] on div "Fermer" at bounding box center [388, 199] width 47 height 25
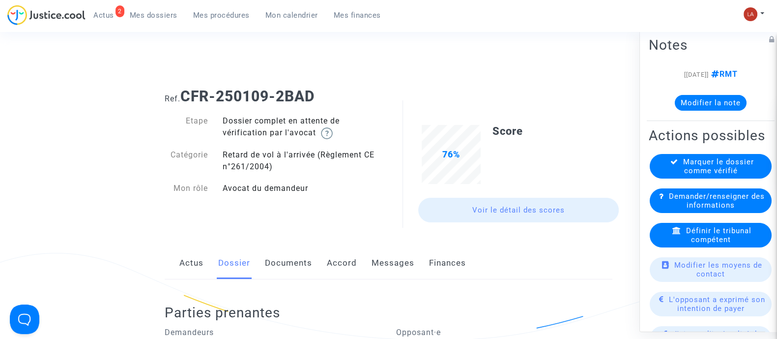
click at [275, 271] on link "Documents" at bounding box center [288, 263] width 47 height 32
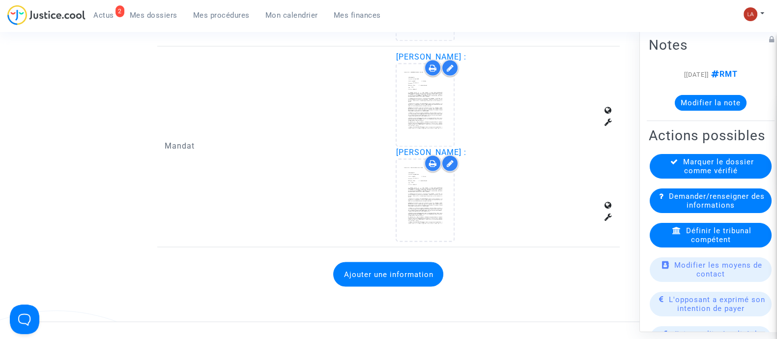
scroll to position [2151, 0]
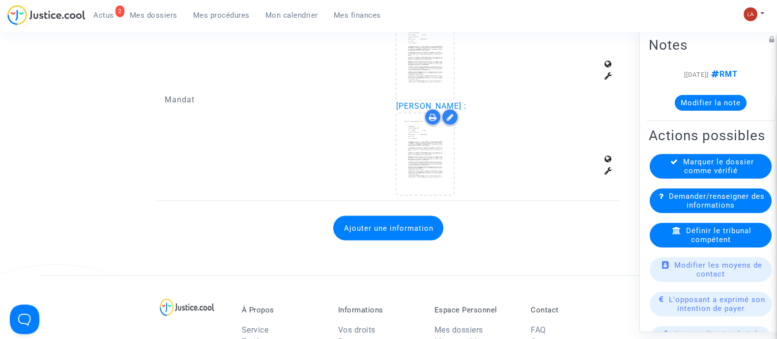
click at [437, 222] on button "Ajouter une information" at bounding box center [388, 227] width 110 height 25
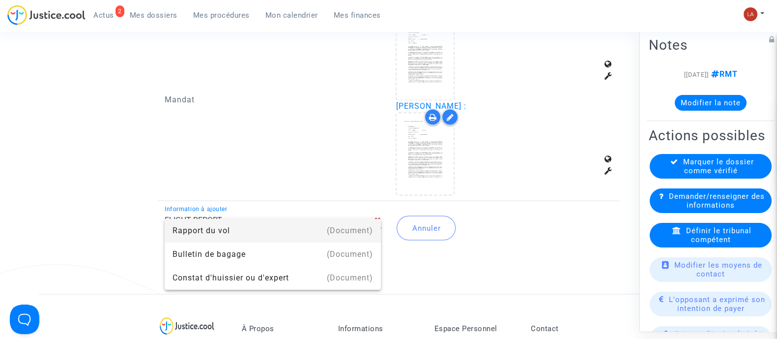
click at [354, 227] on div "(Document)" at bounding box center [350, 231] width 46 height 24
type input "Rapport du vol"
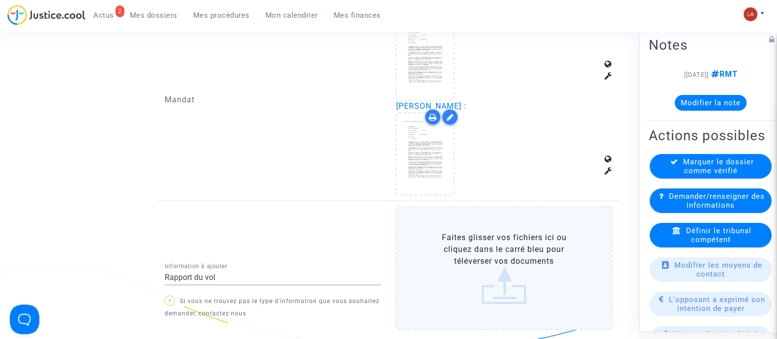
click at [482, 227] on label "Faites glisser vos fichiers ici ou cliquez dans le carré bleu pour téléverser v…" at bounding box center [504, 268] width 217 height 124
click at [0, 0] on input "Faites glisser vos fichiers ici ou cliquez dans le carré bleu pour téléverser v…" at bounding box center [0, 0] width 0 height 0
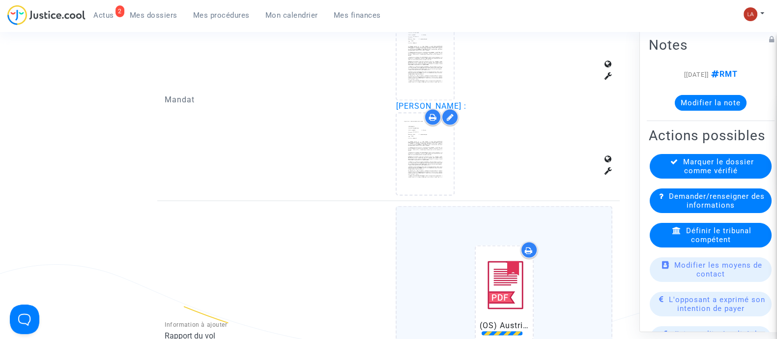
scroll to position [2397, 0]
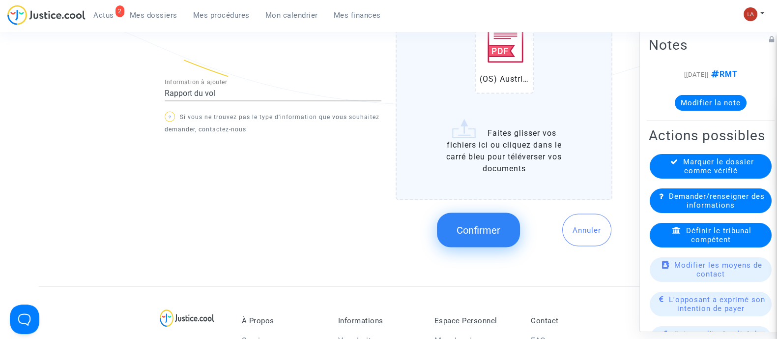
click at [468, 213] on button "Confirmer" at bounding box center [478, 230] width 83 height 34
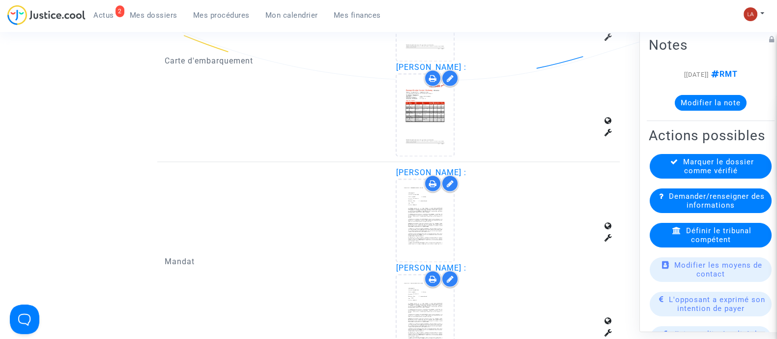
scroll to position [1905, 0]
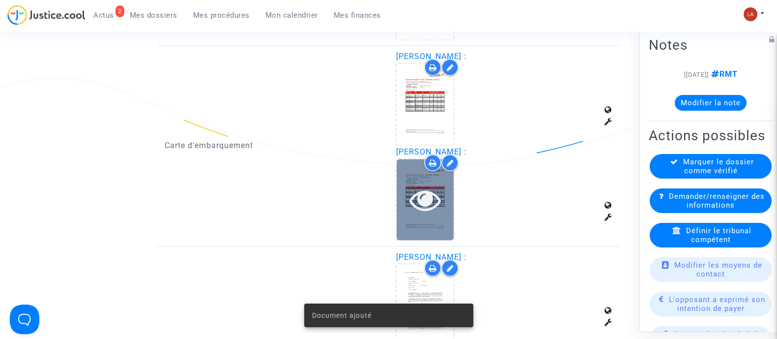
click at [414, 205] on icon at bounding box center [426, 199] width 32 height 31
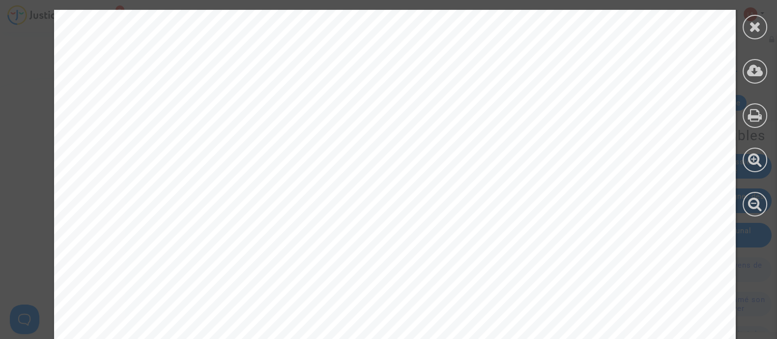
scroll to position [245, 0]
click at [745, 28] on div at bounding box center [755, 27] width 25 height 25
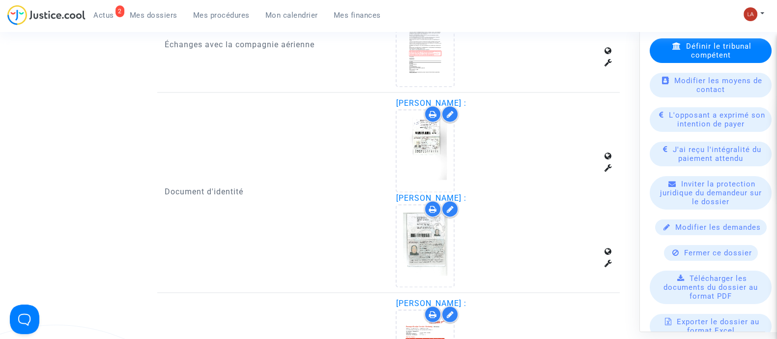
scroll to position [1659, 0]
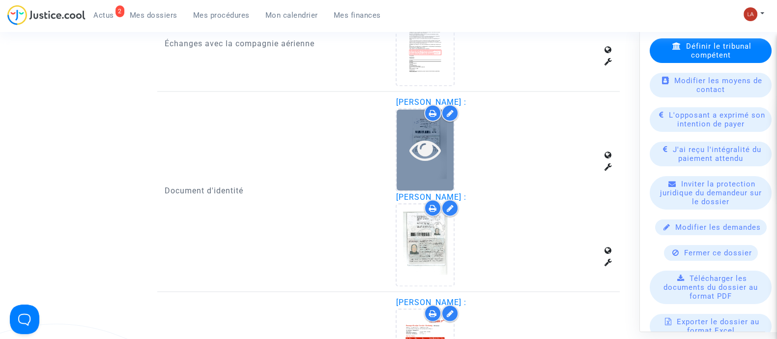
click at [450, 166] on div at bounding box center [425, 149] width 57 height 81
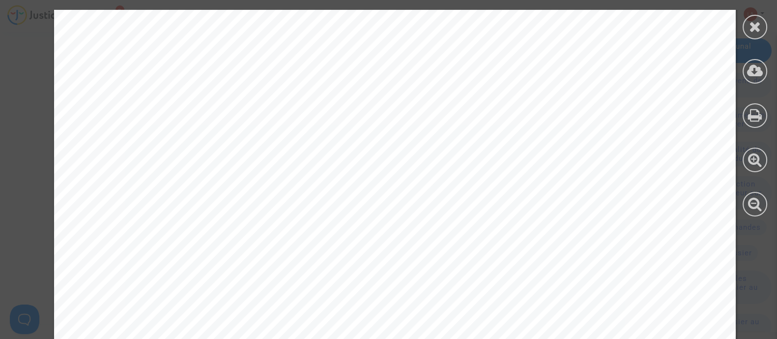
scroll to position [7, 0]
click at [744, 30] on div at bounding box center [755, 27] width 25 height 25
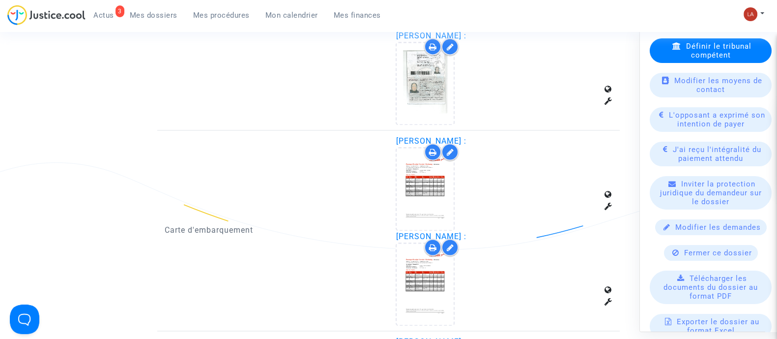
scroll to position [1843, 0]
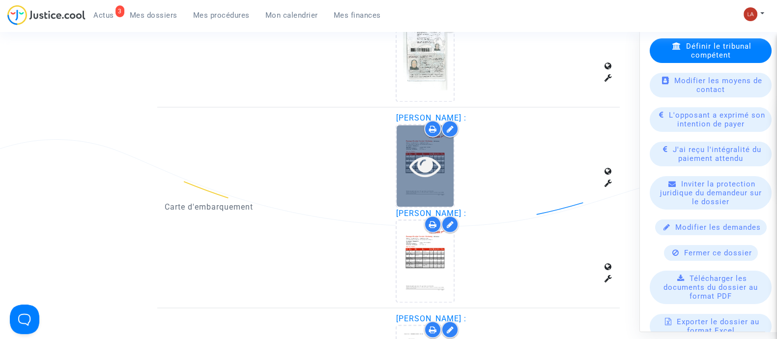
click at [445, 156] on div at bounding box center [425, 165] width 57 height 31
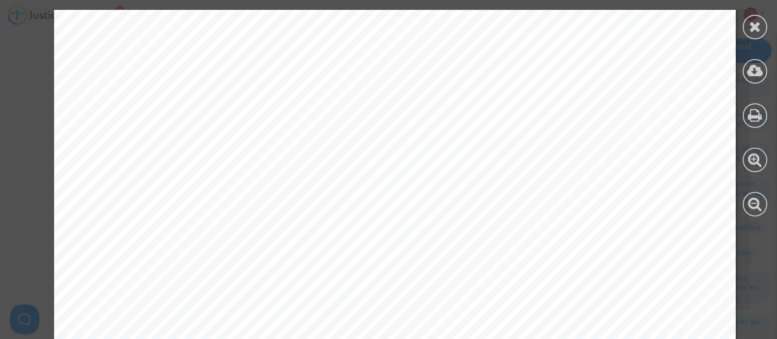
scroll to position [1455, 0]
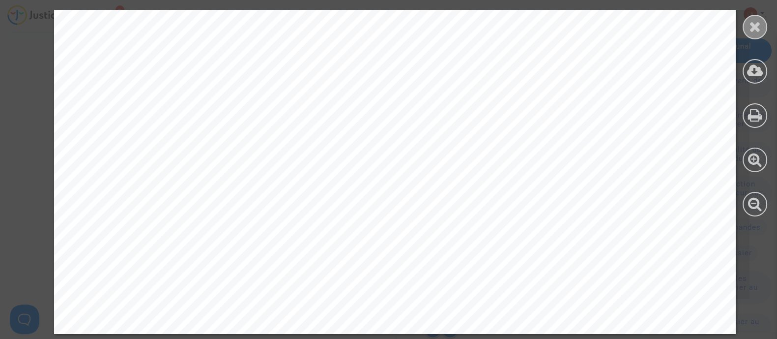
click at [745, 28] on div at bounding box center [755, 27] width 25 height 25
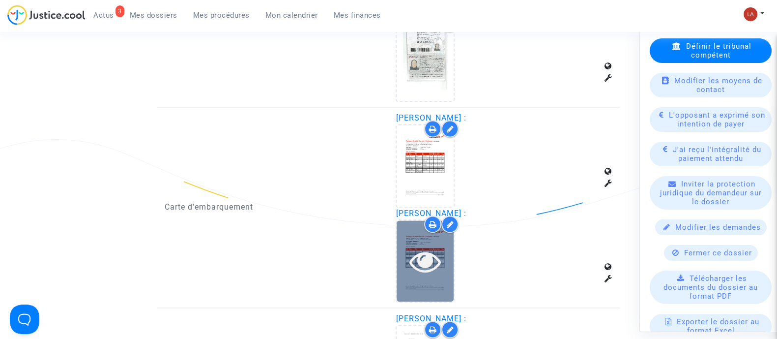
click at [440, 245] on icon at bounding box center [426, 260] width 32 height 31
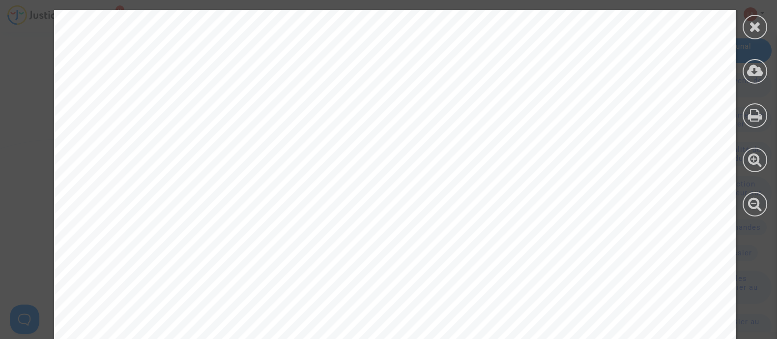
scroll to position [491, 0]
click at [749, 21] on icon at bounding box center [755, 26] width 12 height 15
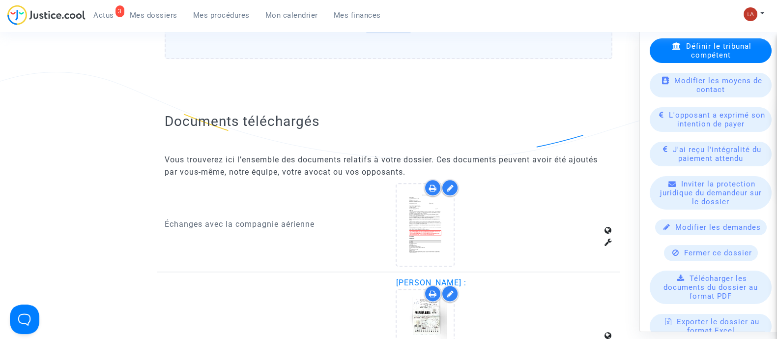
scroll to position [1413, 0]
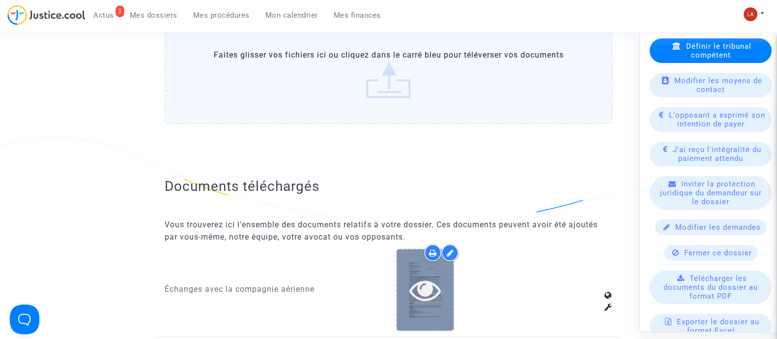
click at [434, 302] on div at bounding box center [425, 289] width 57 height 81
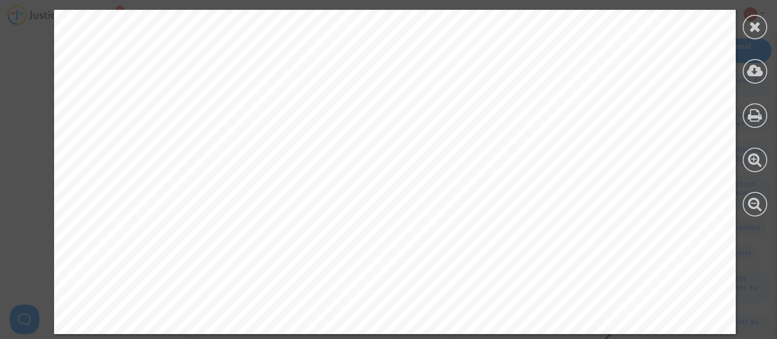
scroll to position [1782, 0]
click at [755, 26] on icon at bounding box center [755, 26] width 12 height 15
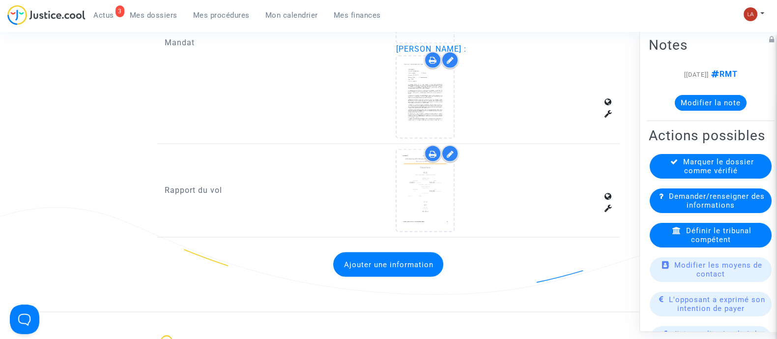
scroll to position [2274, 0]
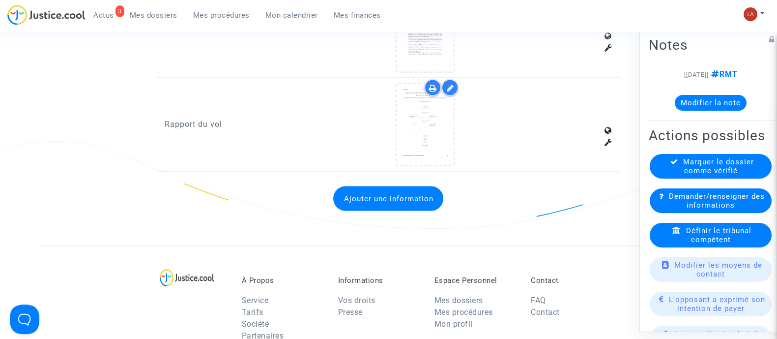
click at [688, 104] on button "Modifier la note" at bounding box center [711, 102] width 72 height 16
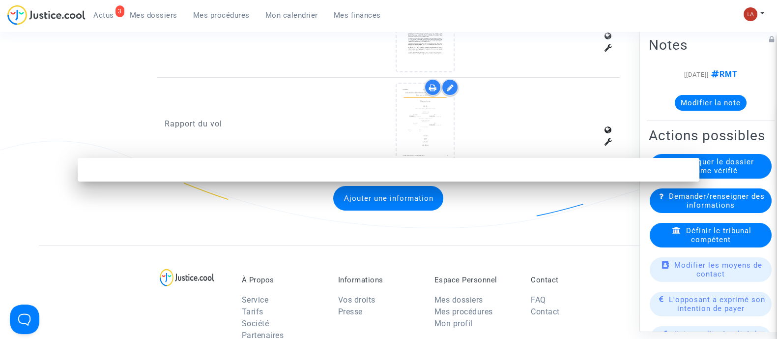
scroll to position [0, 0]
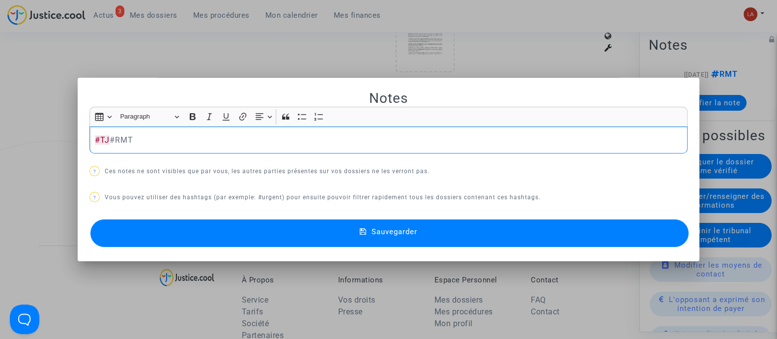
click at [621, 228] on button "Sauvegarder" at bounding box center [389, 233] width 598 height 28
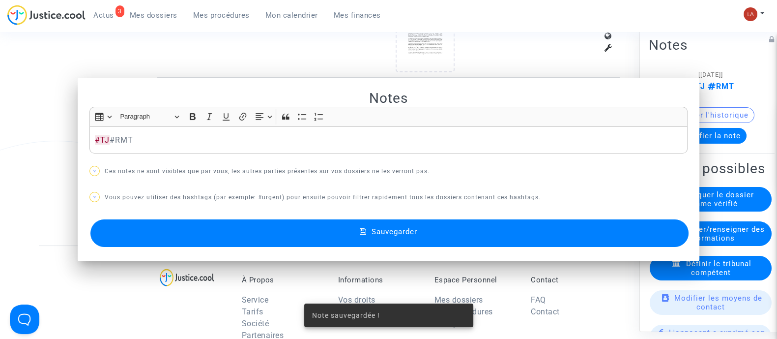
scroll to position [2274, 0]
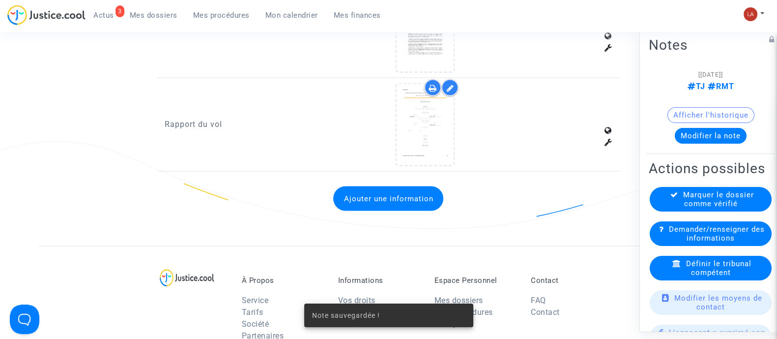
click at [717, 207] on span "Marquer le dossier comme vérifié" at bounding box center [718, 199] width 71 height 18
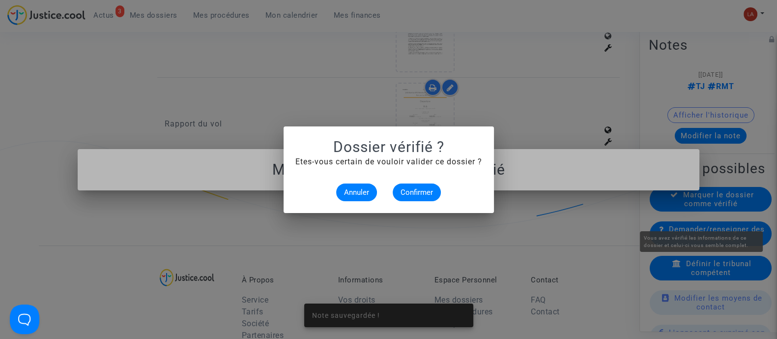
scroll to position [0, 0]
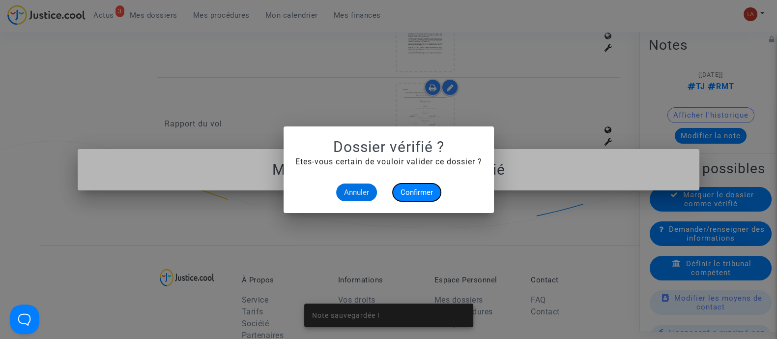
click at [398, 186] on button "Confirmer" at bounding box center [417, 192] width 48 height 18
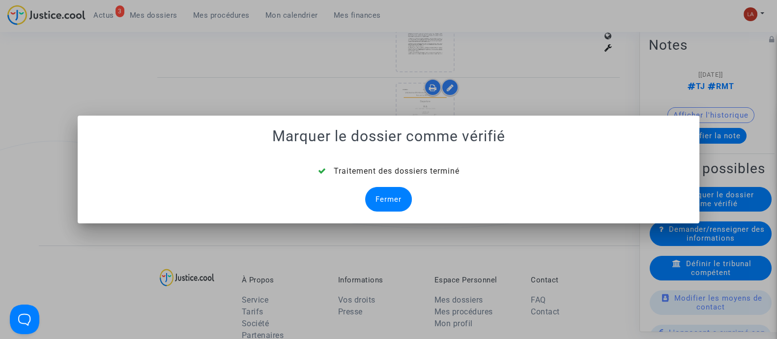
click at [385, 197] on div "Fermer" at bounding box center [388, 199] width 47 height 25
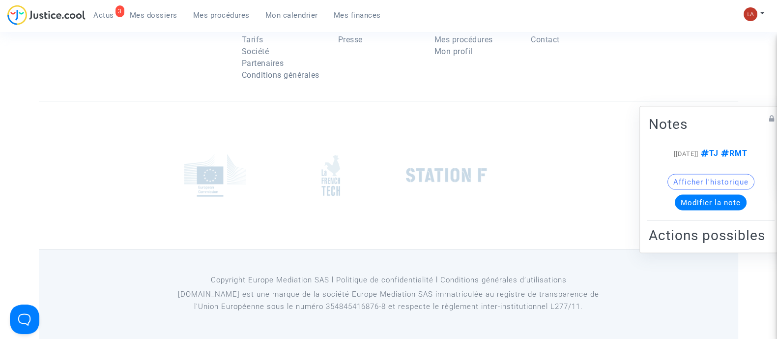
scroll to position [2274, 0]
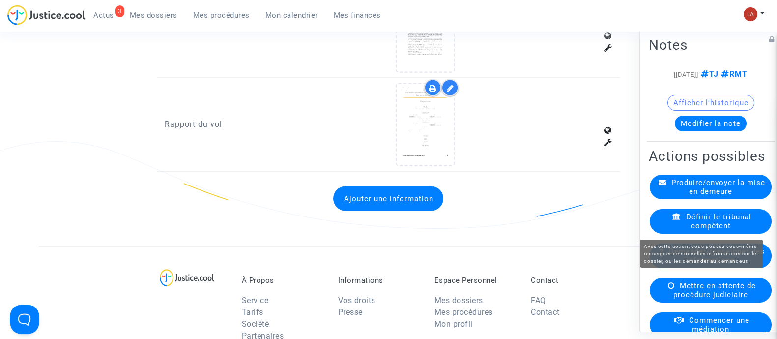
click at [680, 264] on span "Demander/renseigner des informations" at bounding box center [717, 255] width 96 height 18
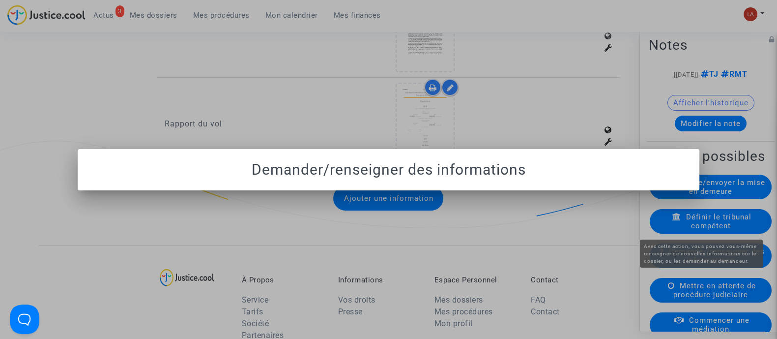
scroll to position [0, 0]
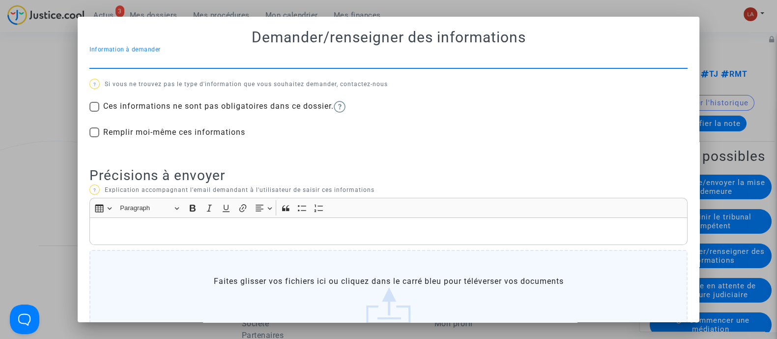
click at [738, 104] on div at bounding box center [388, 169] width 777 height 339
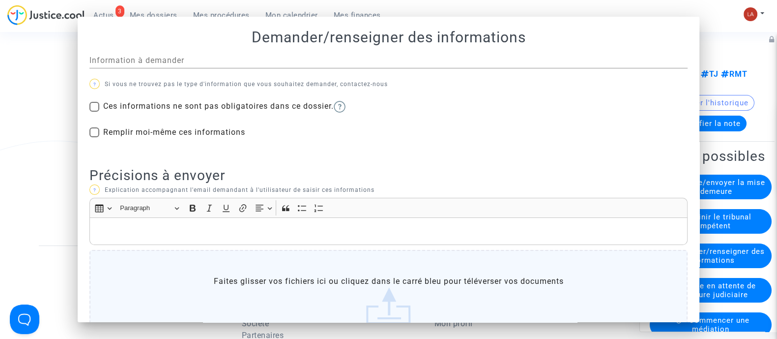
scroll to position [2274, 0]
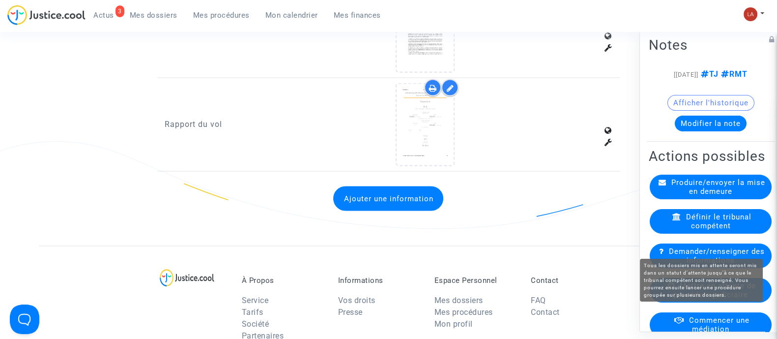
click at [692, 298] on span "Mettre en attente de procédure judiciaire" at bounding box center [715, 290] width 83 height 18
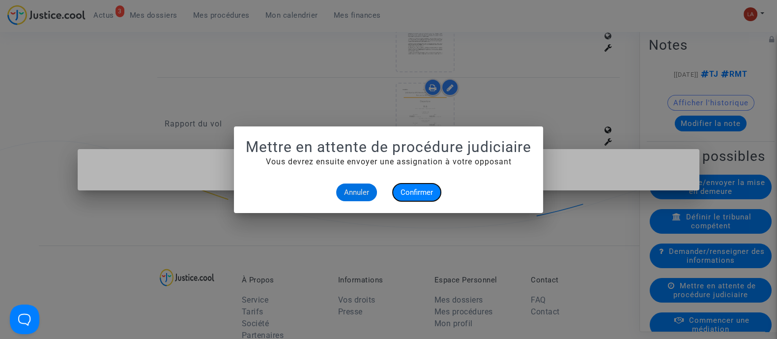
click at [430, 192] on span "Confirmer" at bounding box center [417, 192] width 32 height 9
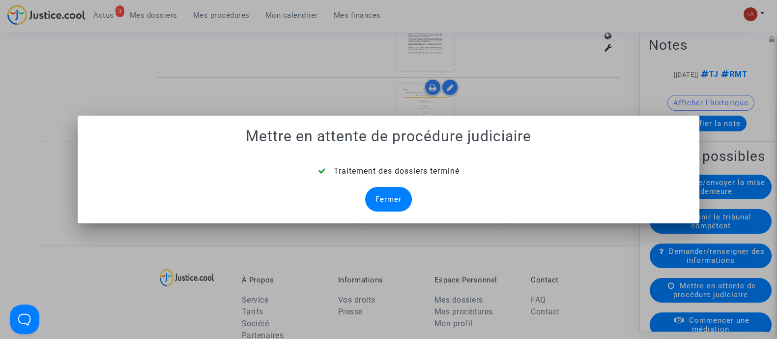
click at [390, 196] on div "Fermer" at bounding box center [388, 199] width 47 height 25
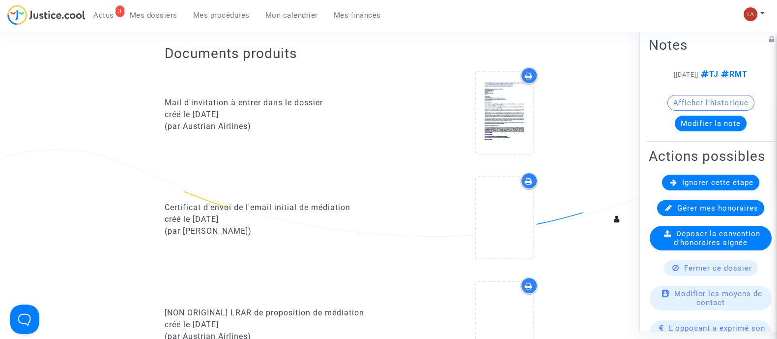
scroll to position [2274, 0]
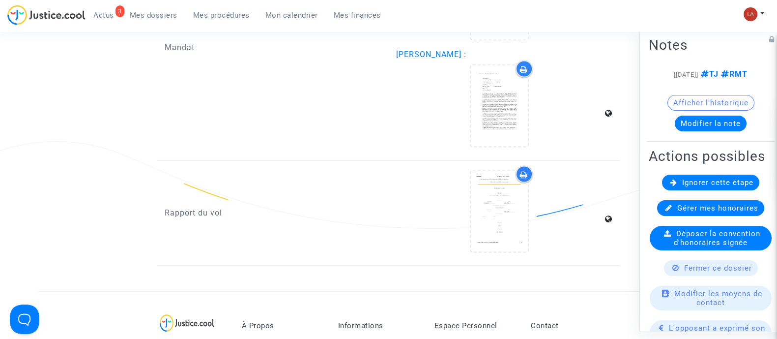
click at [716, 186] on span "Ignorer cette étape" at bounding box center [717, 181] width 71 height 9
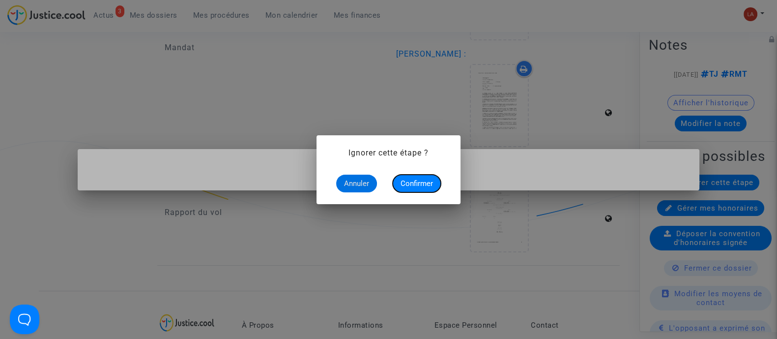
click at [434, 183] on button "Confirmer" at bounding box center [417, 184] width 48 height 18
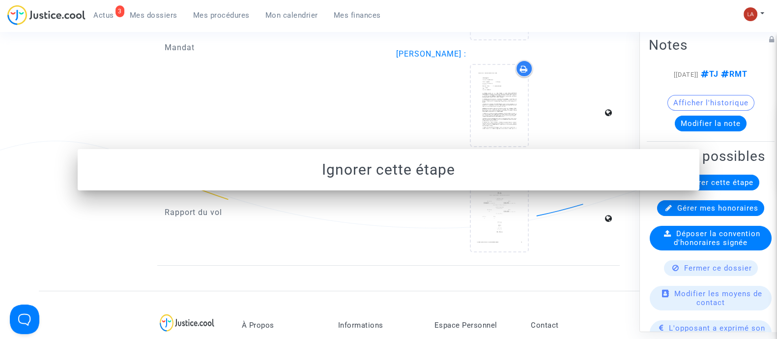
scroll to position [2274, 0]
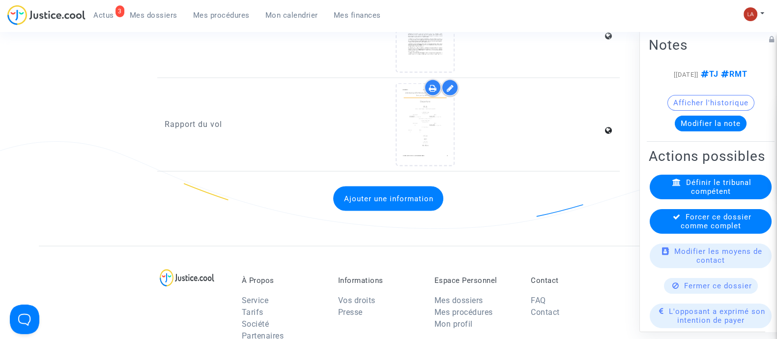
click at [733, 230] on span "Forcer ce dossier comme complet" at bounding box center [716, 221] width 71 height 18
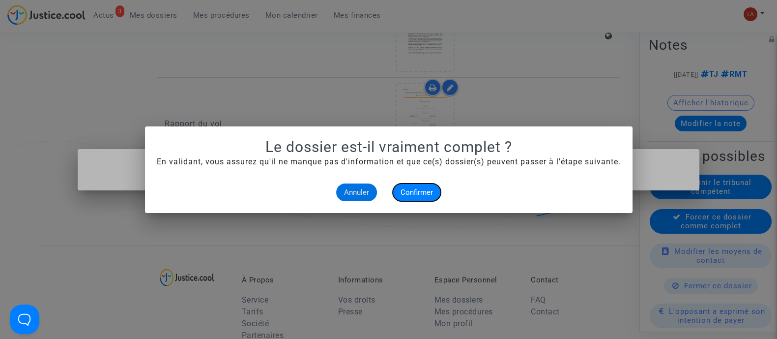
click at [427, 188] on span "Confirmer" at bounding box center [417, 192] width 32 height 9
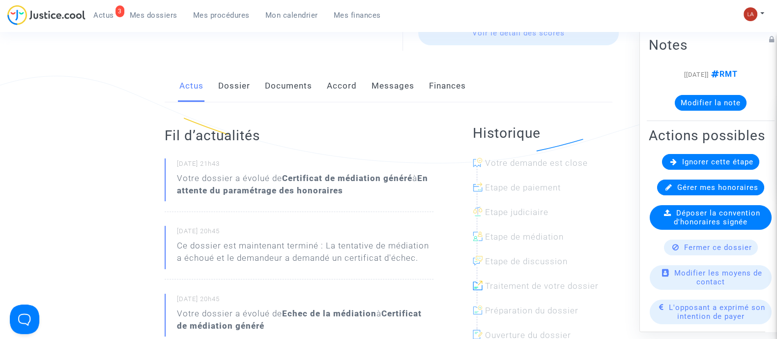
scroll to position [122, 0]
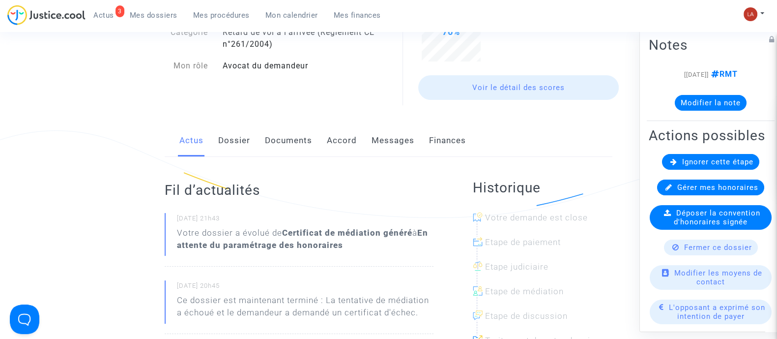
click at [217, 138] on div "Actus Dossier Documents Accord Messages Finances" at bounding box center [389, 140] width 448 height 33
click at [224, 136] on link "Dossier" at bounding box center [234, 140] width 32 height 32
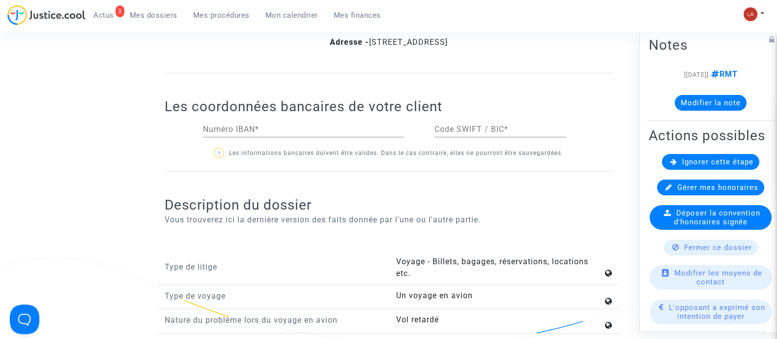
scroll to position [1168, 0]
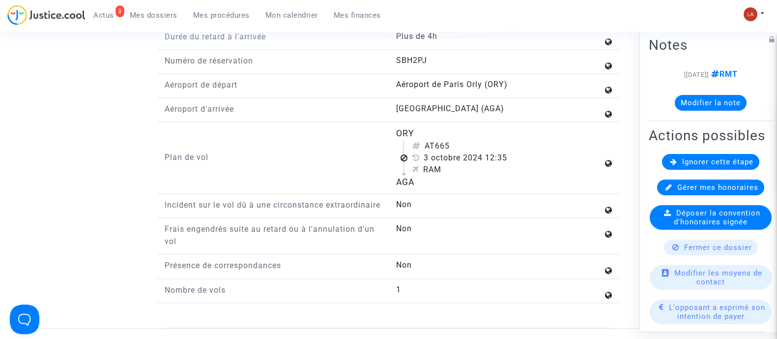
drag, startPoint x: 435, startPoint y: 141, endPoint x: 452, endPoint y: 142, distance: 16.7
click at [452, 142] on div "AT665" at bounding box center [507, 146] width 191 height 12
copy div "665"
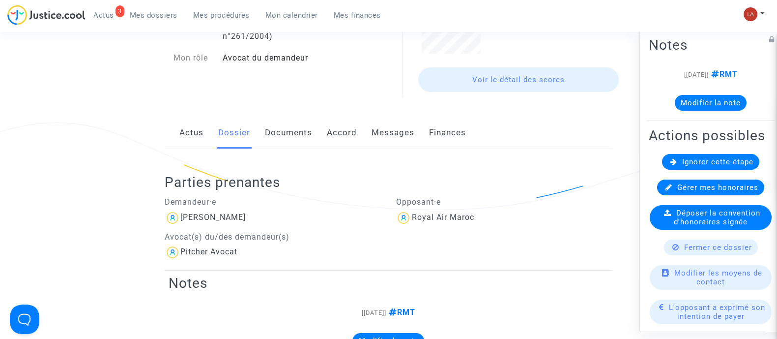
scroll to position [122, 0]
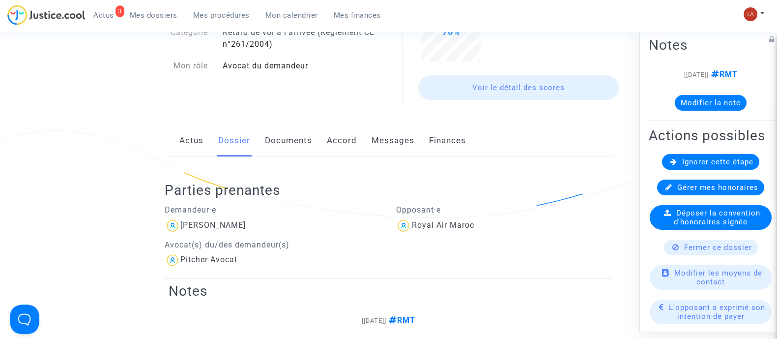
drag, startPoint x: 687, startPoint y: 175, endPoint x: 637, endPoint y: 176, distance: 50.6
click at [687, 166] on span "Ignorer cette étape" at bounding box center [717, 161] width 71 height 9
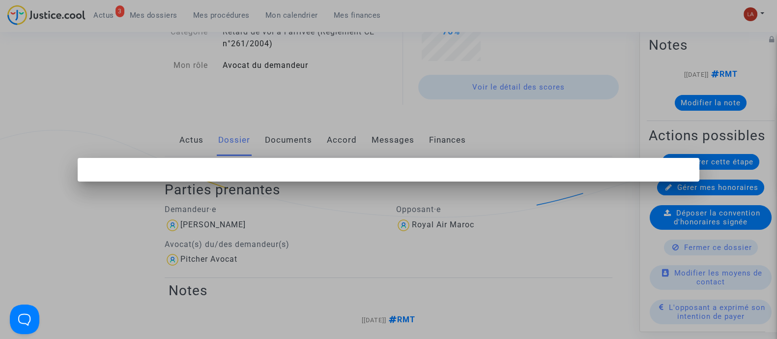
scroll to position [0, 0]
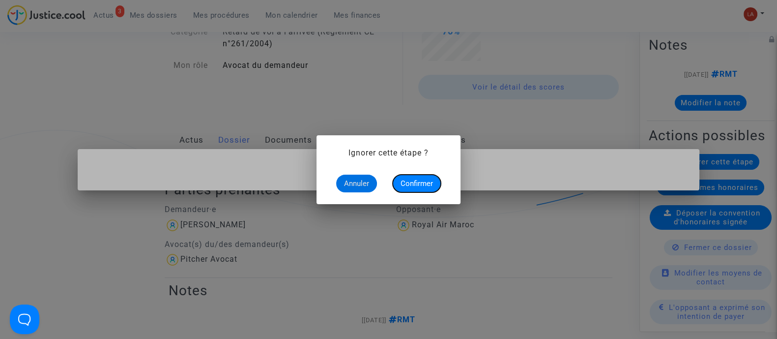
click at [397, 178] on button "Confirmer" at bounding box center [417, 184] width 48 height 18
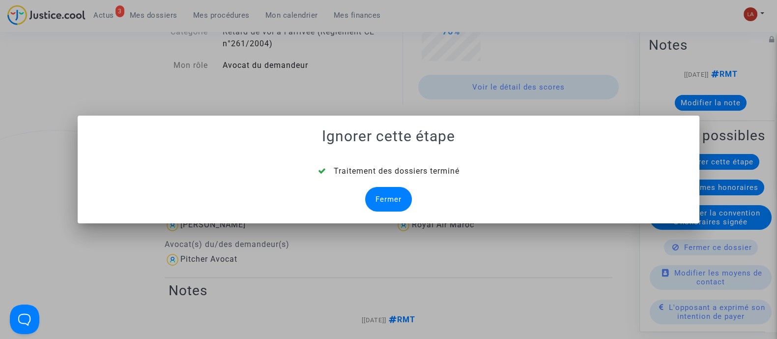
click at [383, 196] on div "Fermer" at bounding box center [388, 199] width 47 height 25
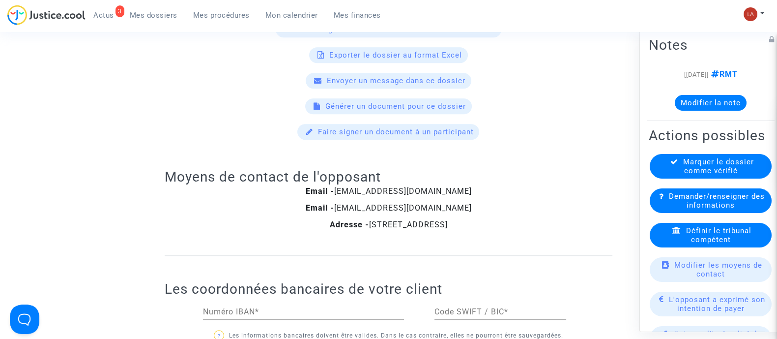
scroll to position [1106, 0]
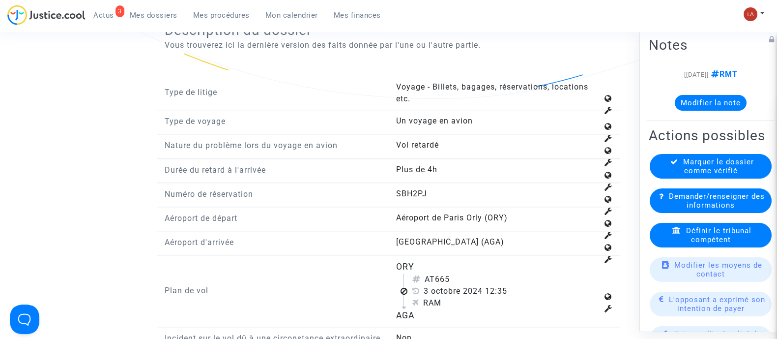
click at [741, 243] on span "Définir le tribunal compétent" at bounding box center [718, 235] width 65 height 18
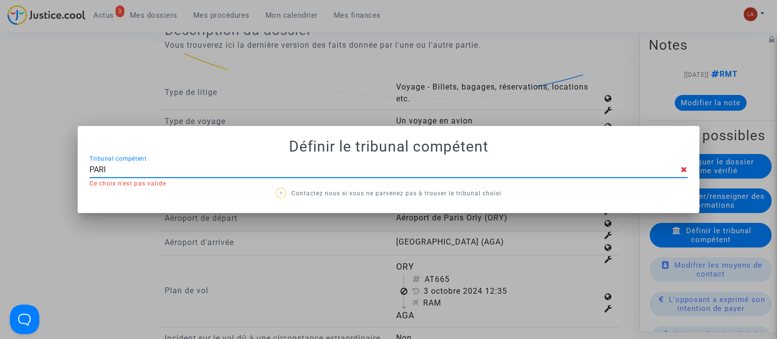
type input "[GEOGRAPHIC_DATA]"
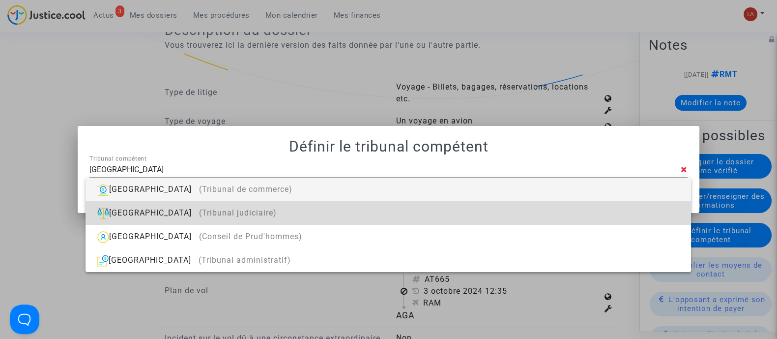
click at [600, 208] on div "Paris (Tribunal judiciaire)" at bounding box center [388, 213] width 590 height 24
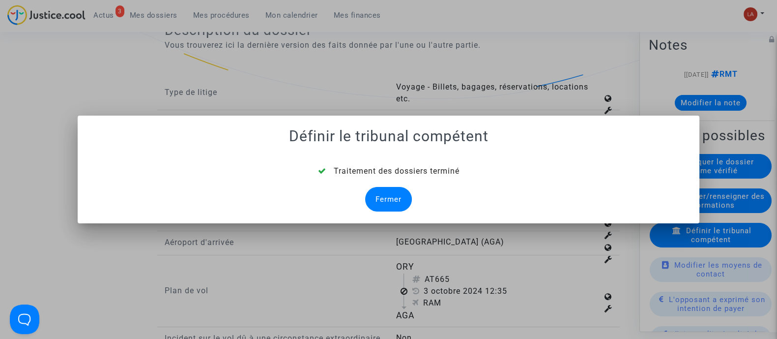
click at [407, 190] on div "Fermer" at bounding box center [388, 199] width 47 height 25
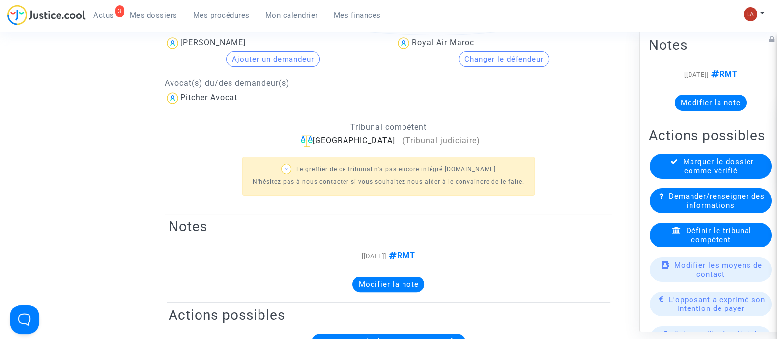
scroll to position [150, 0]
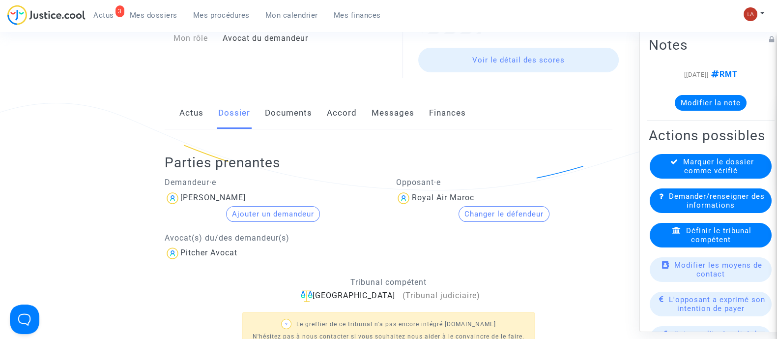
click at [289, 140] on div "Parties prenantes Demandeur·e Frédéric Van Hecke Ajouter un demandeur Avocat(s)…" at bounding box center [389, 248] width 448 height 239
click at [289, 131] on div "Parties prenantes Demandeur·e Frédéric Van Hecke Ajouter un demandeur Avocat(s)…" at bounding box center [389, 248] width 448 height 239
click at [296, 117] on link "Documents" at bounding box center [288, 113] width 47 height 32
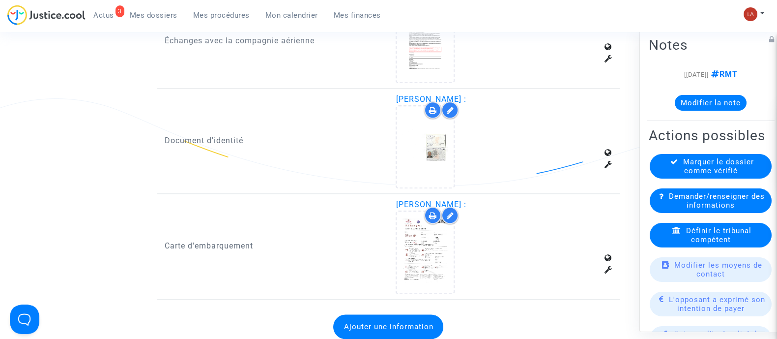
scroll to position [1502, 0]
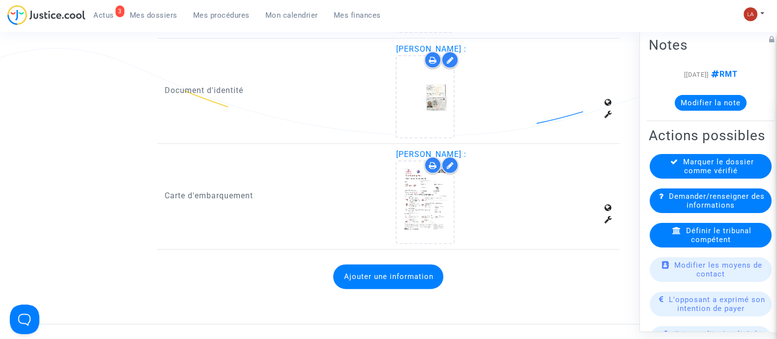
click at [397, 277] on button "Ajouter une information" at bounding box center [388, 276] width 110 height 25
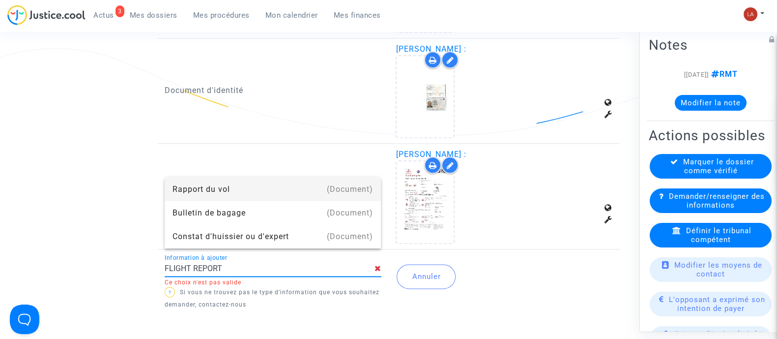
click at [371, 176] on div "Carte d'embarquement" at bounding box center [273, 195] width 232 height 95
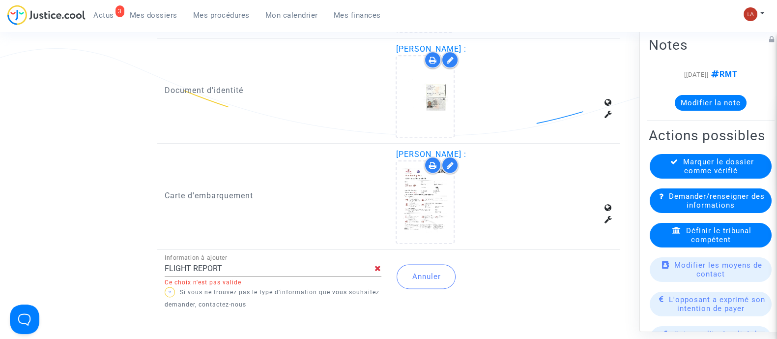
click at [341, 254] on div "FLIGHT REPORT Information à ajouter" at bounding box center [270, 265] width 210 height 22
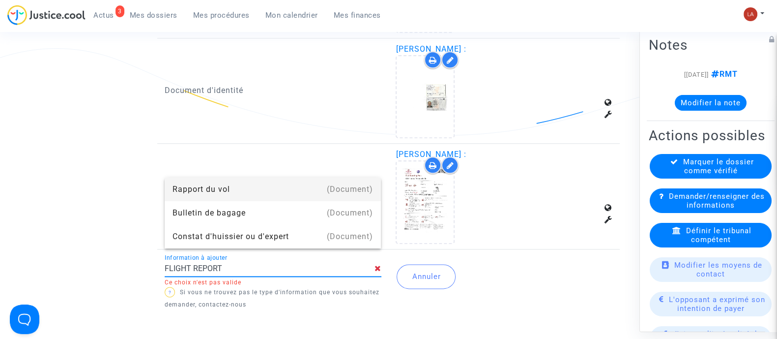
click at [309, 194] on div "Rapport du vol" at bounding box center [273, 189] width 201 height 24
type input "Rapport du vol"
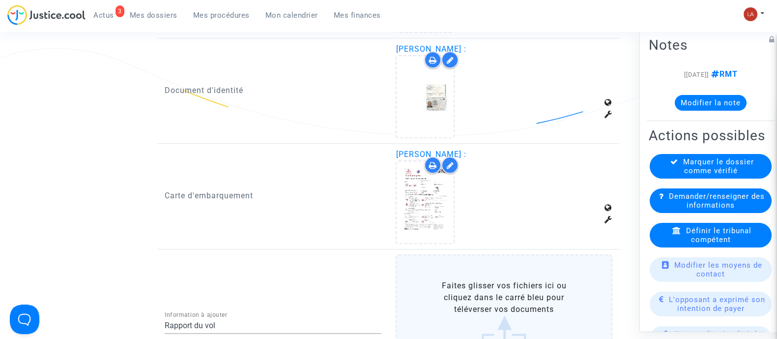
click at [516, 303] on label "Faites glisser vos fichiers ici ou cliquez dans le carré bleu pour téléverser v…" at bounding box center [504, 316] width 217 height 124
click at [0, 0] on input "Faites glisser vos fichiers ici ou cliquez dans le carré bleu pour téléverser v…" at bounding box center [0, 0] width 0 height 0
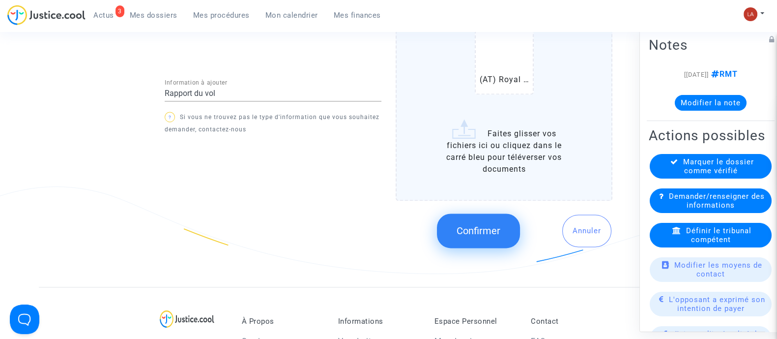
scroll to position [1870, 0]
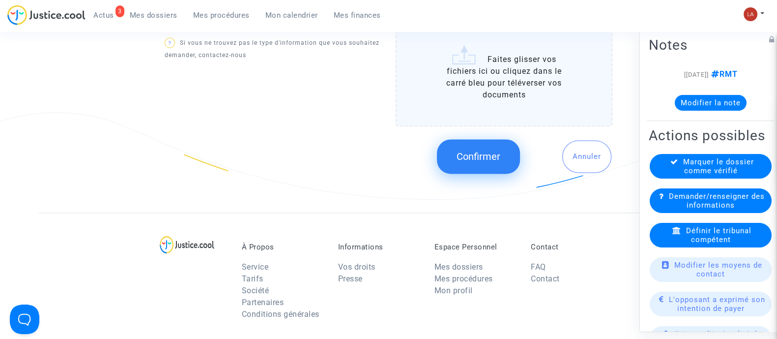
click at [466, 157] on button "Confirmer" at bounding box center [478, 156] width 83 height 34
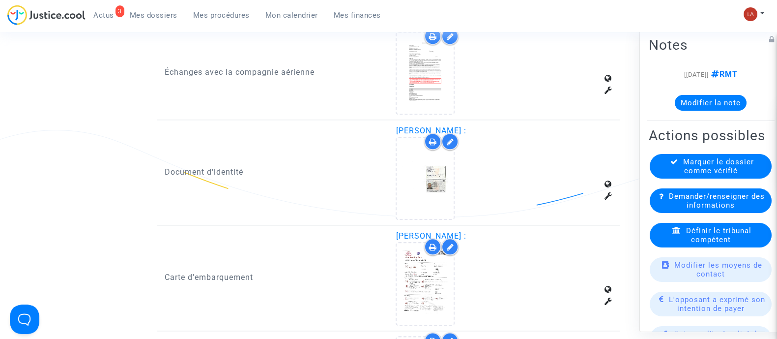
scroll to position [1511, 0]
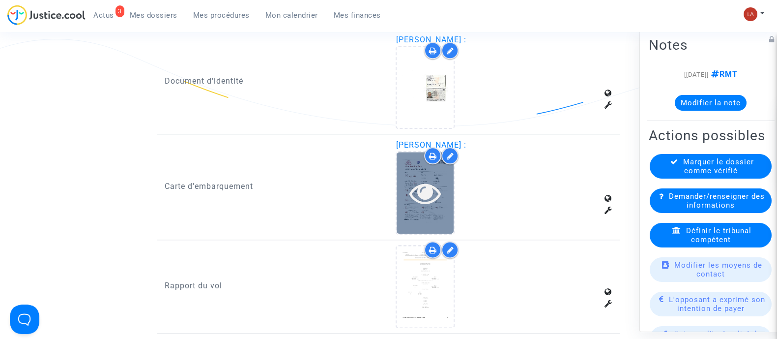
click at [430, 206] on div at bounding box center [425, 192] width 57 height 81
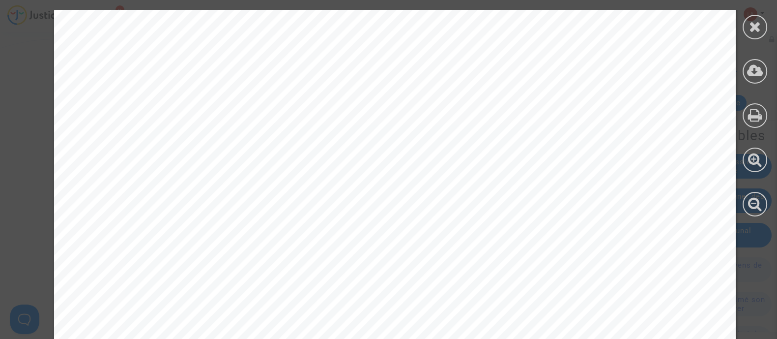
scroll to position [204, 0]
click at [761, 31] on div at bounding box center [755, 27] width 25 height 25
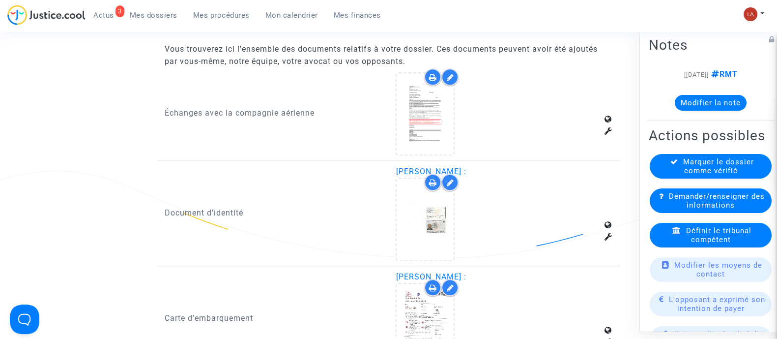
scroll to position [1330, 0]
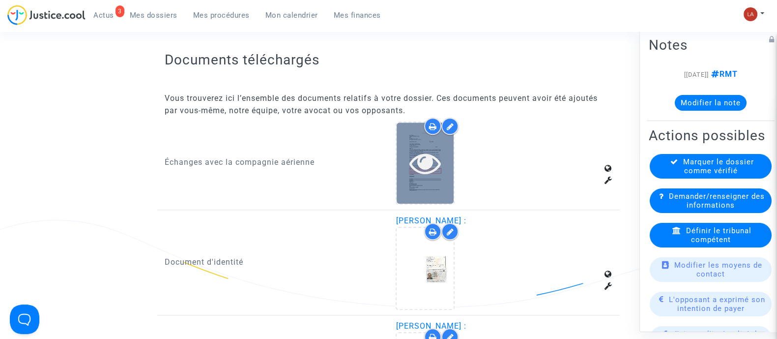
click at [415, 154] on icon at bounding box center [426, 162] width 32 height 31
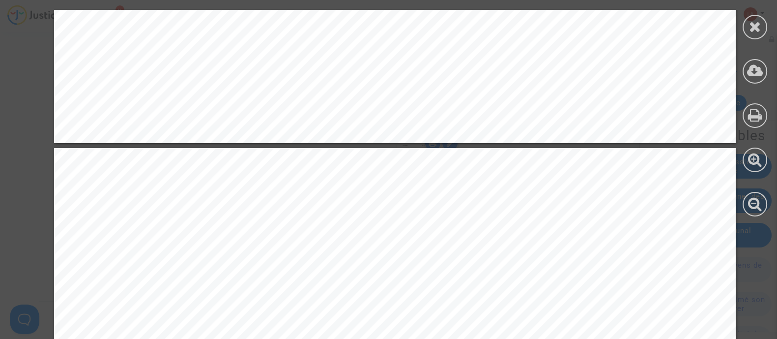
scroll to position [3453, 0]
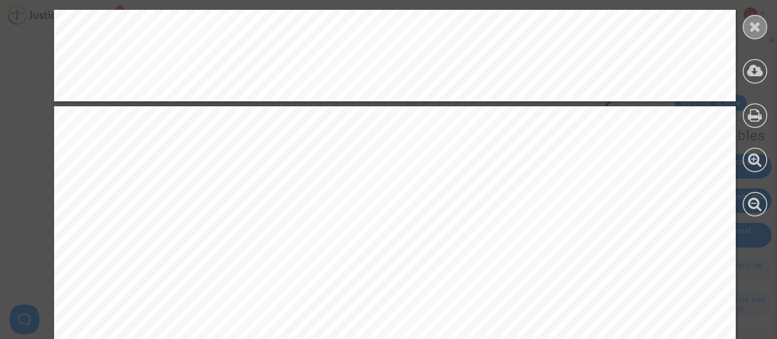
click at [754, 22] on icon at bounding box center [755, 26] width 12 height 15
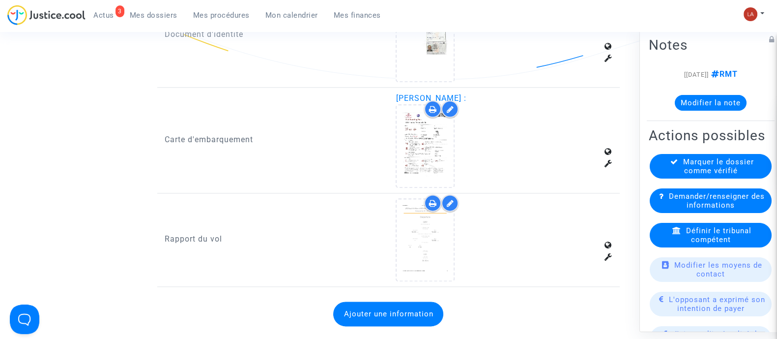
scroll to position [1558, 0]
click at [707, 99] on button "Modifier la note" at bounding box center [711, 102] width 72 height 16
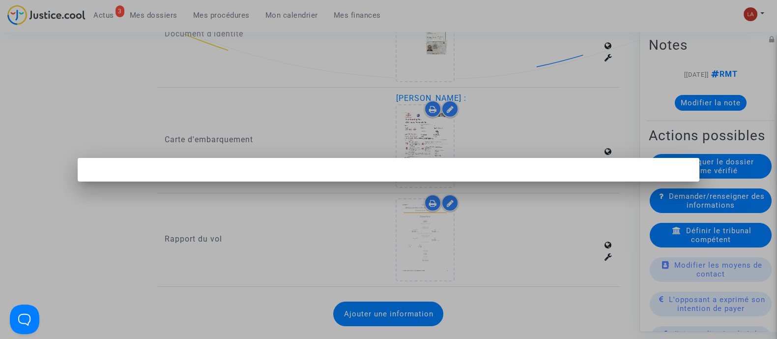
scroll to position [0, 0]
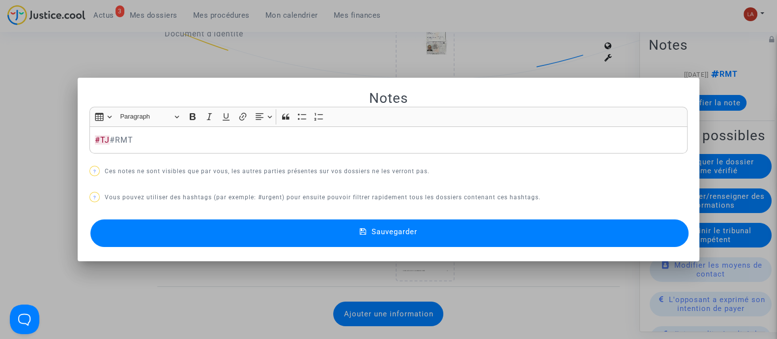
click at [671, 232] on button "Sauvegarder" at bounding box center [389, 233] width 598 height 28
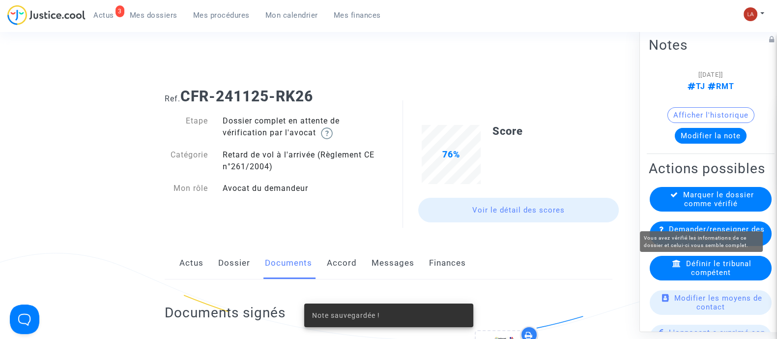
scroll to position [1558, 0]
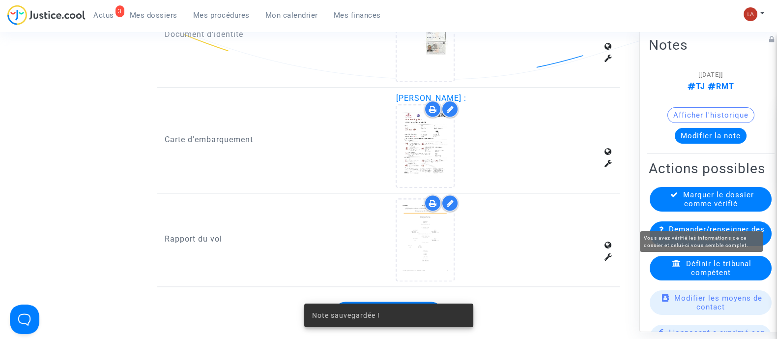
click at [685, 207] on span "Marquer le dossier comme vérifié" at bounding box center [718, 199] width 71 height 18
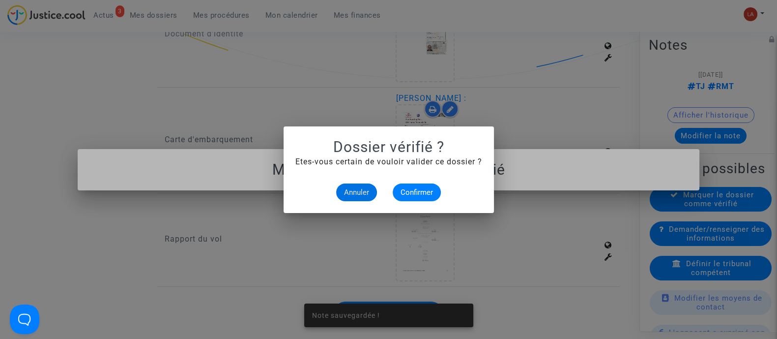
click at [421, 201] on mat-dialog-container "Dossier vérifié ? Etes-vous certain de vouloir valider ce dossier ? Annuler Con…" at bounding box center [389, 169] width 210 height 87
click at [416, 195] on span "Confirmer" at bounding box center [417, 192] width 32 height 9
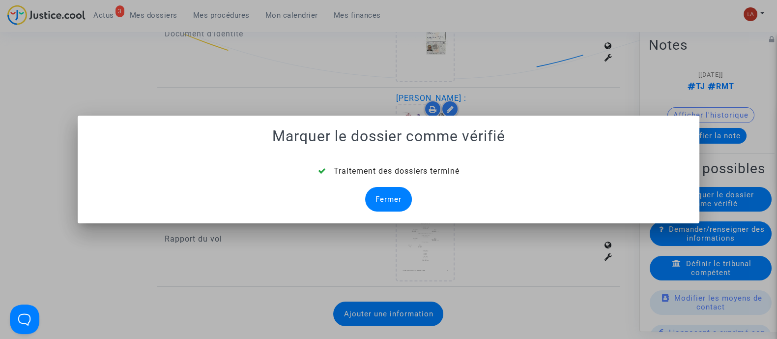
click at [407, 194] on div "Fermer" at bounding box center [388, 199] width 47 height 25
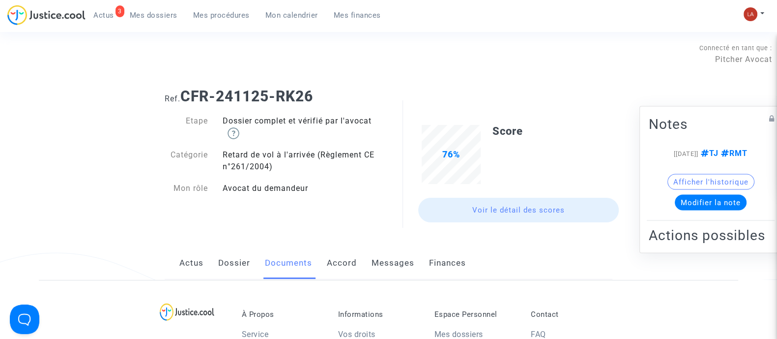
scroll to position [1558, 0]
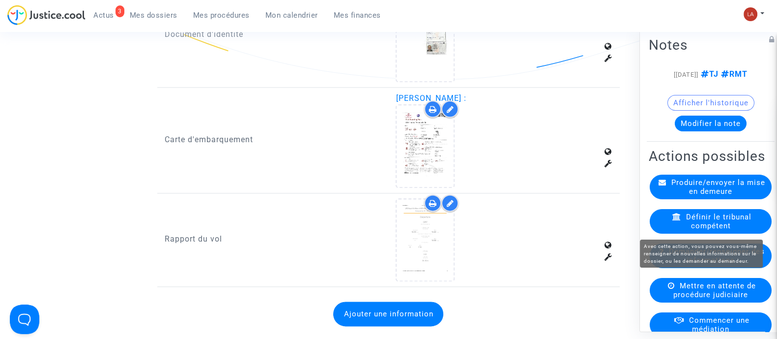
click at [712, 302] on div "Mettre en attente de procédure judiciaire" at bounding box center [711, 289] width 122 height 25
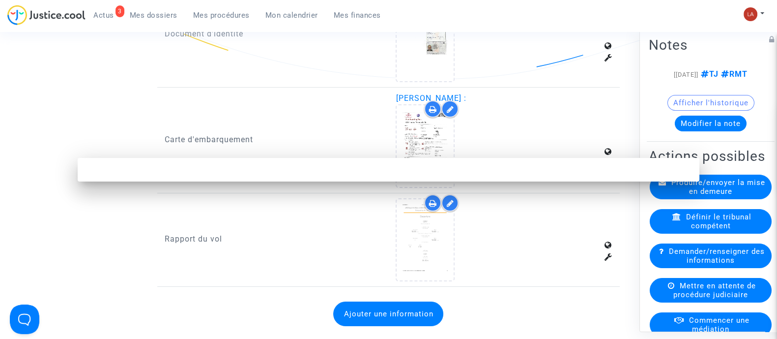
scroll to position [0, 0]
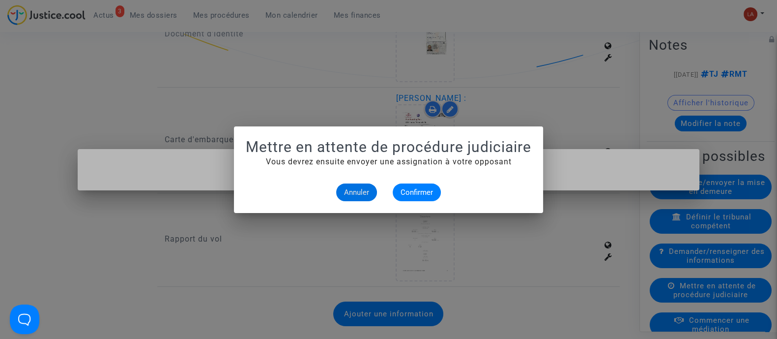
click at [396, 203] on mat-dialog-container "Mettre en attente de procédure judiciaire Vous devrez ensuite envoyer une assig…" at bounding box center [388, 169] width 309 height 87
click at [408, 196] on span "Confirmer" at bounding box center [417, 192] width 32 height 9
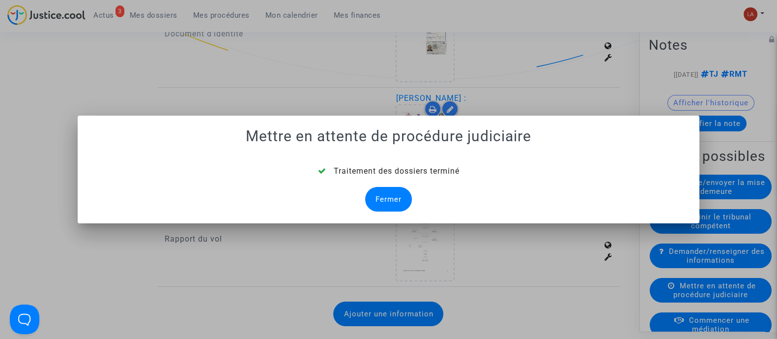
click at [397, 195] on div "Fermer" at bounding box center [388, 199] width 47 height 25
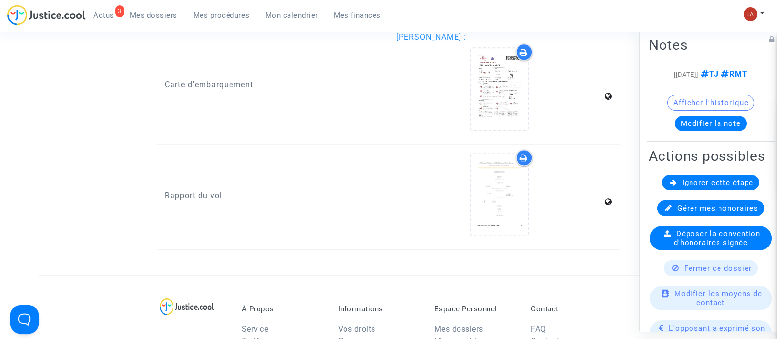
scroll to position [1681, 0]
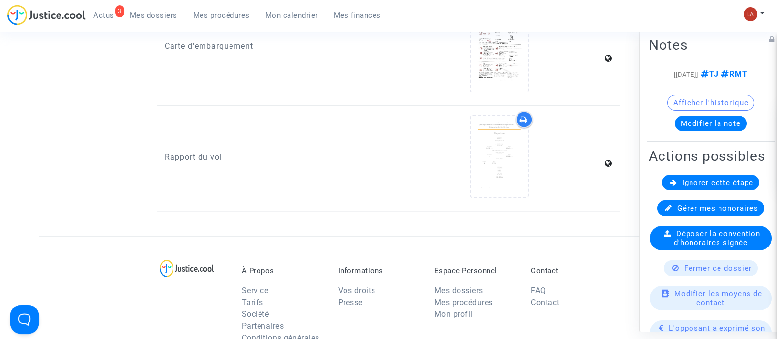
click at [712, 190] on div "Ignorer cette étape" at bounding box center [710, 182] width 97 height 16
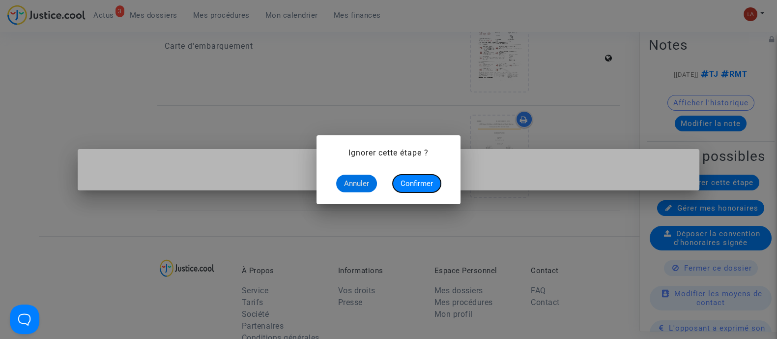
click at [423, 190] on button "Confirmer" at bounding box center [417, 184] width 48 height 18
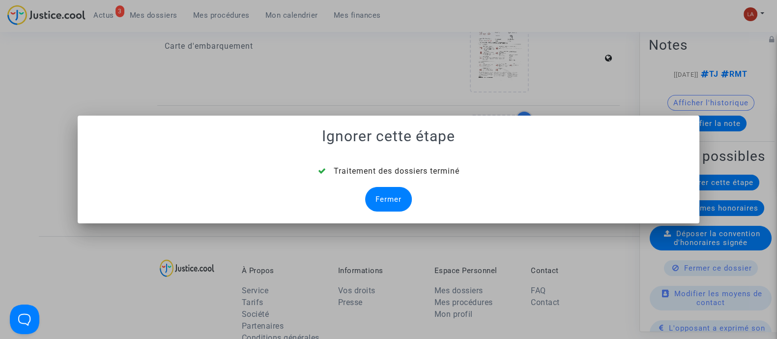
click at [408, 198] on div "Fermer" at bounding box center [388, 199] width 47 height 25
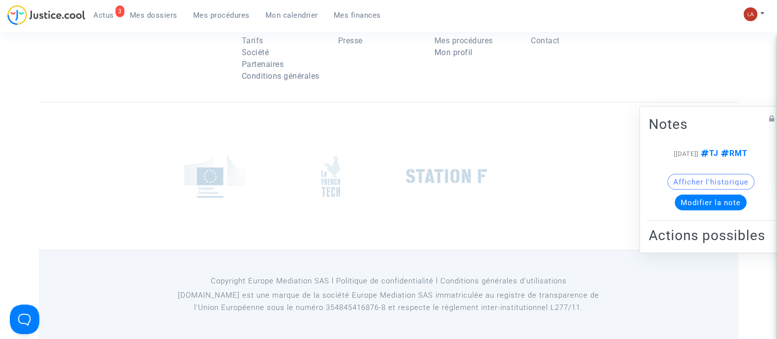
scroll to position [1681, 0]
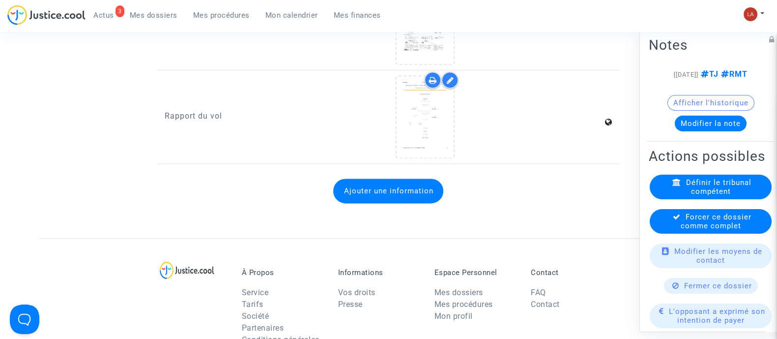
click at [691, 230] on span "Forcer ce dossier comme complet" at bounding box center [716, 221] width 71 height 18
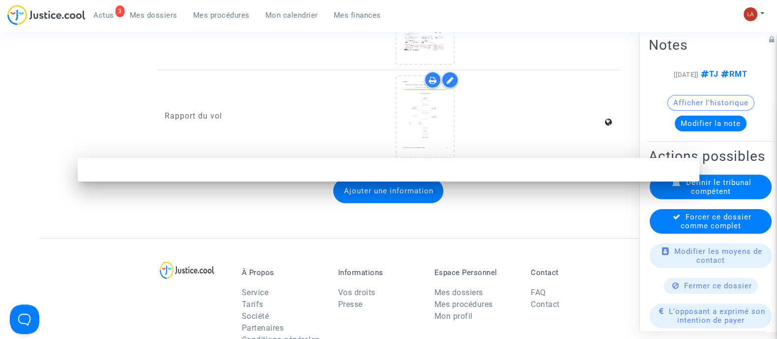
scroll to position [0, 0]
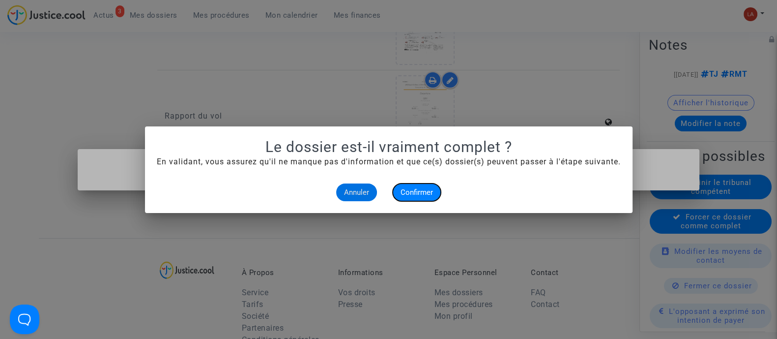
click at [419, 200] on button "Confirmer" at bounding box center [417, 192] width 48 height 18
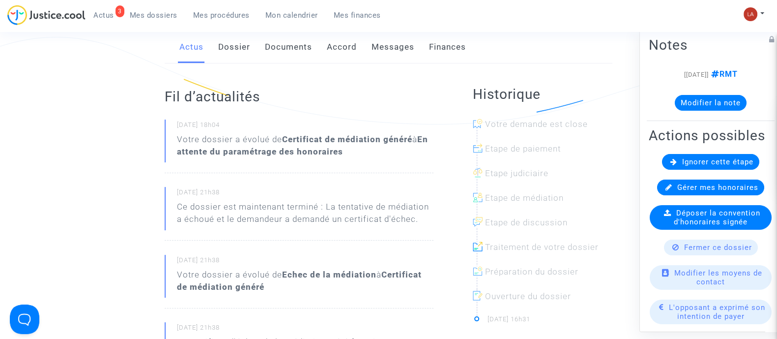
scroll to position [122, 0]
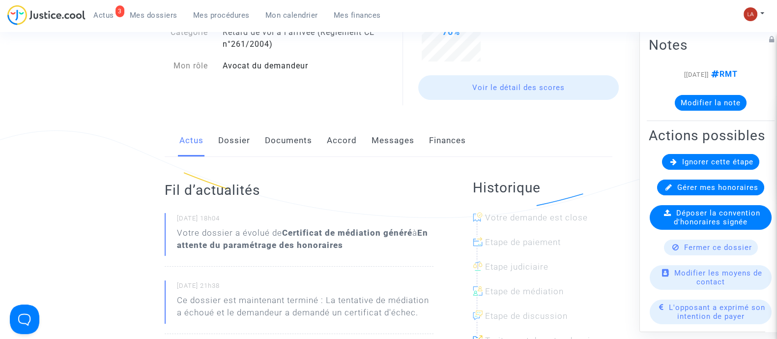
click at [220, 155] on link "Dossier" at bounding box center [234, 140] width 32 height 32
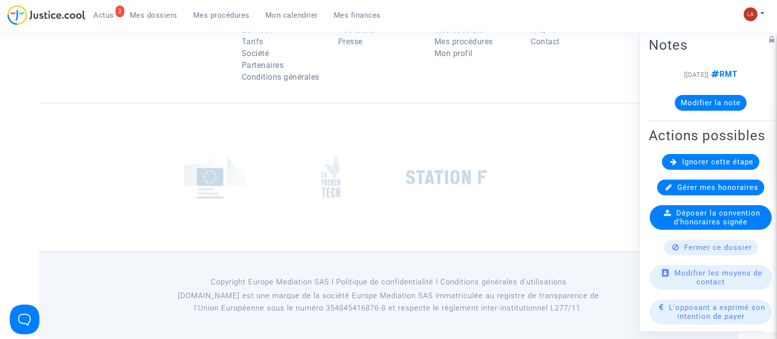
scroll to position [1229, 0]
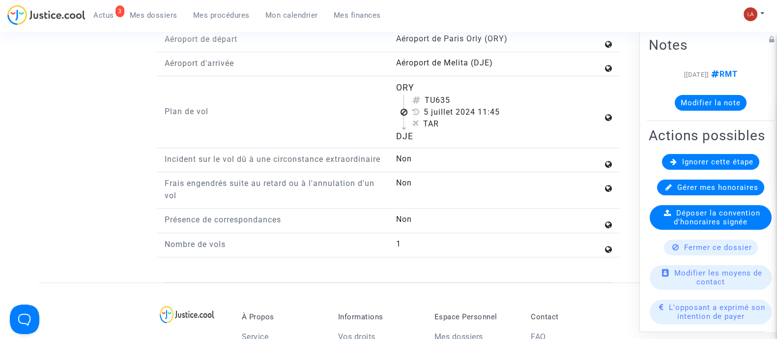
drag, startPoint x: 436, startPoint y: 98, endPoint x: 463, endPoint y: 98, distance: 27.0
click at [463, 98] on div "TU635" at bounding box center [507, 100] width 191 height 12
copy div "635"
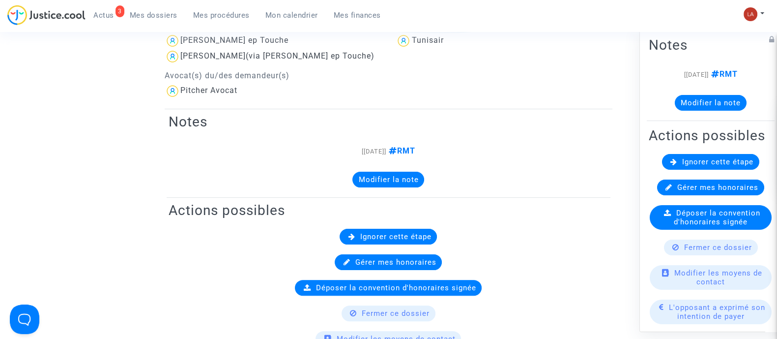
scroll to position [0, 0]
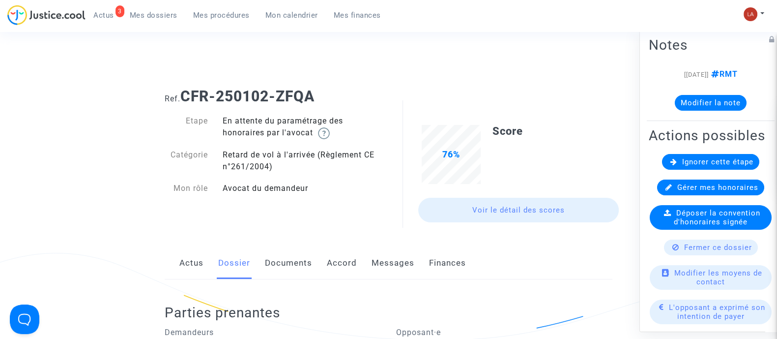
click at [736, 166] on span "Ignorer cette étape" at bounding box center [717, 161] width 71 height 9
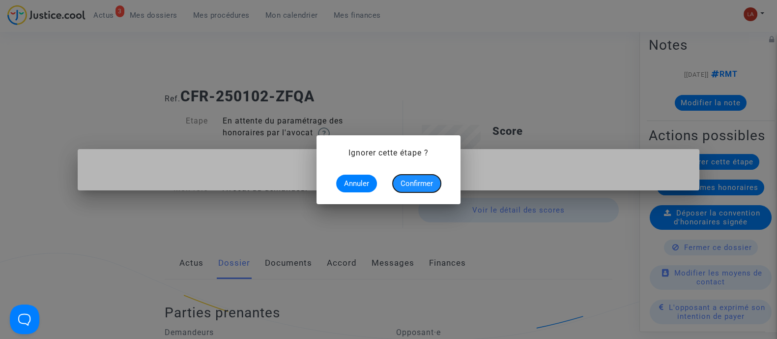
click at [406, 180] on span "Confirmer" at bounding box center [417, 183] width 32 height 9
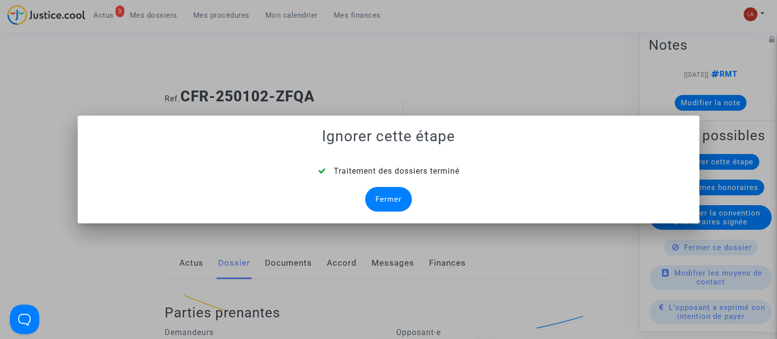
click at [401, 195] on div "Fermer" at bounding box center [388, 199] width 47 height 25
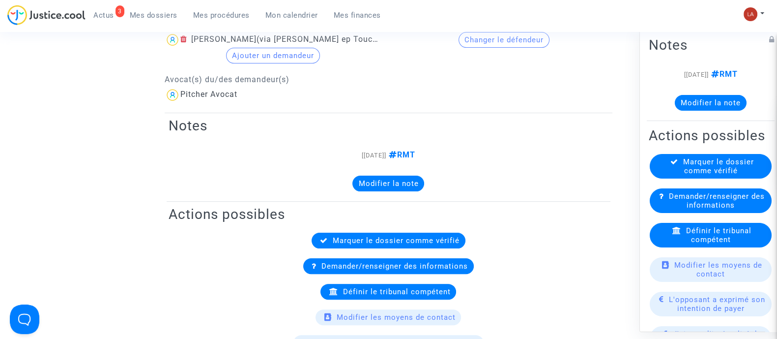
scroll to position [369, 0]
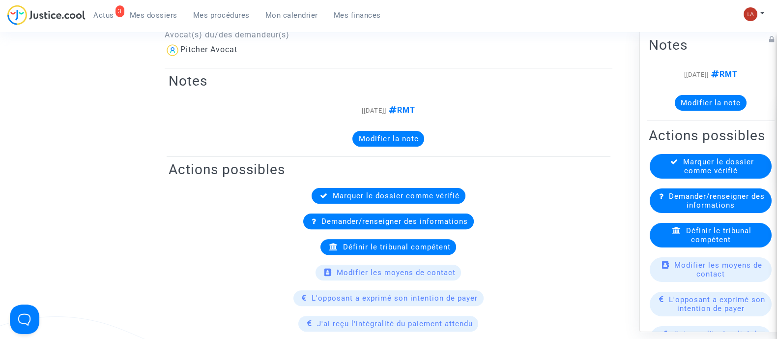
click at [708, 243] on span "Définir le tribunal compétent" at bounding box center [718, 235] width 65 height 18
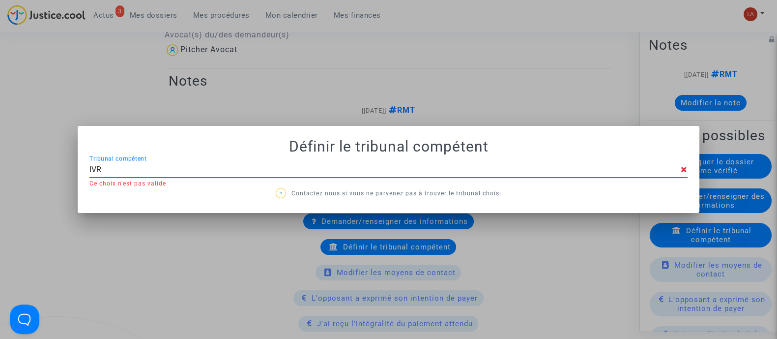
type input "IVRY"
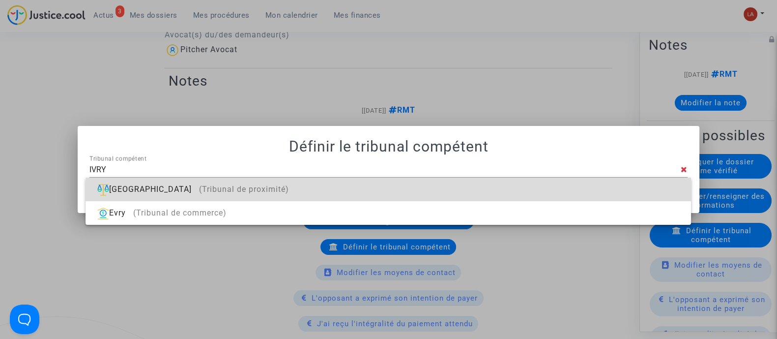
click at [639, 193] on div "[GEOGRAPHIC_DATA] (Tribunal de proximité)" at bounding box center [388, 189] width 590 height 24
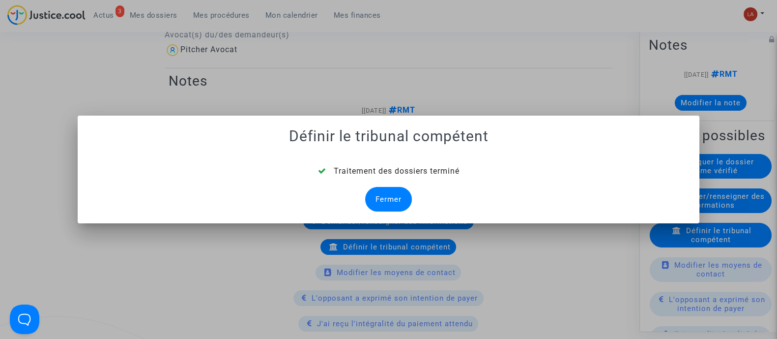
click at [397, 199] on div "Fermer" at bounding box center [388, 199] width 47 height 25
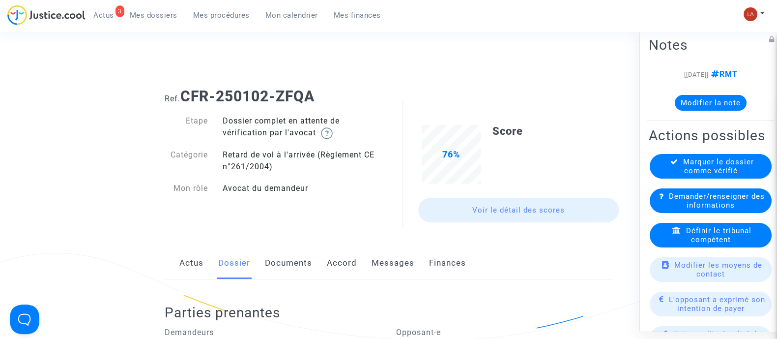
click at [281, 264] on link "Documents" at bounding box center [288, 263] width 47 height 32
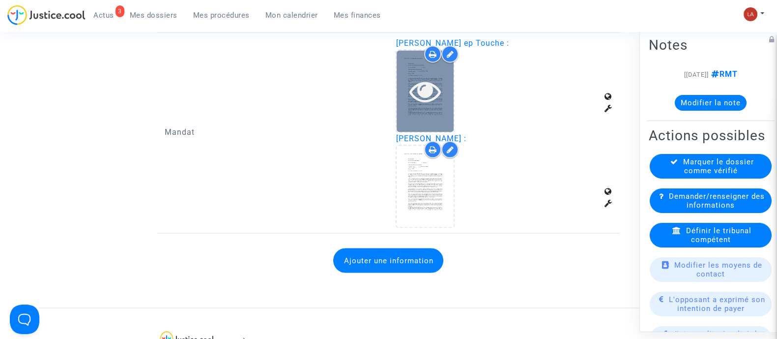
scroll to position [2151, 0]
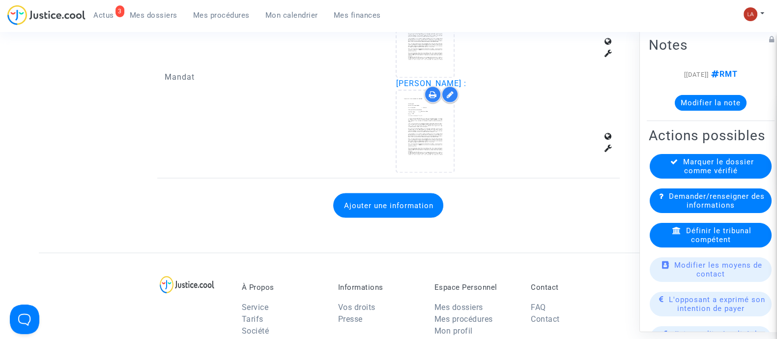
click at [408, 193] on button "Ajouter une information" at bounding box center [388, 205] width 110 height 25
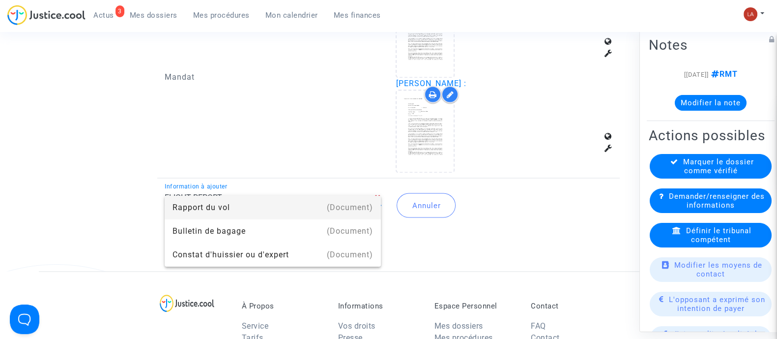
click at [358, 201] on div "(Document)" at bounding box center [350, 208] width 46 height 24
type input "Rapport du vol"
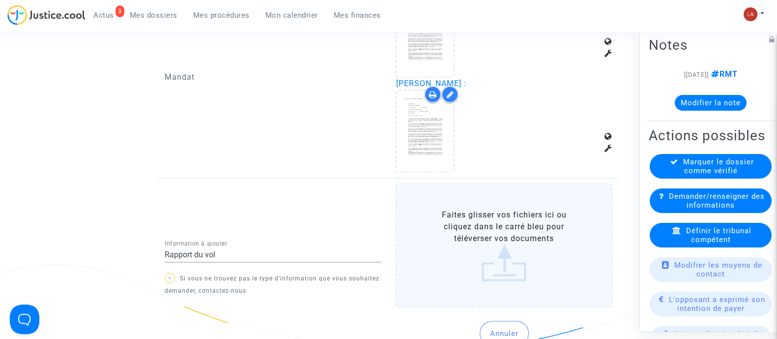
click at [447, 203] on label "Faites glisser vos fichiers ici ou cliquez dans le carré bleu pour téléverser v…" at bounding box center [504, 245] width 217 height 124
click at [0, 0] on input "Faites glisser vos fichiers ici ou cliquez dans le carré bleu pour téléverser v…" at bounding box center [0, 0] width 0 height 0
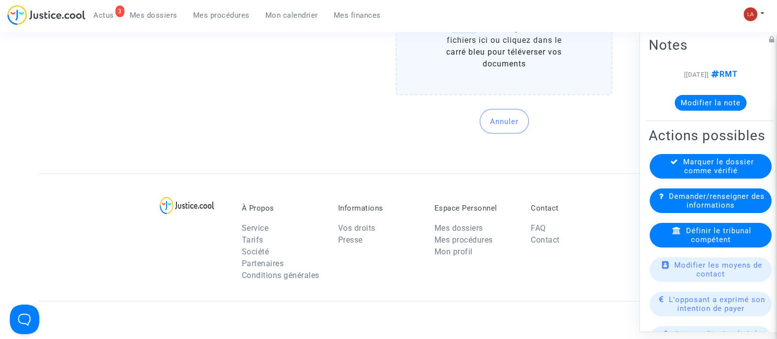
scroll to position [2520, 0]
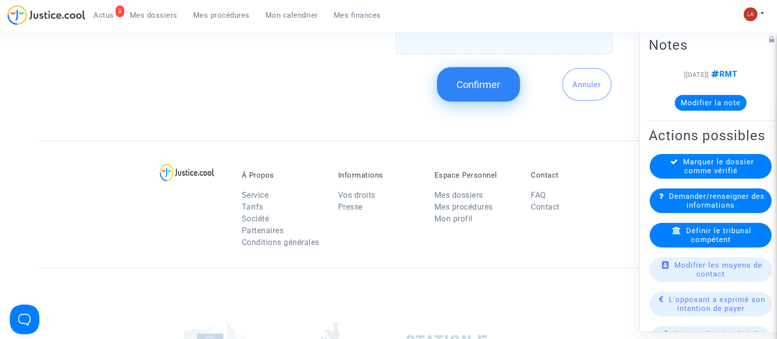
click at [473, 86] on button "Confirmer" at bounding box center [478, 84] width 83 height 34
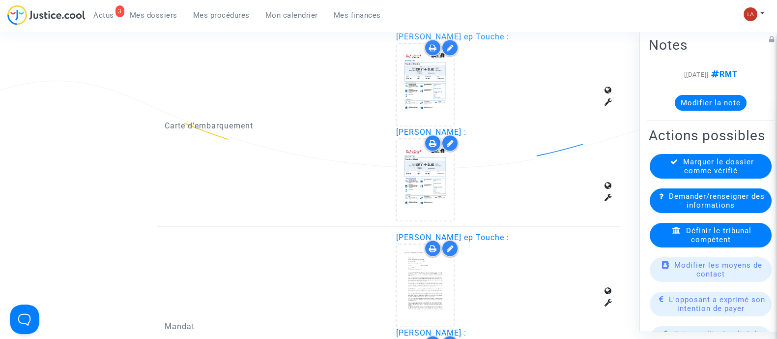
scroll to position [1897, 0]
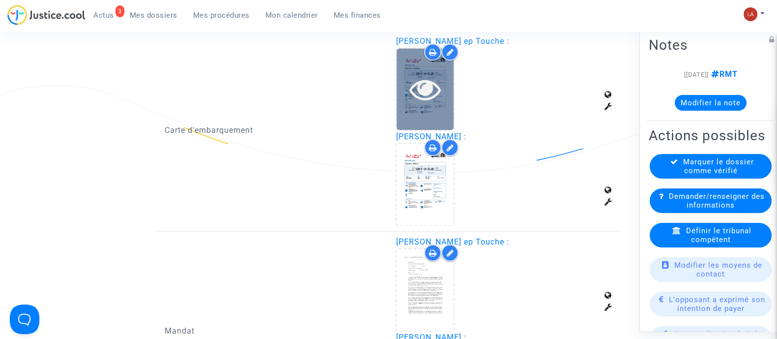
click at [432, 107] on div at bounding box center [425, 88] width 57 height 81
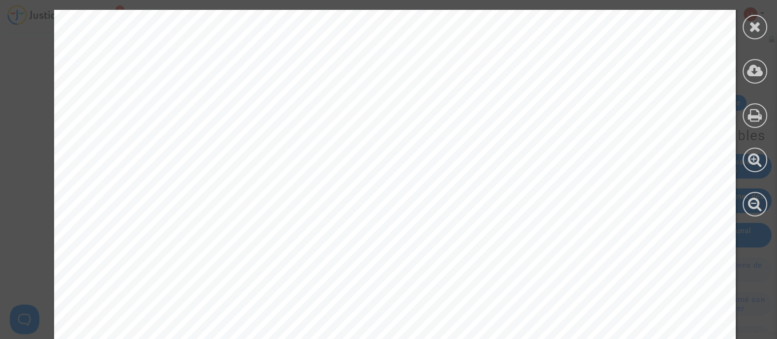
scroll to position [430, 0]
click at [749, 23] on icon at bounding box center [755, 26] width 12 height 15
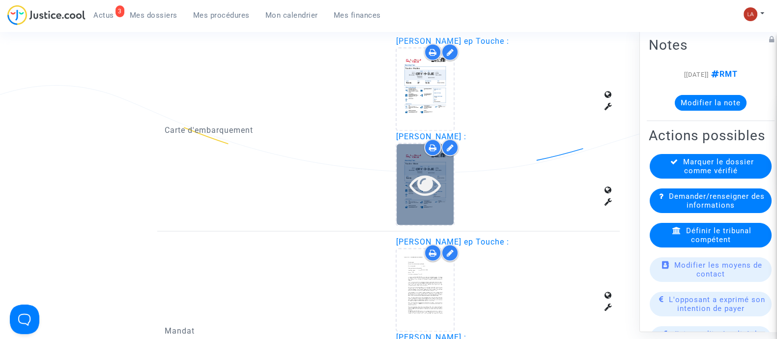
click at [441, 183] on icon at bounding box center [426, 184] width 32 height 31
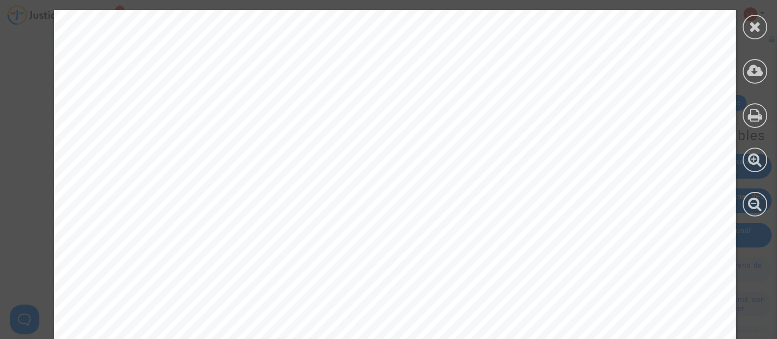
scroll to position [491, 0]
click at [750, 29] on icon at bounding box center [755, 26] width 12 height 15
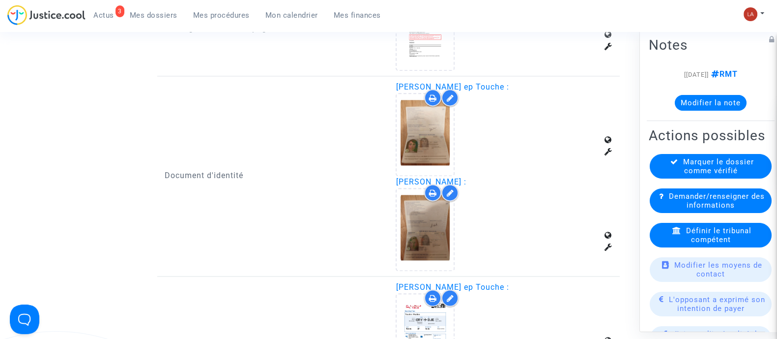
scroll to position [1590, 0]
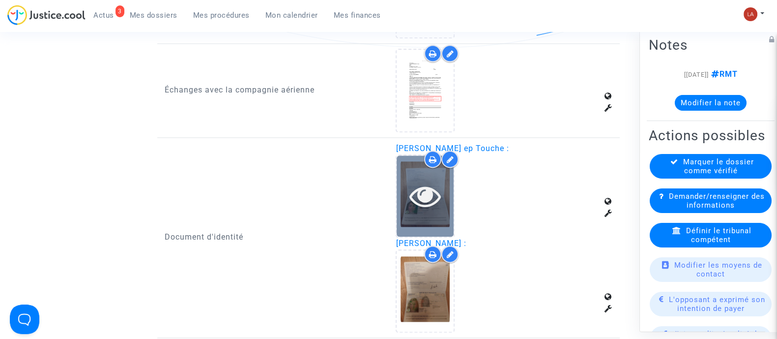
click at [451, 207] on div at bounding box center [425, 195] width 57 height 81
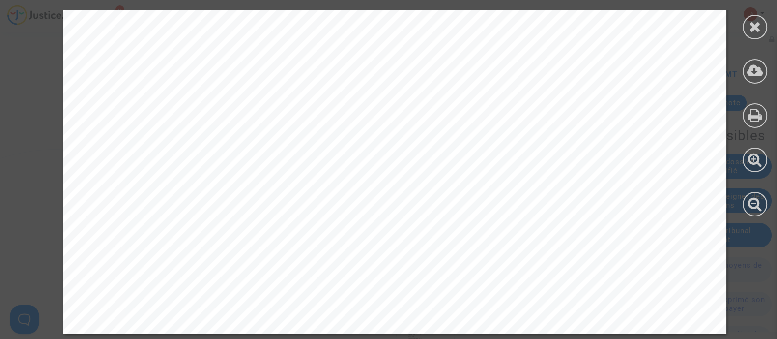
scroll to position [1959, 0]
click at [744, 19] on div at bounding box center [755, 113] width 44 height 226
click at [745, 29] on div at bounding box center [755, 27] width 25 height 25
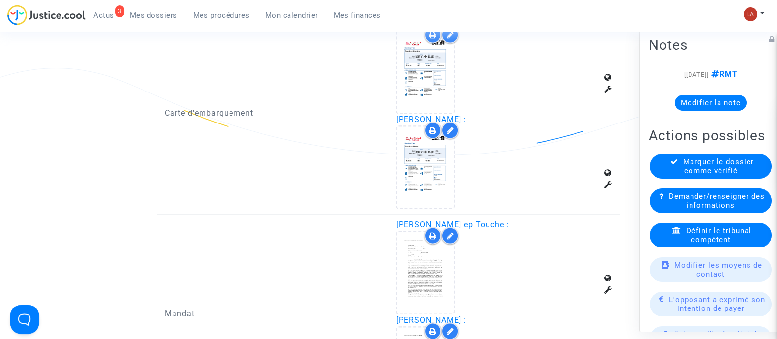
scroll to position [1774, 0]
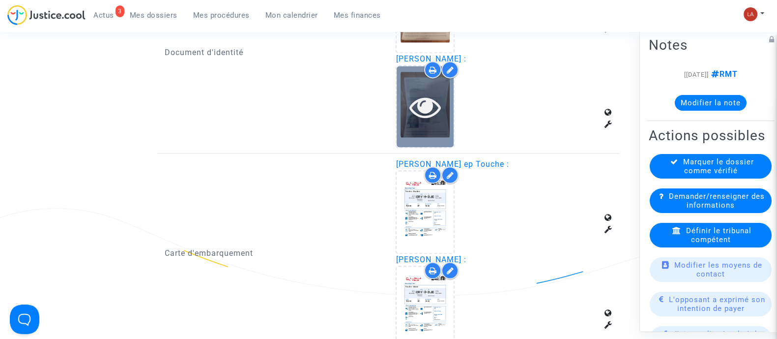
click at [436, 119] on div at bounding box center [425, 106] width 57 height 81
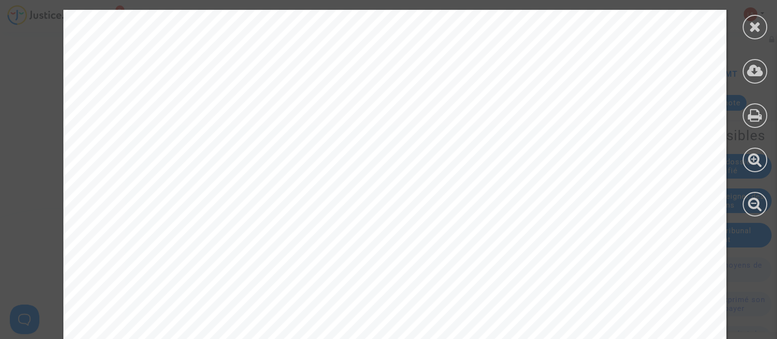
scroll to position [623, 0]
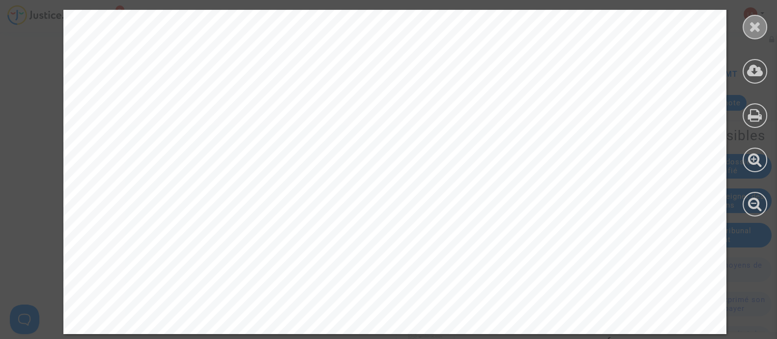
click at [765, 31] on div at bounding box center [755, 27] width 25 height 25
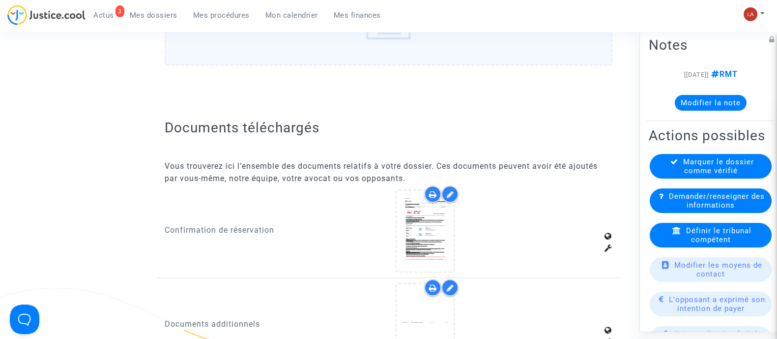
scroll to position [1406, 0]
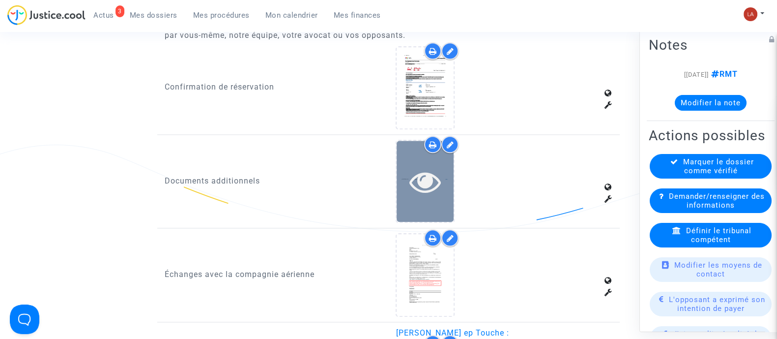
click at [413, 188] on icon at bounding box center [426, 181] width 32 height 31
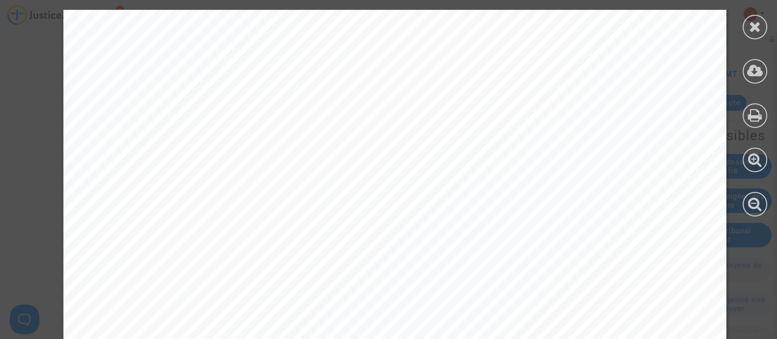
scroll to position [1566, 0]
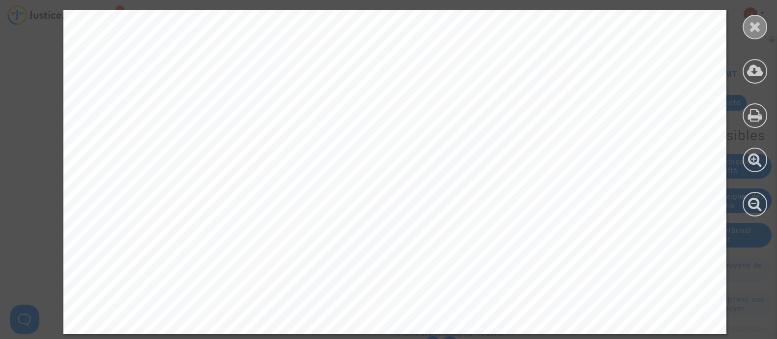
click at [761, 27] on icon at bounding box center [755, 26] width 12 height 15
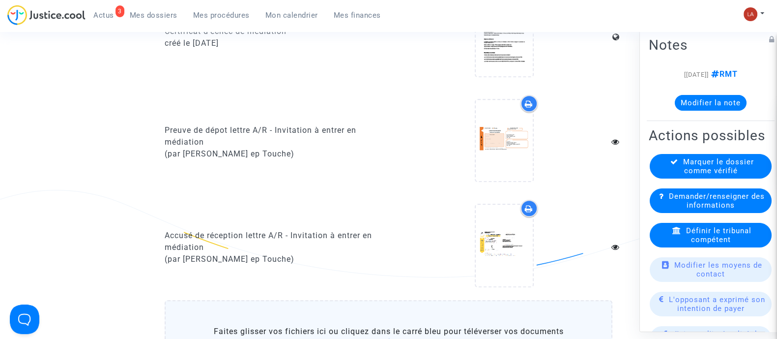
scroll to position [791, 0]
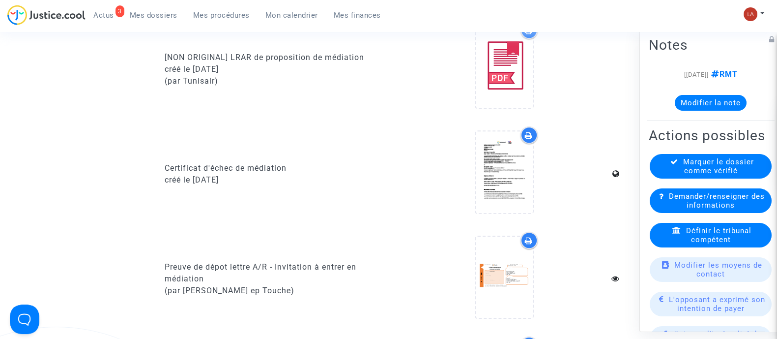
click at [725, 102] on button "Modifier la note" at bounding box center [711, 102] width 72 height 16
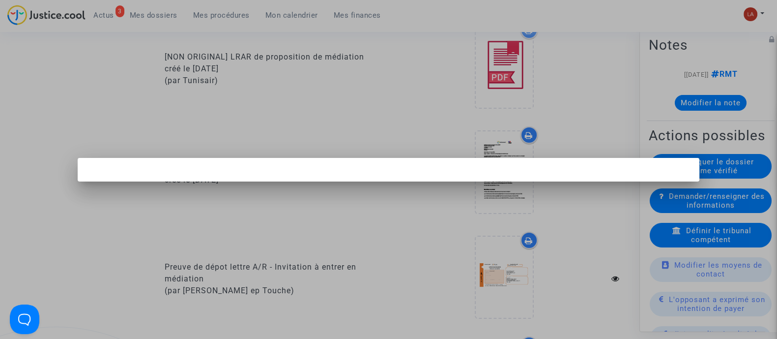
scroll to position [0, 0]
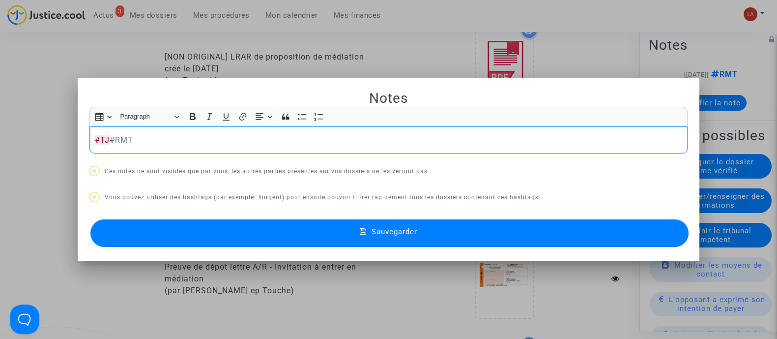
click at [661, 240] on button "Sauvegarder" at bounding box center [389, 233] width 598 height 28
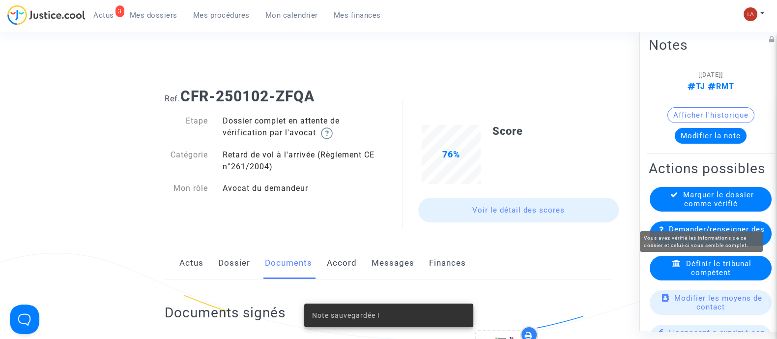
scroll to position [791, 0]
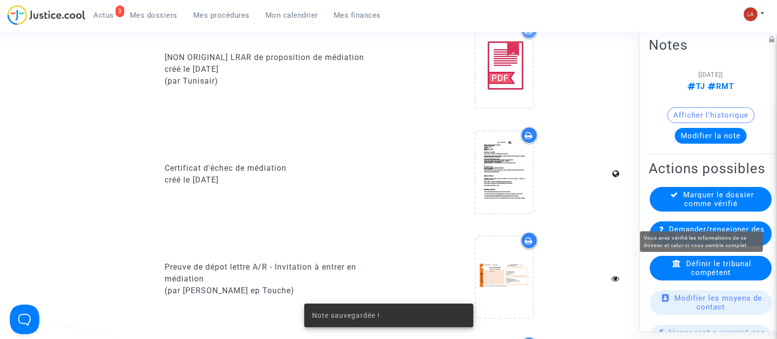
click at [694, 207] on span "Marquer le dossier comme vérifié" at bounding box center [718, 199] width 71 height 18
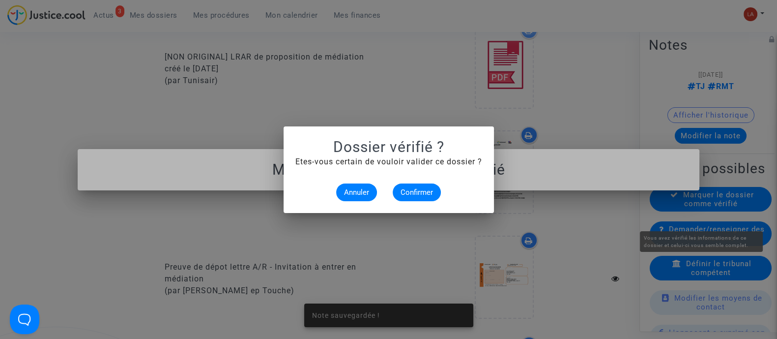
scroll to position [0, 0]
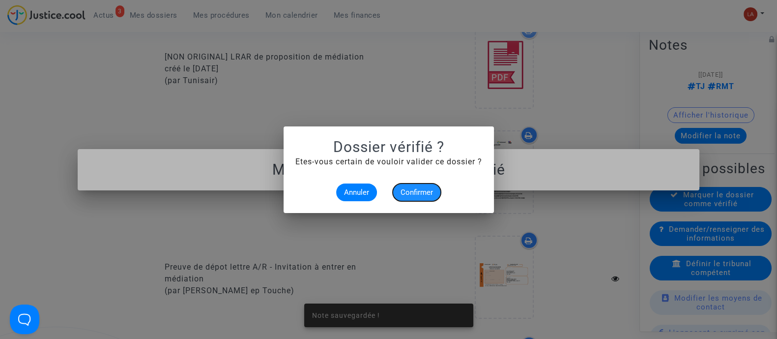
click at [425, 189] on span "Confirmer" at bounding box center [417, 192] width 32 height 9
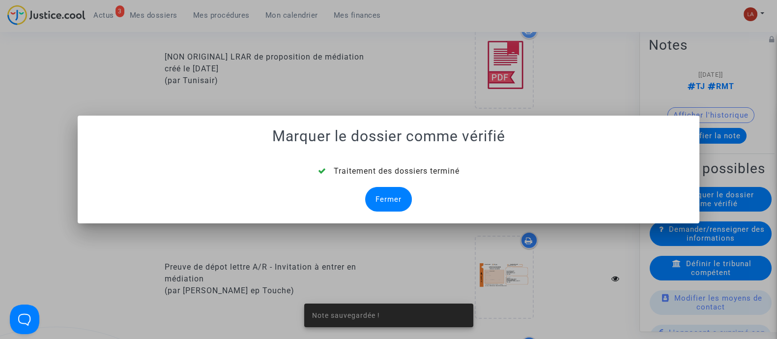
click at [386, 195] on div "Fermer" at bounding box center [388, 199] width 47 height 25
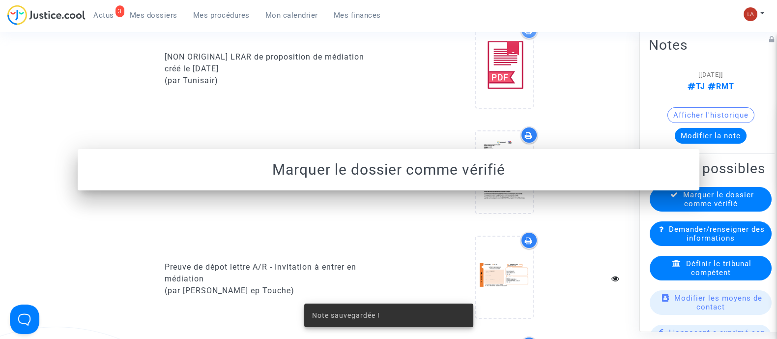
scroll to position [2512, 0]
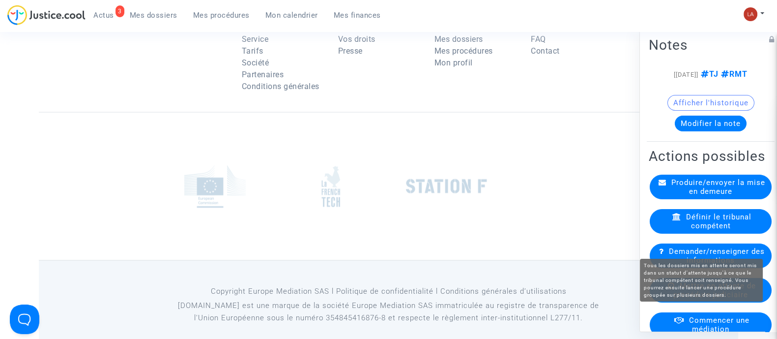
click at [697, 298] on span "Mettre en attente de procédure judiciaire" at bounding box center [715, 290] width 83 height 18
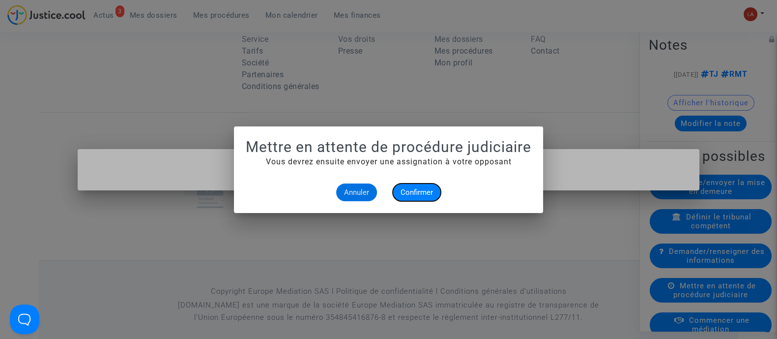
click at [408, 195] on span "Confirmer" at bounding box center [417, 192] width 32 height 9
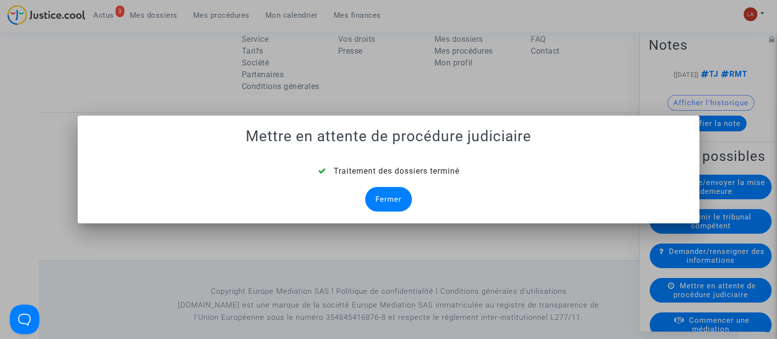
click at [393, 205] on div "Fermer" at bounding box center [388, 199] width 47 height 25
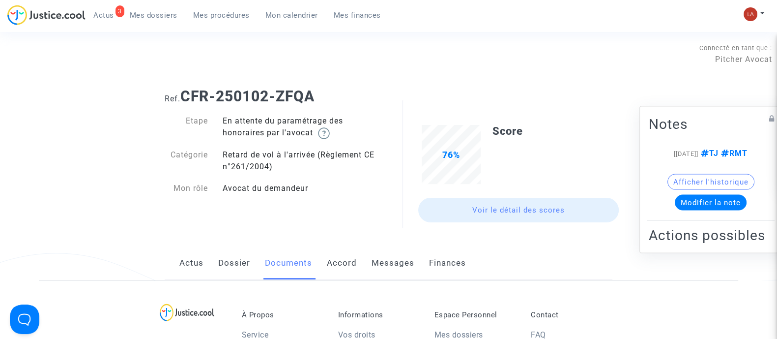
scroll to position [2584, 0]
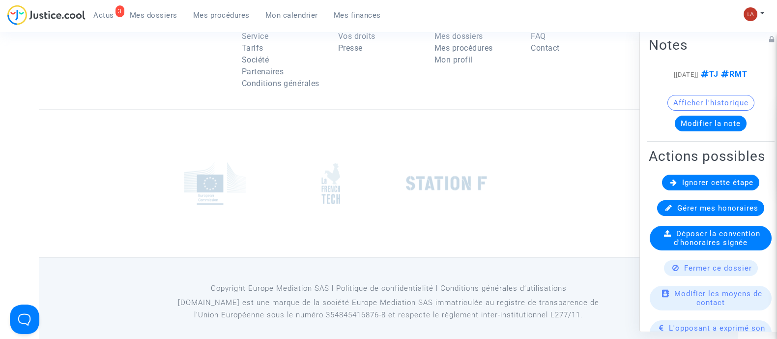
click at [675, 190] on div "Ignorer cette étape" at bounding box center [710, 182] width 97 height 16
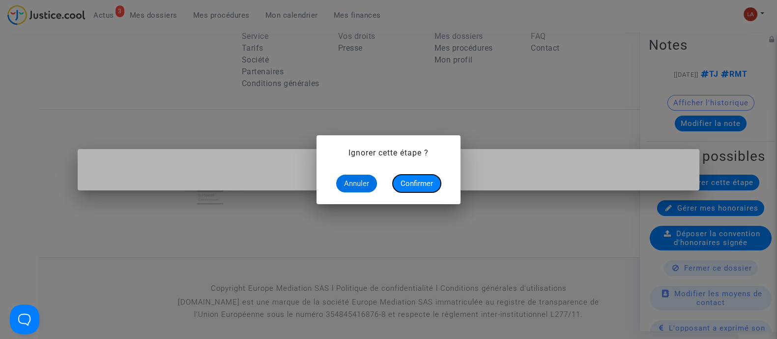
click at [435, 178] on button "Confirmer" at bounding box center [417, 184] width 48 height 18
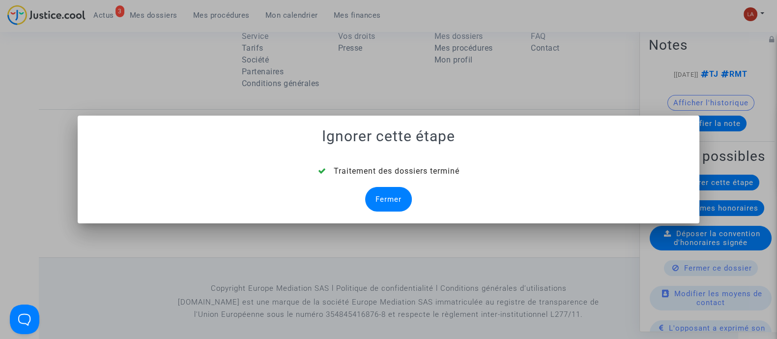
click at [407, 195] on div "Fermer" at bounding box center [388, 199] width 47 height 25
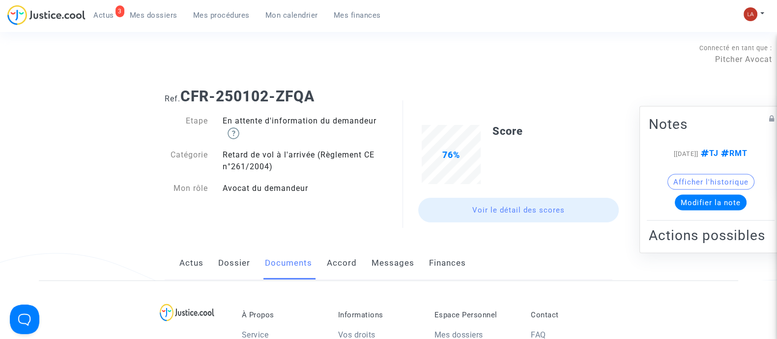
scroll to position [2512, 0]
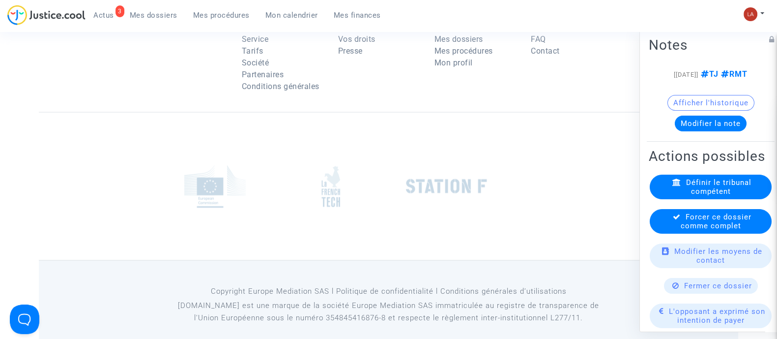
click at [723, 230] on span "Forcer ce dossier comme complet" at bounding box center [716, 221] width 71 height 18
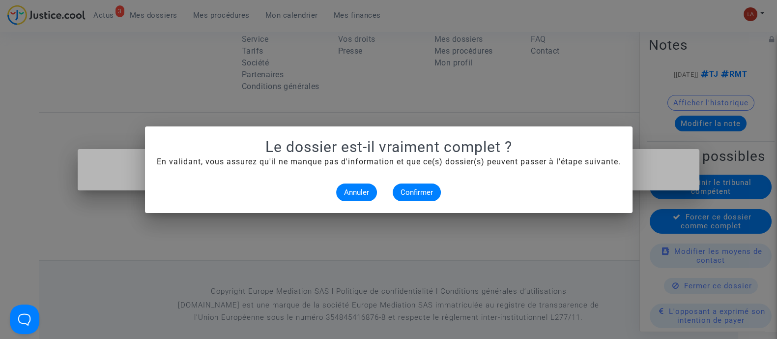
scroll to position [0, 0]
click at [426, 192] on span "Confirmer" at bounding box center [417, 192] width 32 height 9
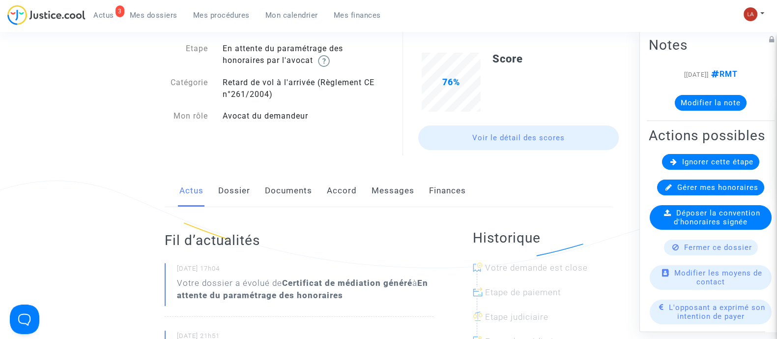
scroll to position [61, 0]
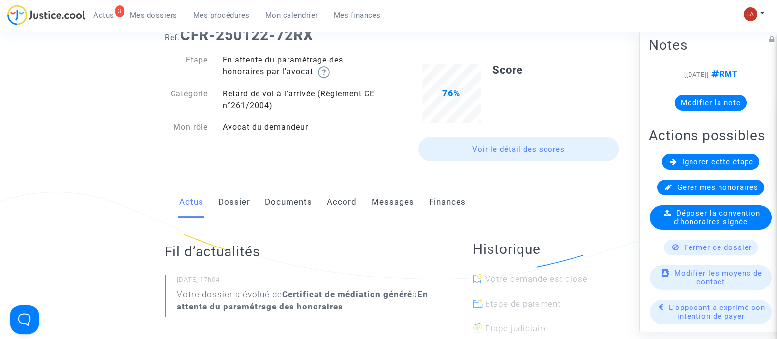
click at [232, 206] on link "Dossier" at bounding box center [234, 202] width 32 height 32
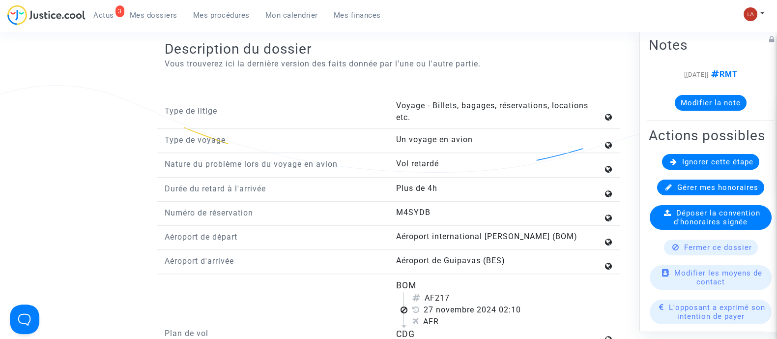
scroll to position [1106, 0]
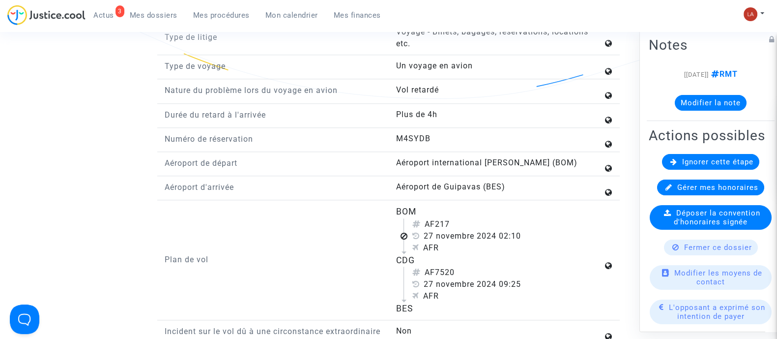
drag, startPoint x: 438, startPoint y: 220, endPoint x: 457, endPoint y: 215, distance: 20.3
click at [456, 218] on div "AF217" at bounding box center [507, 224] width 191 height 12
copy div "217"
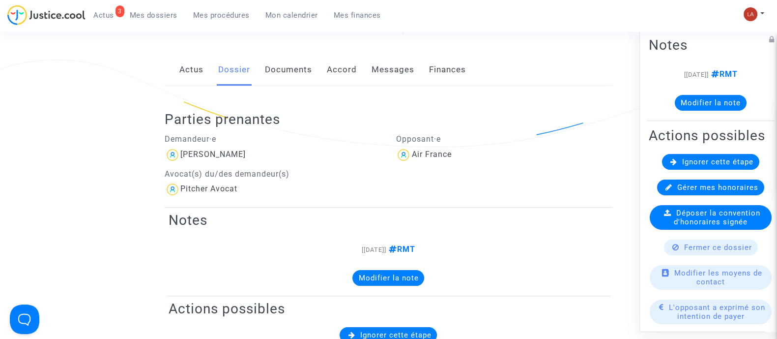
scroll to position [245, 0]
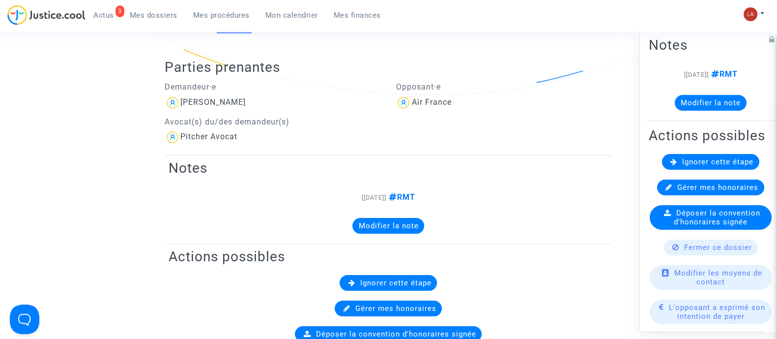
click at [712, 166] on span "Ignorer cette étape" at bounding box center [717, 161] width 71 height 9
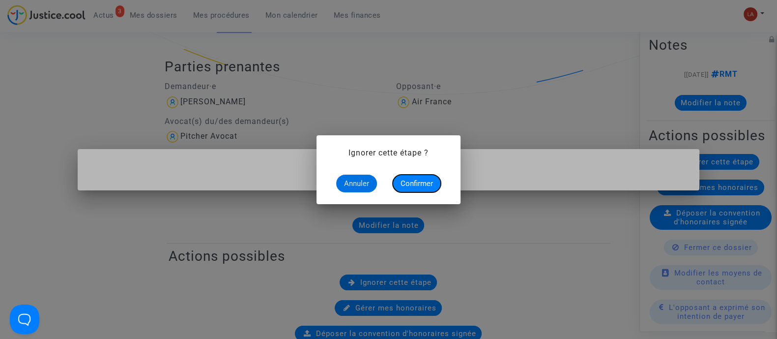
click at [418, 182] on span "Confirmer" at bounding box center [417, 183] width 32 height 9
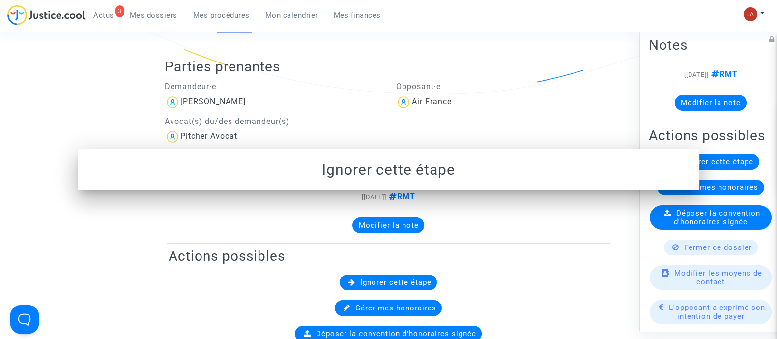
scroll to position [245, 0]
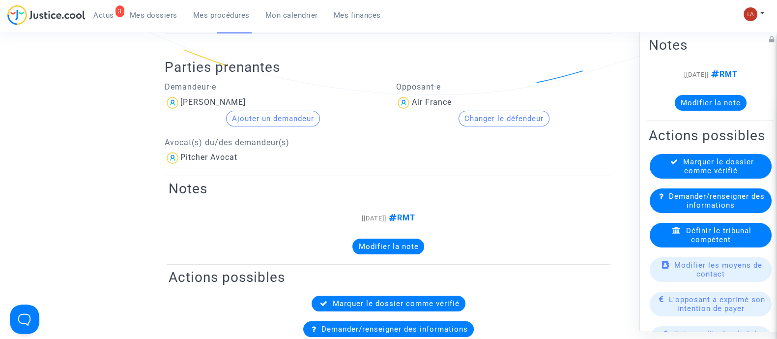
click at [705, 243] on span "Définir le tribunal compétent" at bounding box center [718, 235] width 65 height 18
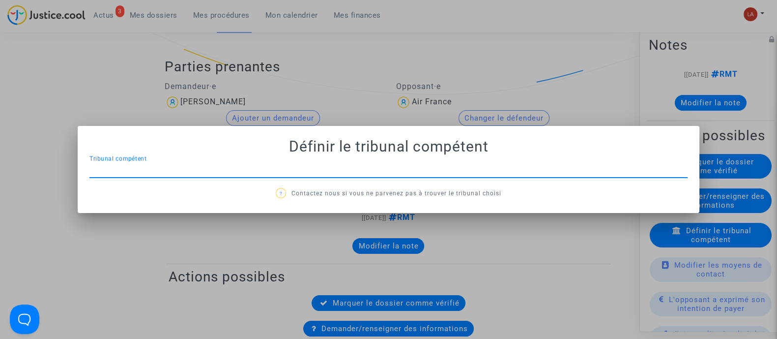
scroll to position [0, 0]
type input "[GEOGRAPHIC_DATA]"
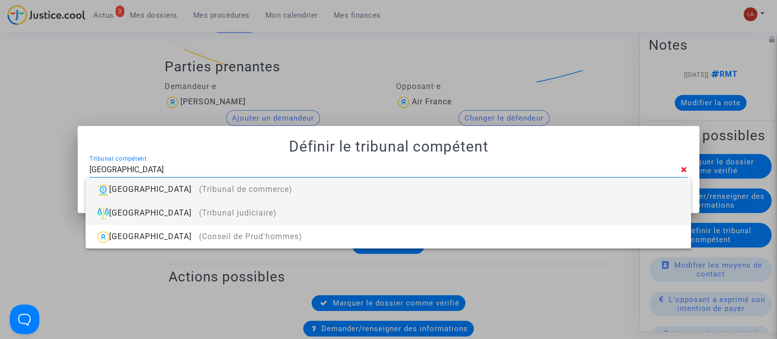
click at [427, 206] on div "Brest (Tribunal judiciaire)" at bounding box center [388, 213] width 590 height 24
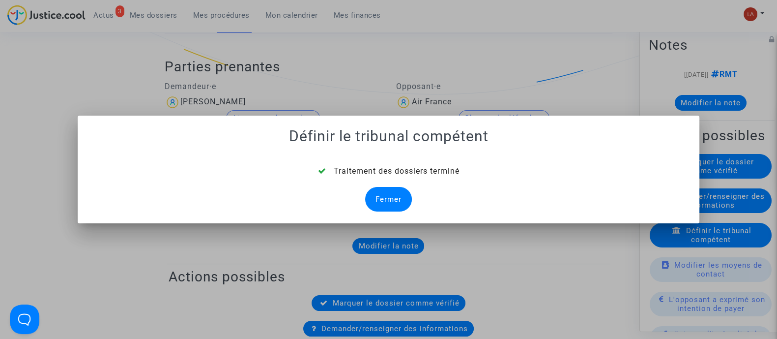
click at [388, 199] on div "Fermer" at bounding box center [388, 199] width 47 height 25
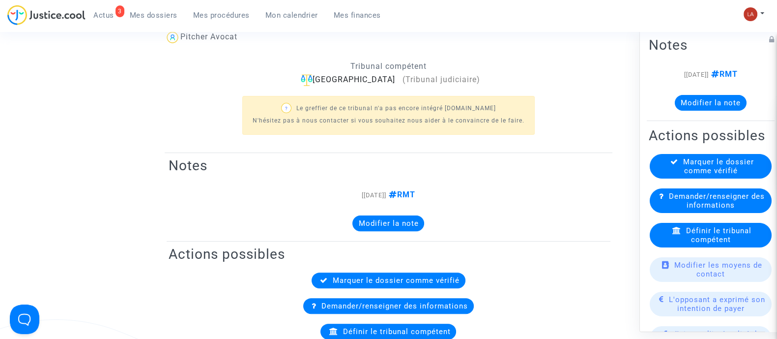
scroll to position [184, 0]
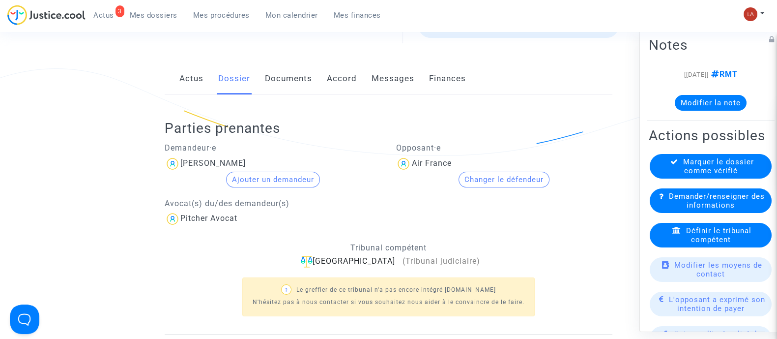
click at [302, 84] on link "Documents" at bounding box center [288, 78] width 47 height 32
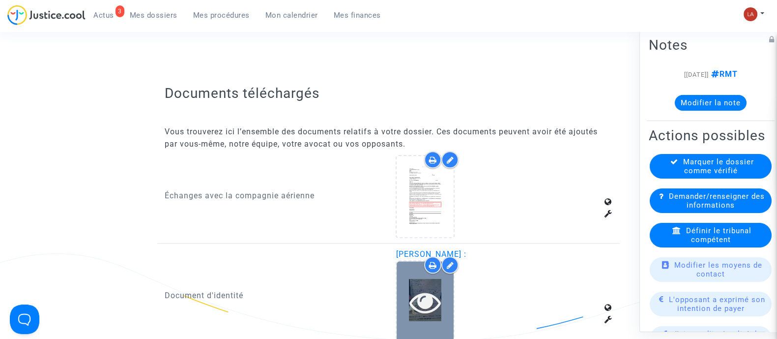
scroll to position [1597, 0]
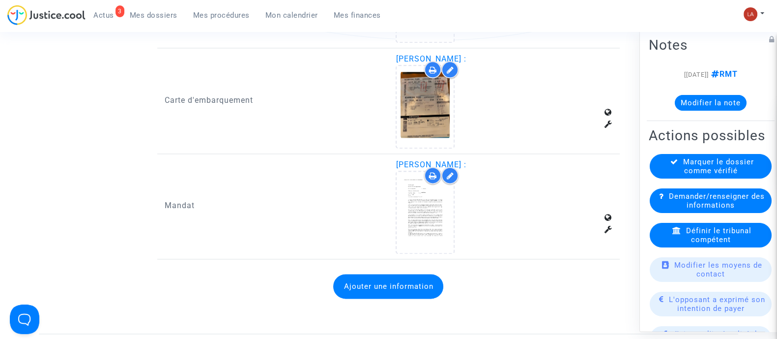
click at [414, 277] on button "Ajouter une information" at bounding box center [388, 286] width 110 height 25
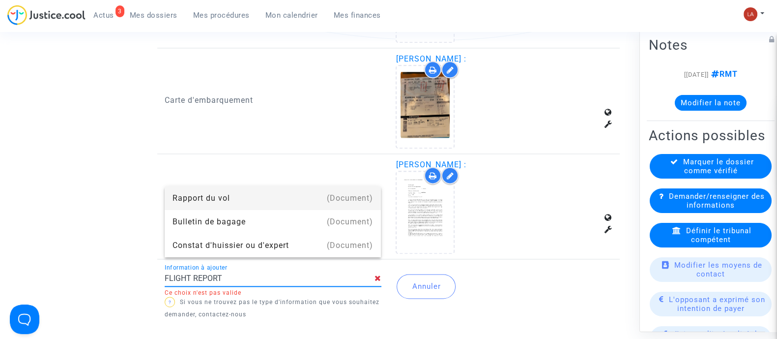
click at [345, 189] on div "(Document)" at bounding box center [350, 198] width 46 height 24
type input "Rapport du vol"
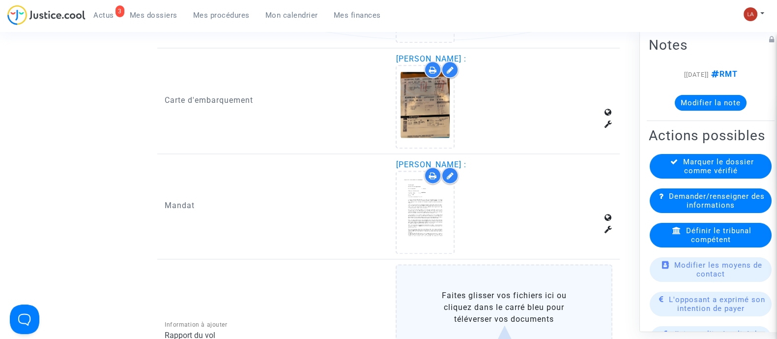
click at [462, 289] on label "Faites glisser vos fichiers ici ou cliquez dans le carré bleu pour téléverser v…" at bounding box center [504, 326] width 217 height 124
click at [0, 0] on input "Faites glisser vos fichiers ici ou cliquez dans le carré bleu pour téléverser v…" at bounding box center [0, 0] width 0 height 0
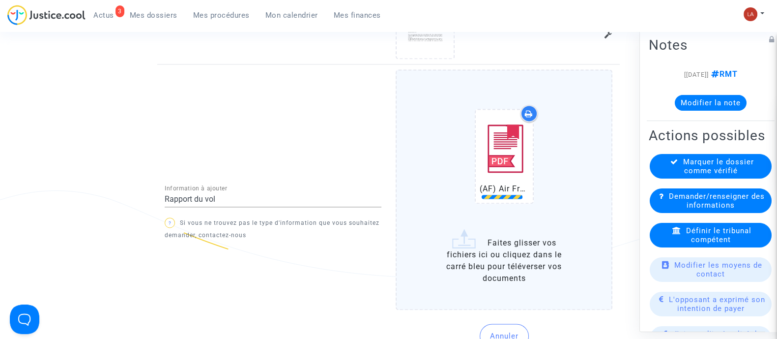
scroll to position [1843, 0]
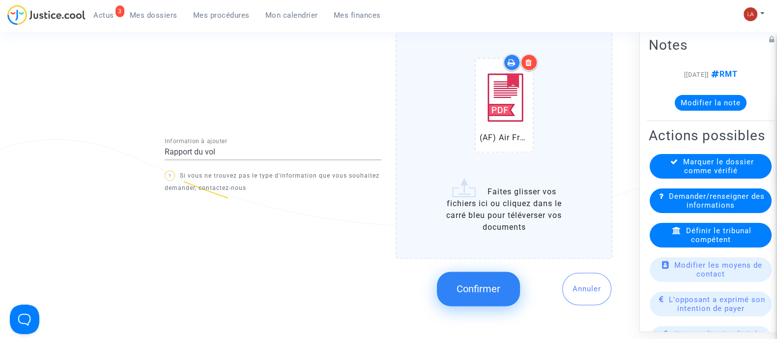
click at [455, 281] on button "Confirmer" at bounding box center [478, 288] width 83 height 34
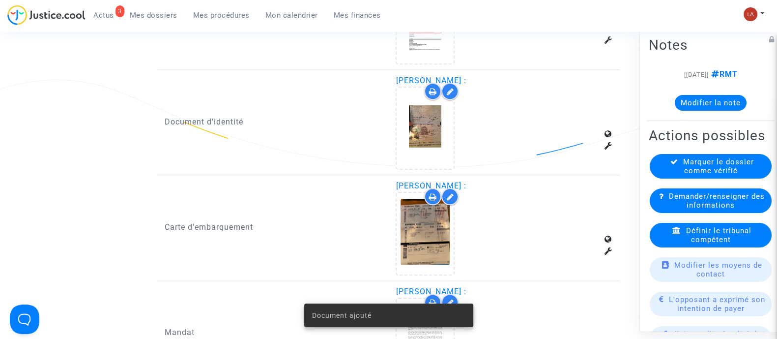
scroll to position [1475, 0]
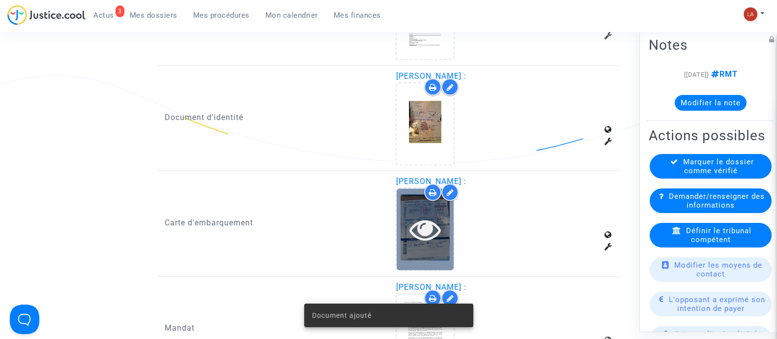
click at [445, 242] on div at bounding box center [425, 228] width 57 height 81
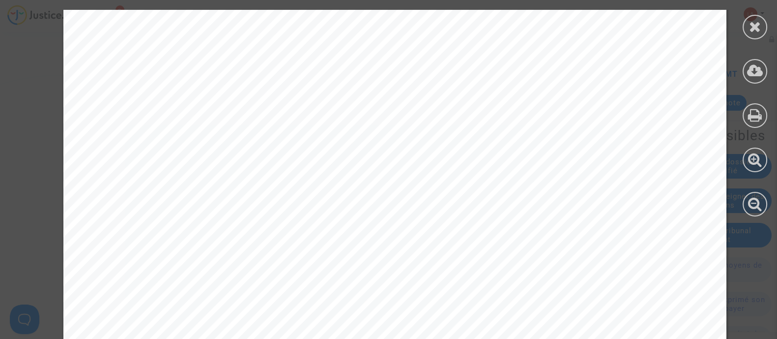
scroll to position [245, 0]
click at [751, 15] on div at bounding box center [755, 27] width 25 height 25
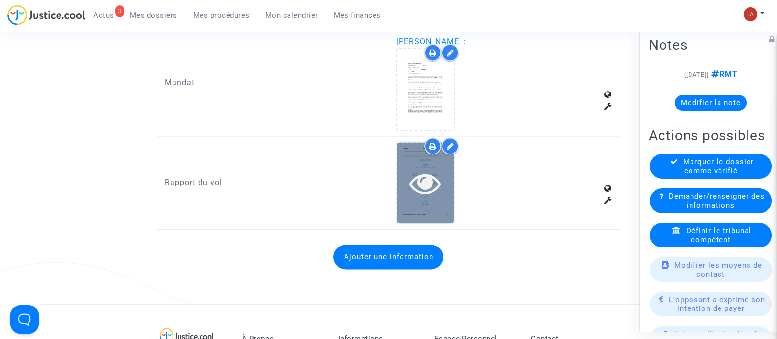
scroll to position [1905, 0]
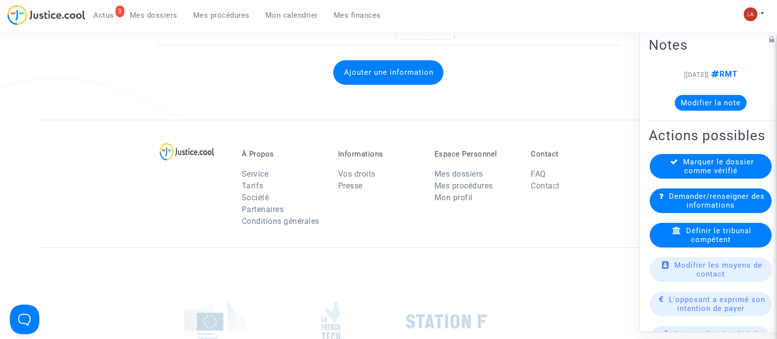
click at [694, 99] on button "Modifier la note" at bounding box center [711, 102] width 72 height 16
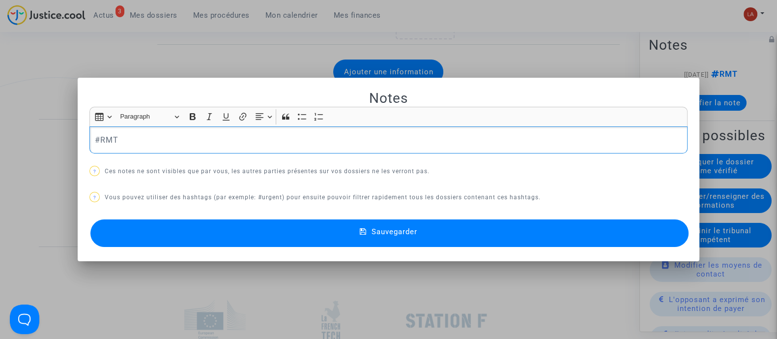
scroll to position [0, 0]
click at [556, 232] on button "Sauvegarder" at bounding box center [389, 233] width 598 height 28
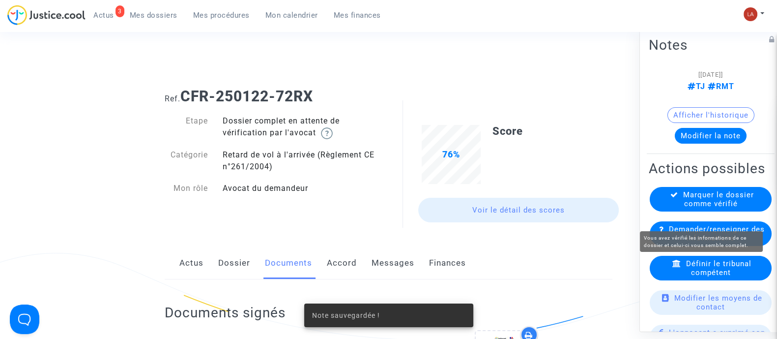
scroll to position [1905, 0]
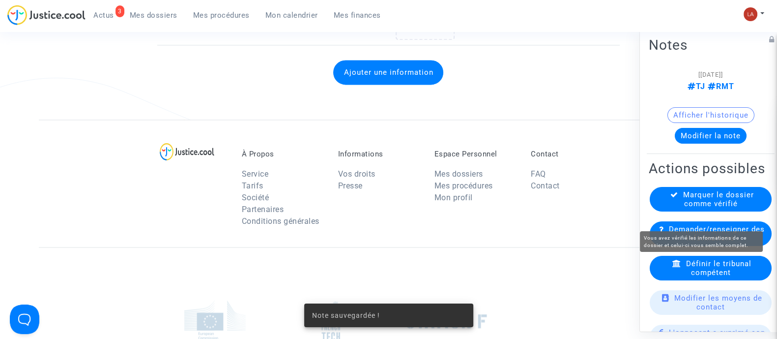
click at [694, 207] on span "Marquer le dossier comme vérifié" at bounding box center [718, 199] width 71 height 18
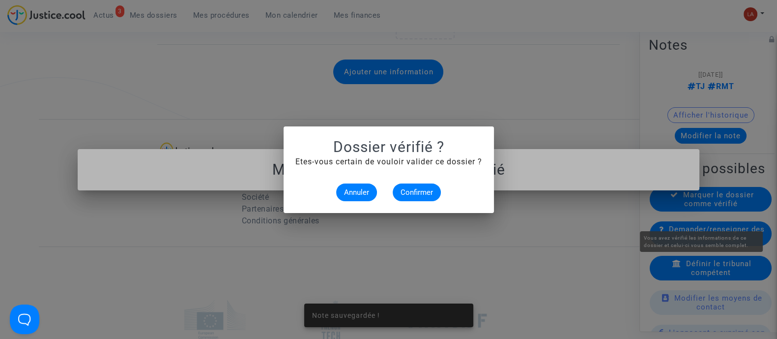
scroll to position [0, 0]
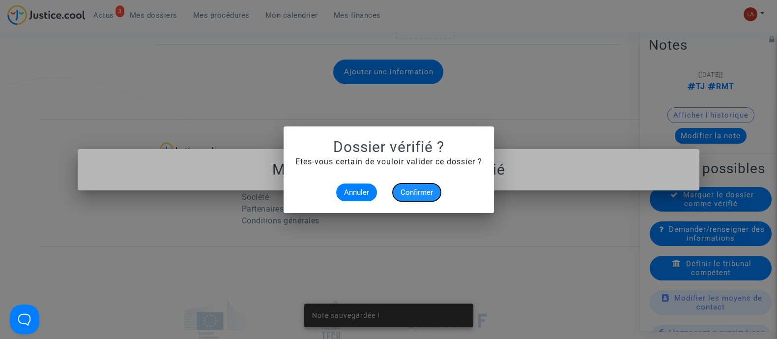
click at [430, 193] on span "Confirmer" at bounding box center [417, 192] width 32 height 9
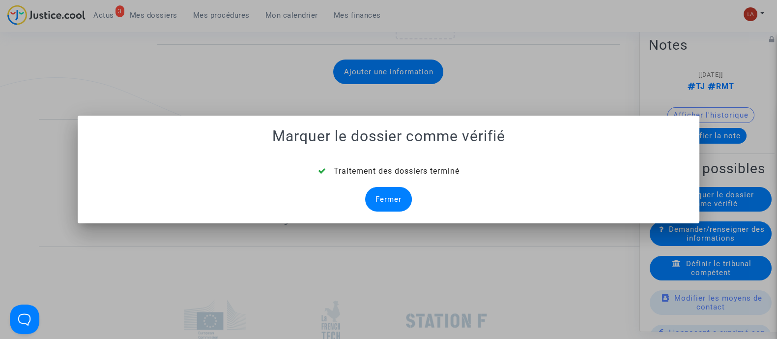
click at [399, 192] on div "Fermer" at bounding box center [388, 199] width 47 height 25
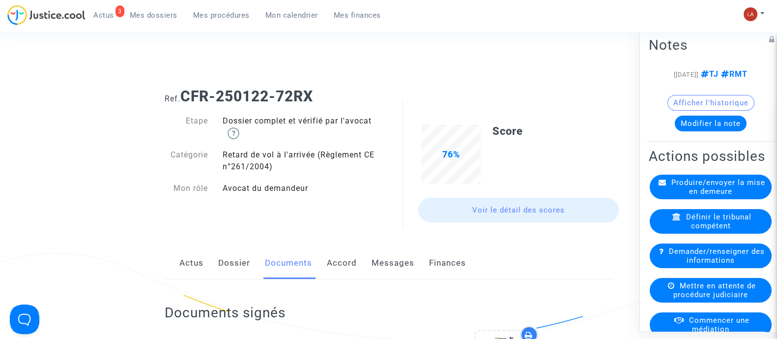
scroll to position [2043, 0]
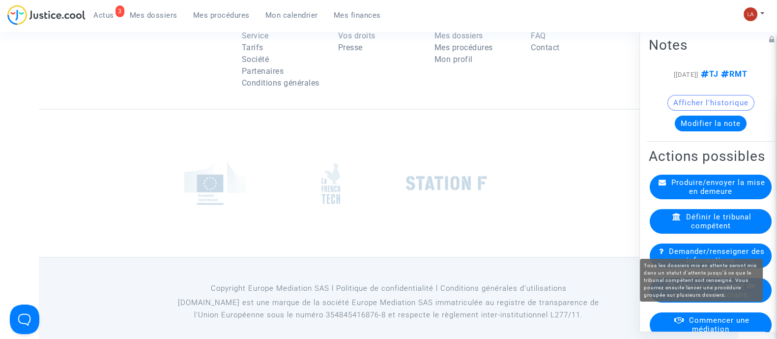
click at [692, 298] on span "Mettre en attente de procédure judiciaire" at bounding box center [715, 290] width 83 height 18
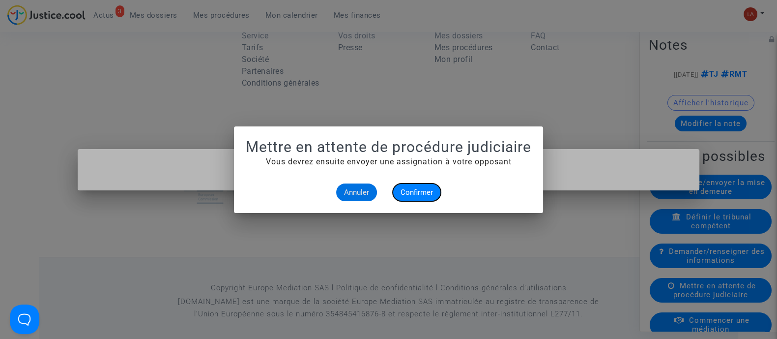
click at [409, 189] on span "Confirmer" at bounding box center [417, 192] width 32 height 9
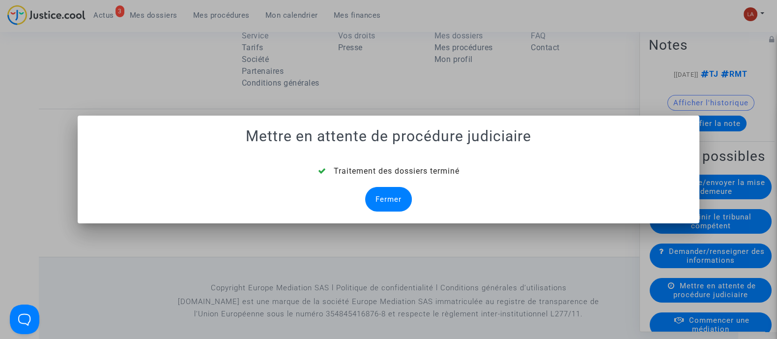
click at [390, 197] on div "Fermer" at bounding box center [388, 199] width 47 height 25
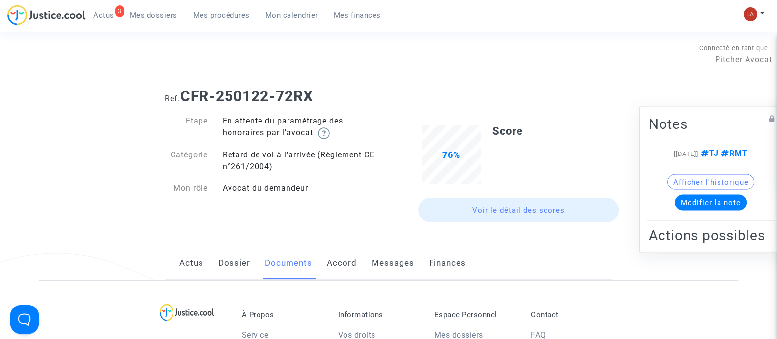
scroll to position [2055, 0]
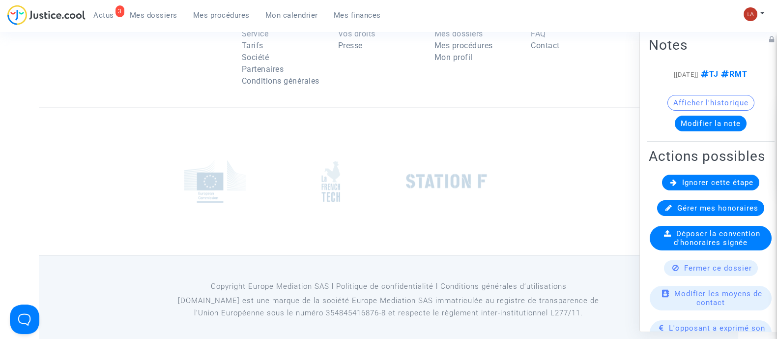
click at [716, 186] on span "Ignorer cette étape" at bounding box center [717, 181] width 71 height 9
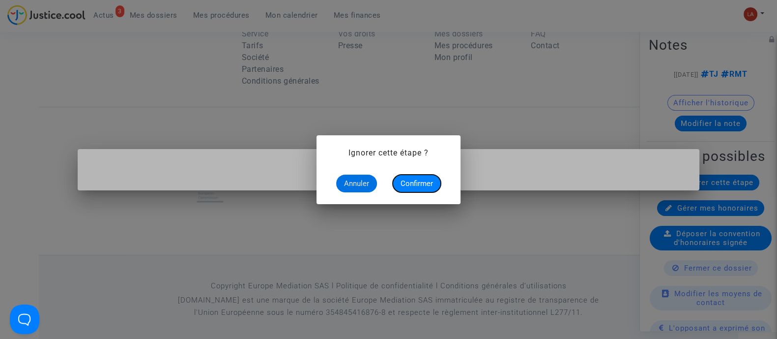
click at [414, 189] on button "Confirmer" at bounding box center [417, 184] width 48 height 18
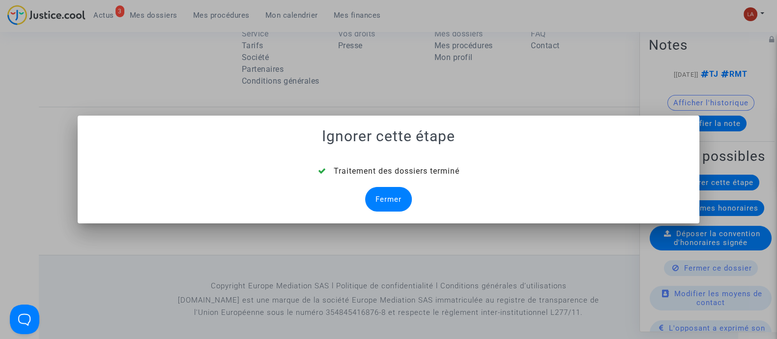
click at [396, 200] on div "Fermer" at bounding box center [388, 199] width 47 height 25
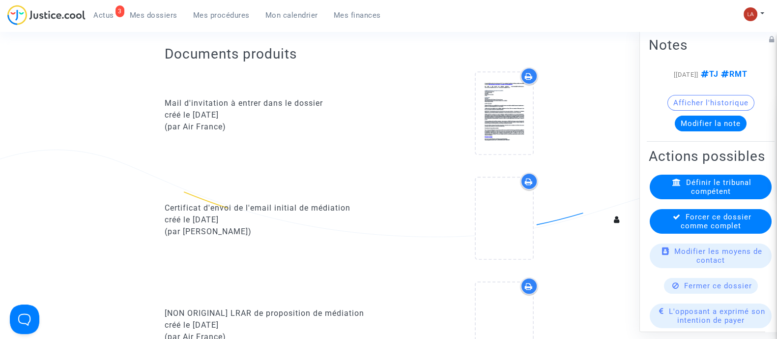
scroll to position [2043, 0]
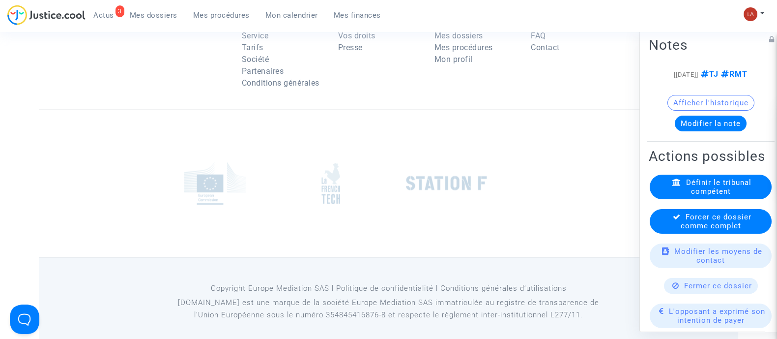
click at [696, 233] on div "Forcer ce dossier comme complet" at bounding box center [711, 220] width 122 height 25
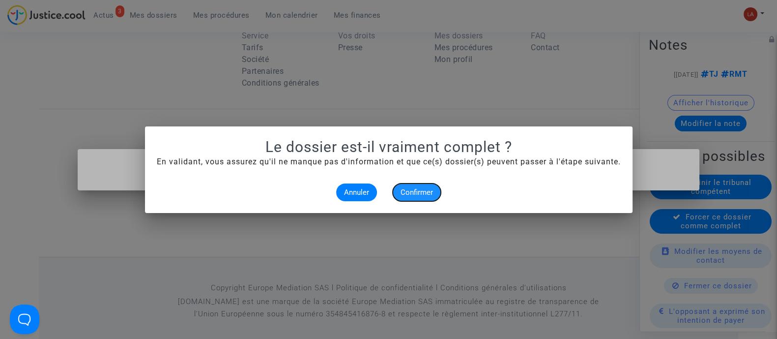
click at [398, 196] on button "Confirmer" at bounding box center [417, 192] width 48 height 18
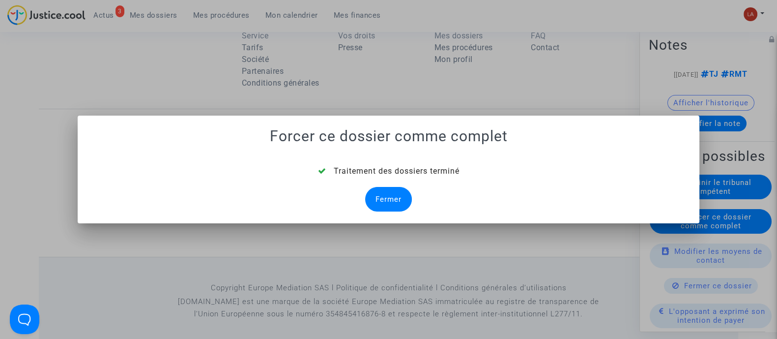
click at [400, 200] on div "Fermer" at bounding box center [388, 199] width 47 height 25
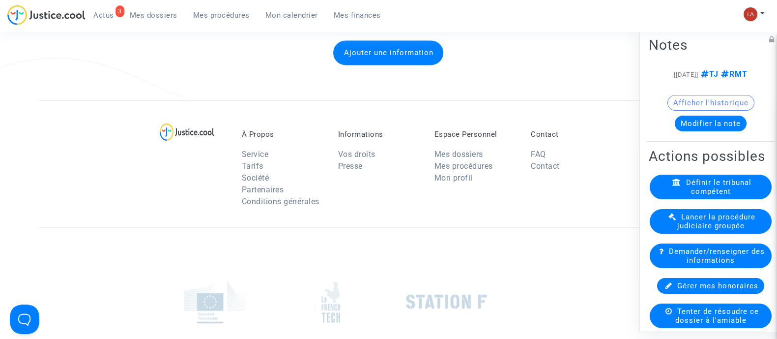
scroll to position [1797, 0]
